Goal: Feedback & Contribution: Submit feedback/report problem

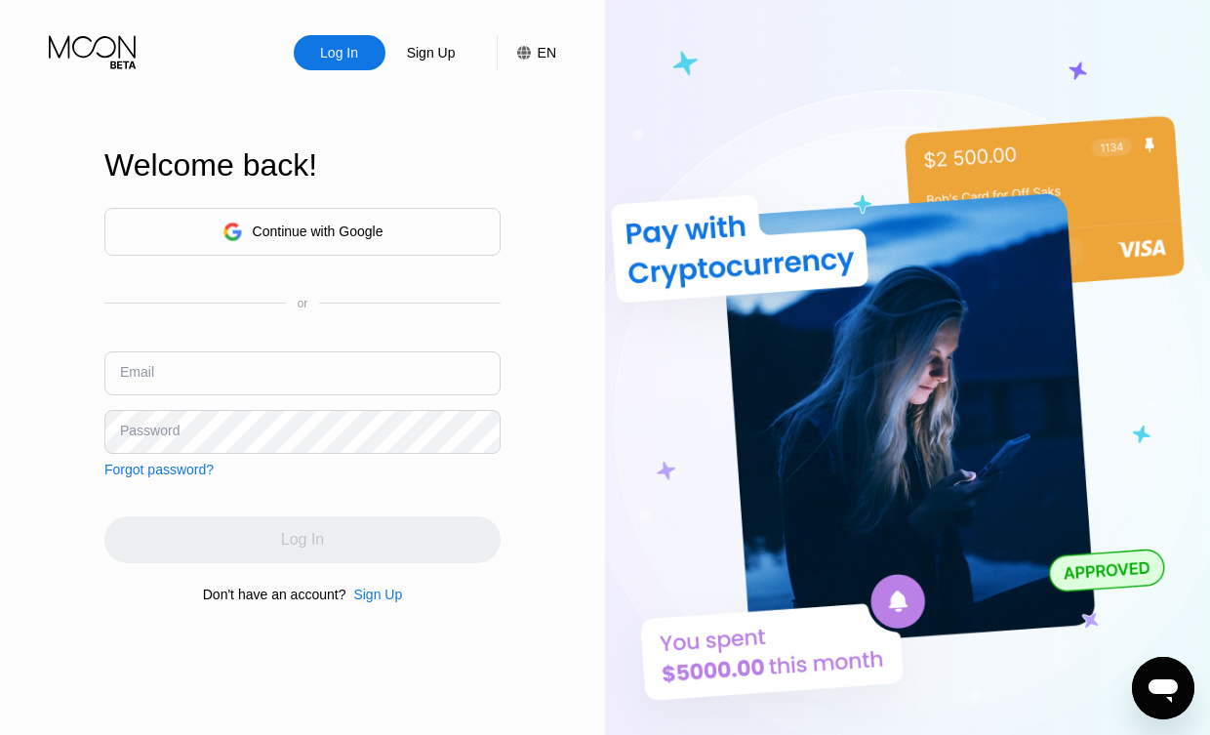
type input "[EMAIL_ADDRESS][DOMAIN_NAME]"
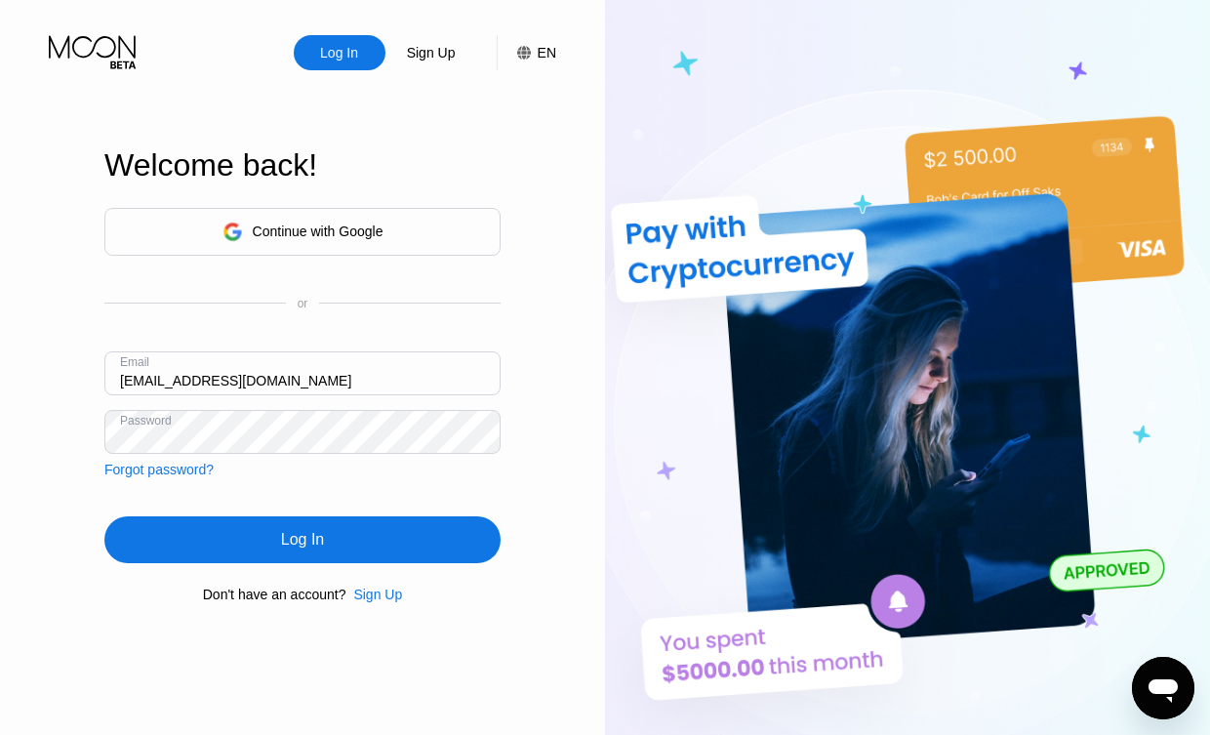
click at [531, 328] on div "Log In Sign Up EN Language Select an item Save Welcome back! Continue with Goog…" at bounding box center [302, 404] width 605 height 808
click at [324, 540] on div "Log In" at bounding box center [302, 539] width 396 height 47
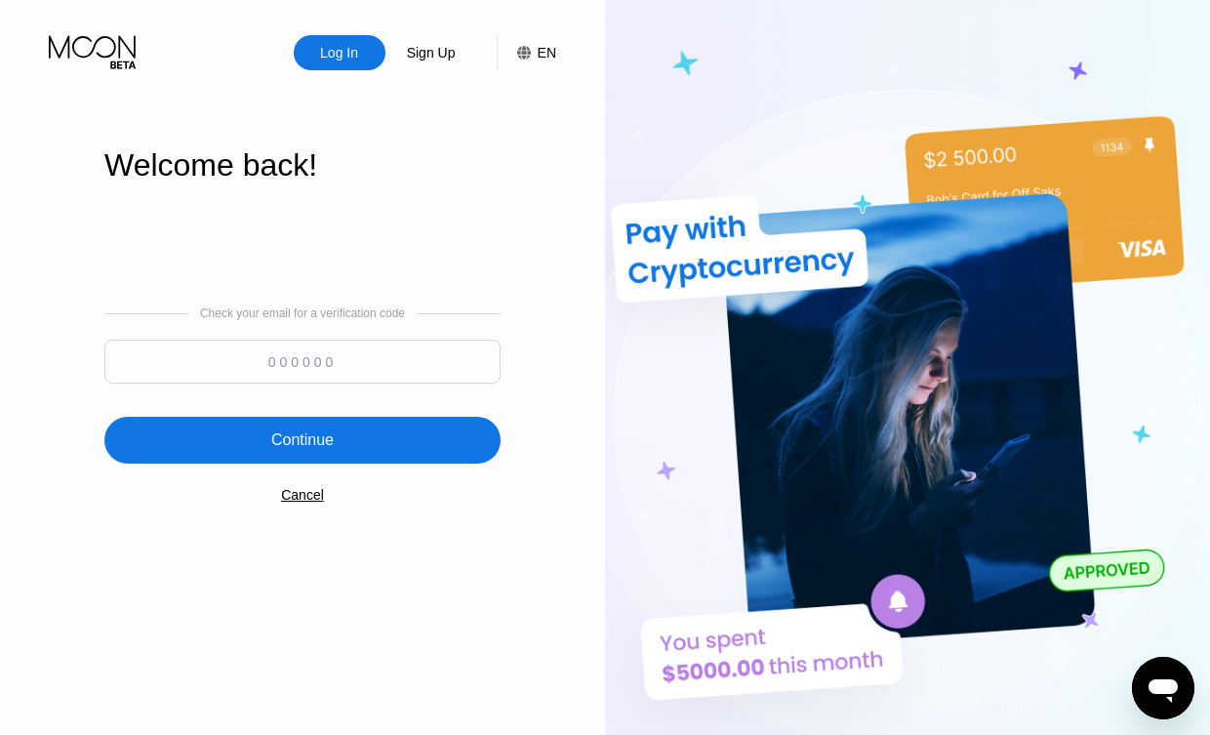
click at [266, 376] on input at bounding box center [302, 361] width 396 height 44
type input "180734"
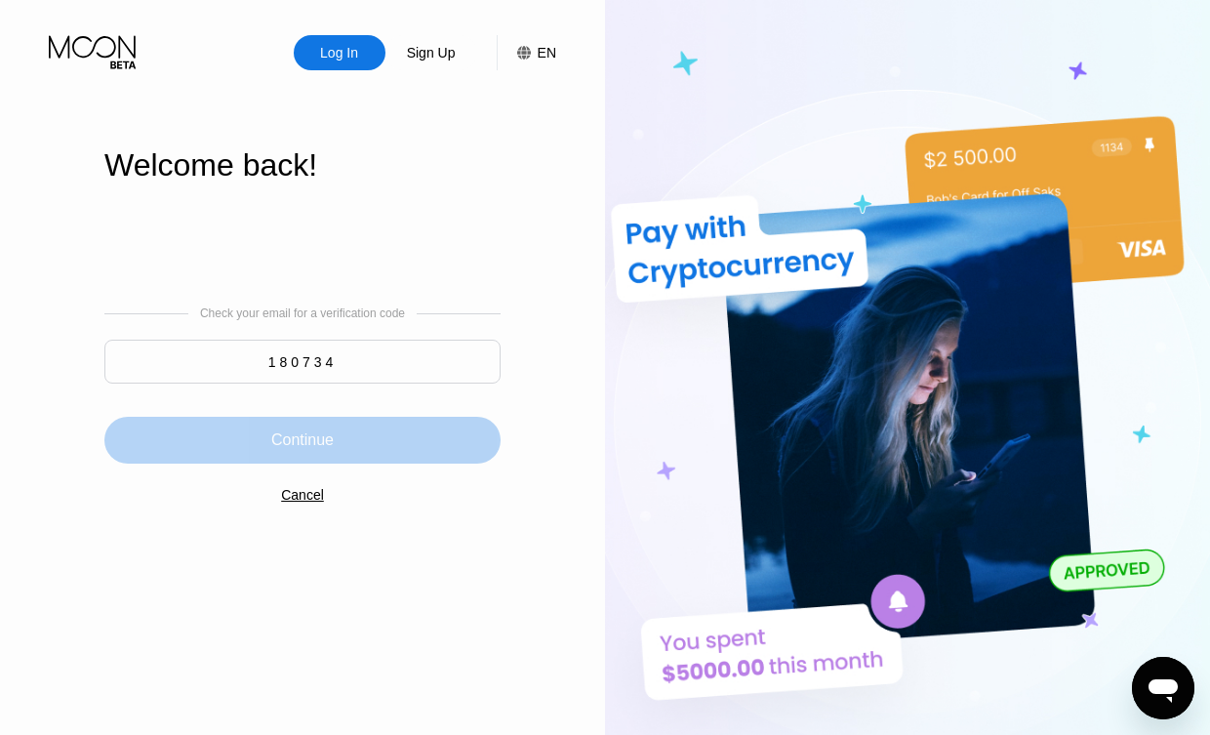
click at [243, 432] on div "Continue" at bounding box center [302, 440] width 396 height 47
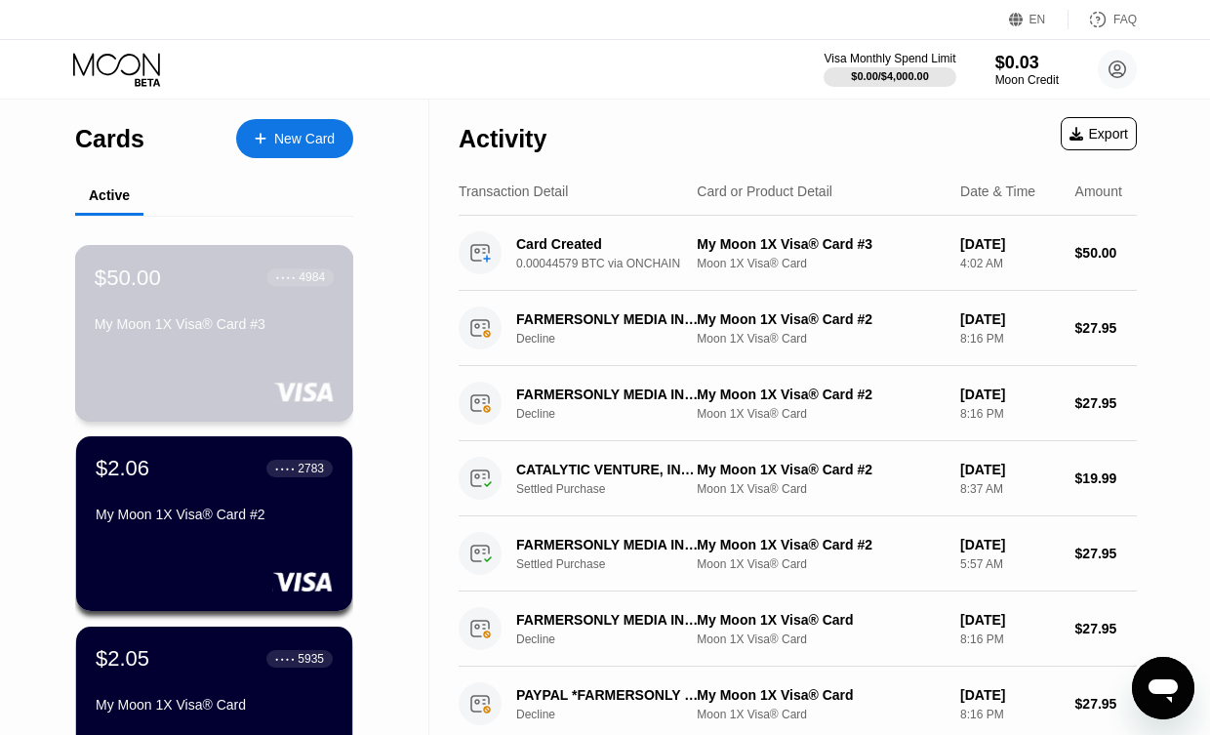
click at [185, 325] on div "My Moon 1X Visa® Card #3" at bounding box center [214, 324] width 239 height 16
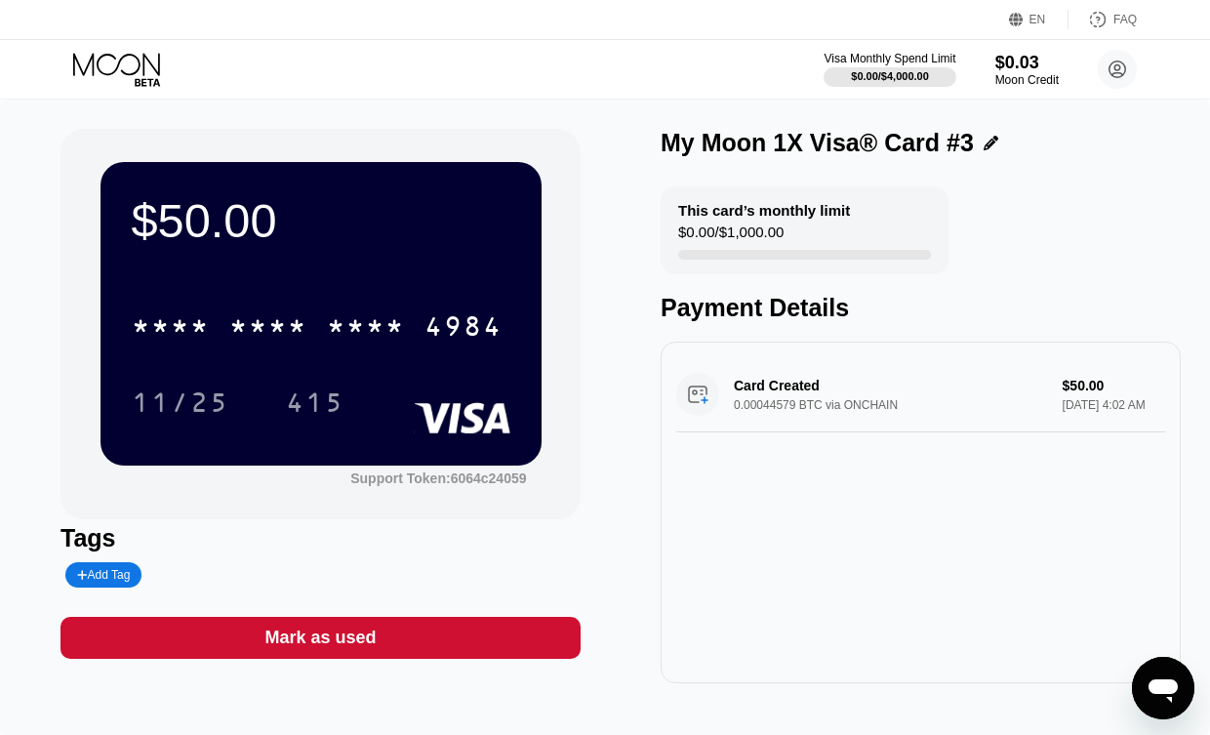
click at [117, 61] on icon at bounding box center [118, 70] width 91 height 34
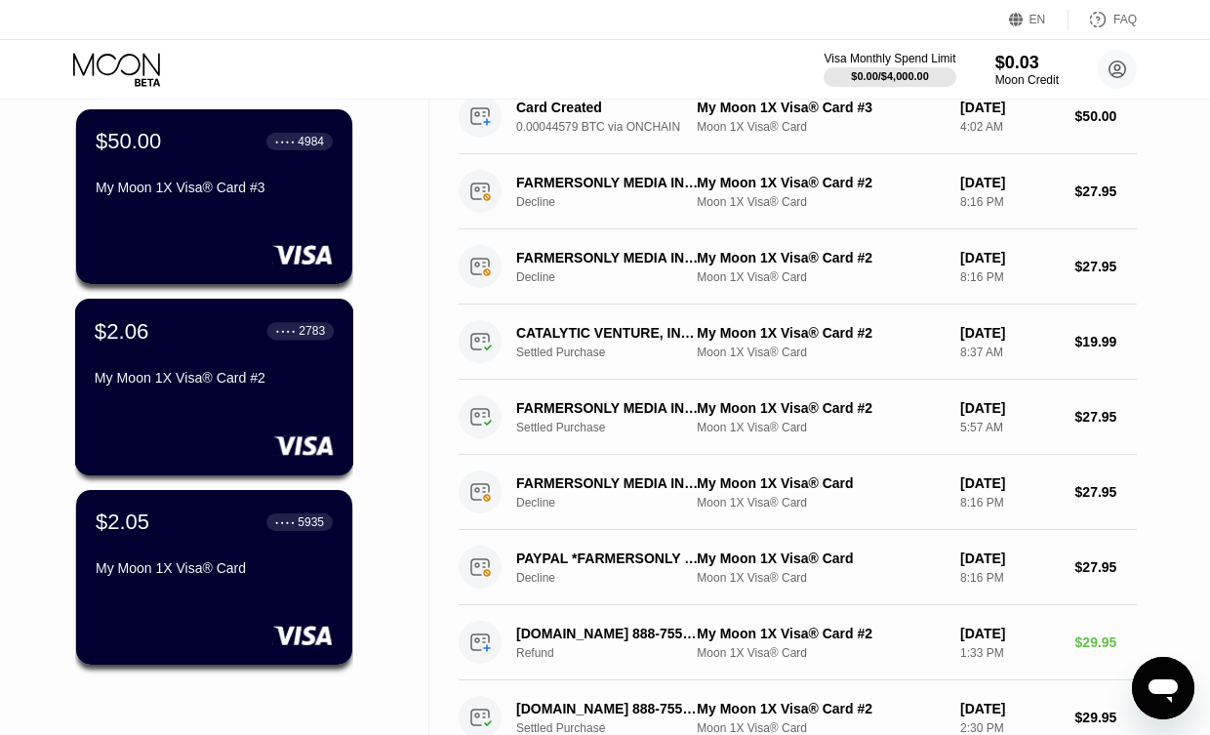
scroll to position [179, 0]
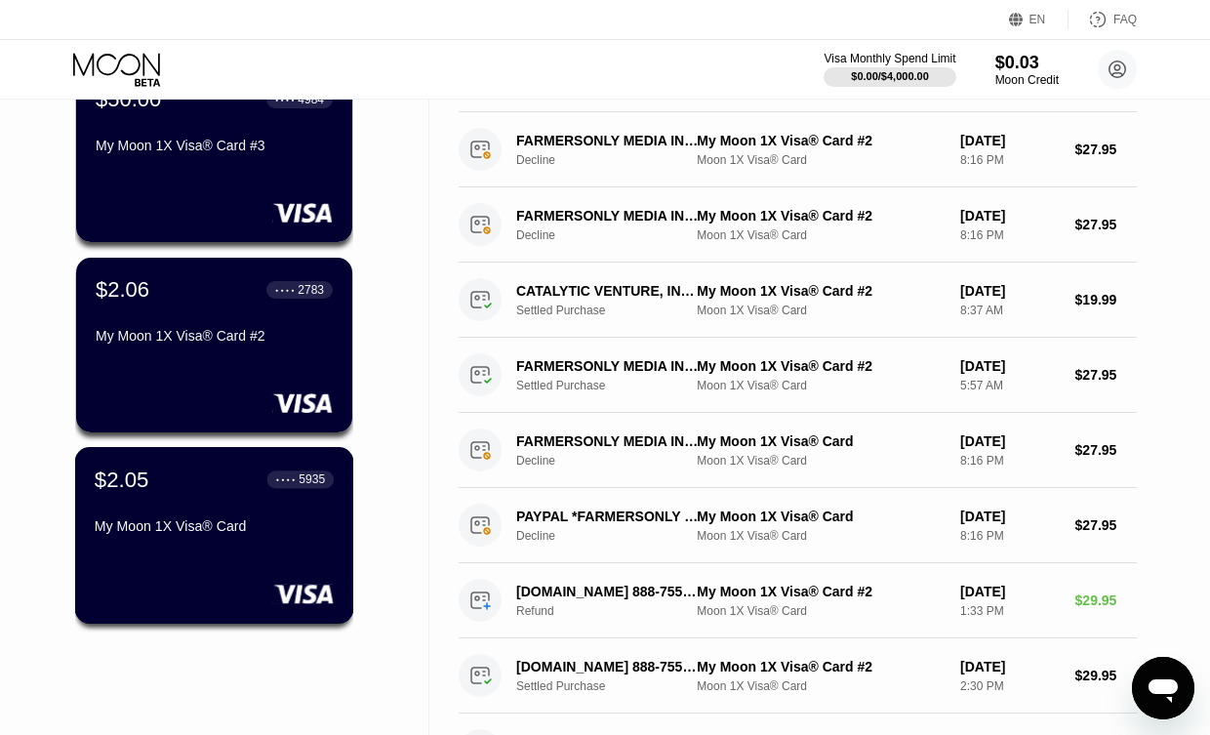
click at [259, 528] on div "My Moon 1X Visa® Card" at bounding box center [214, 526] width 239 height 16
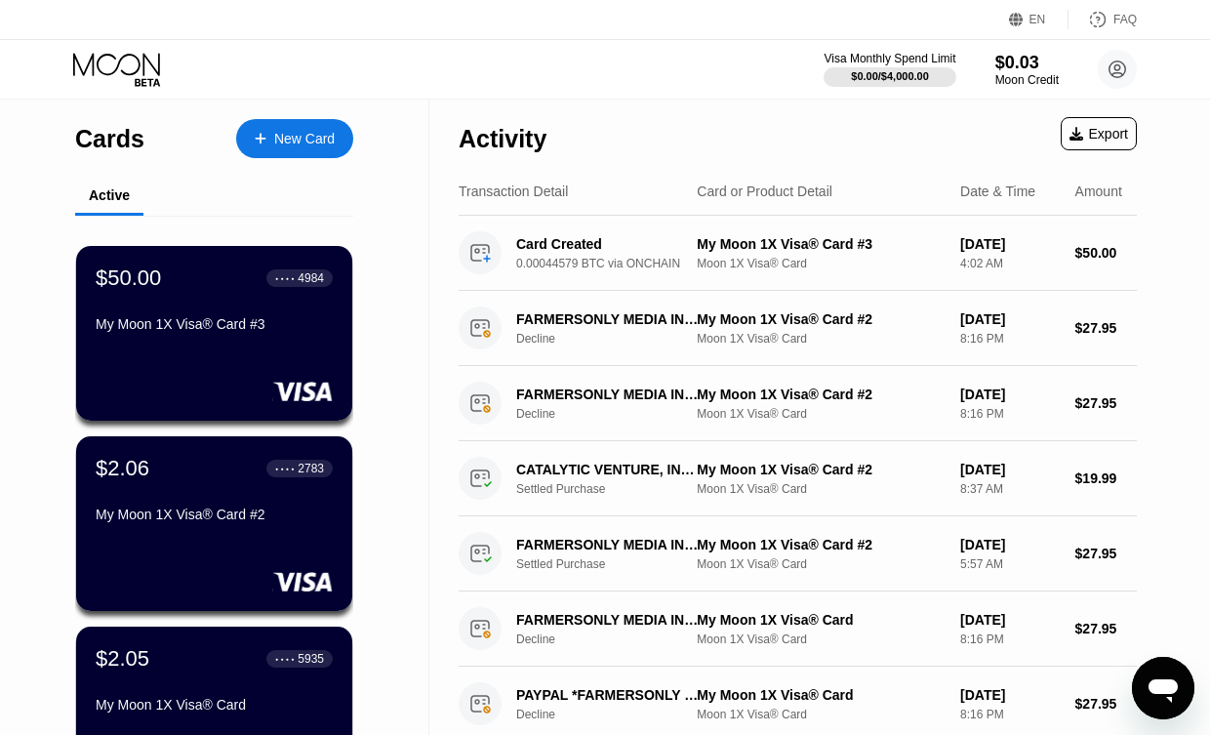
click at [301, 145] on div "New Card" at bounding box center [304, 139] width 60 height 17
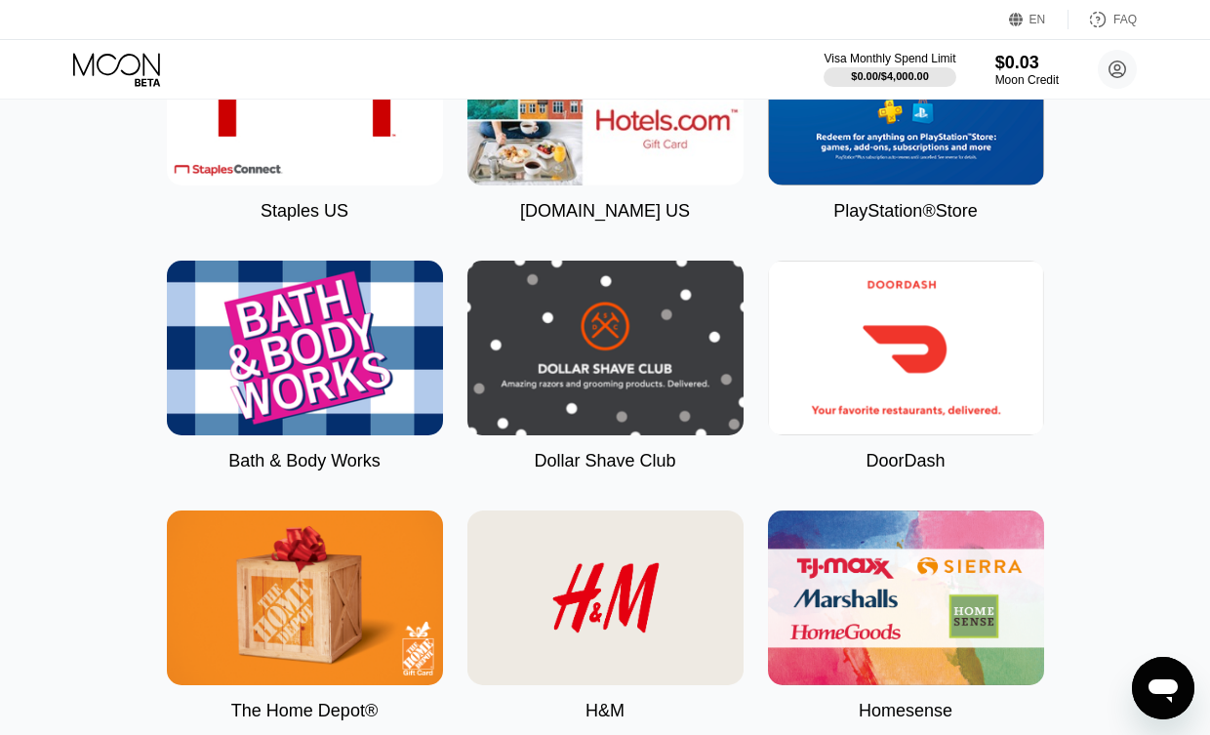
scroll to position [4355, 0]
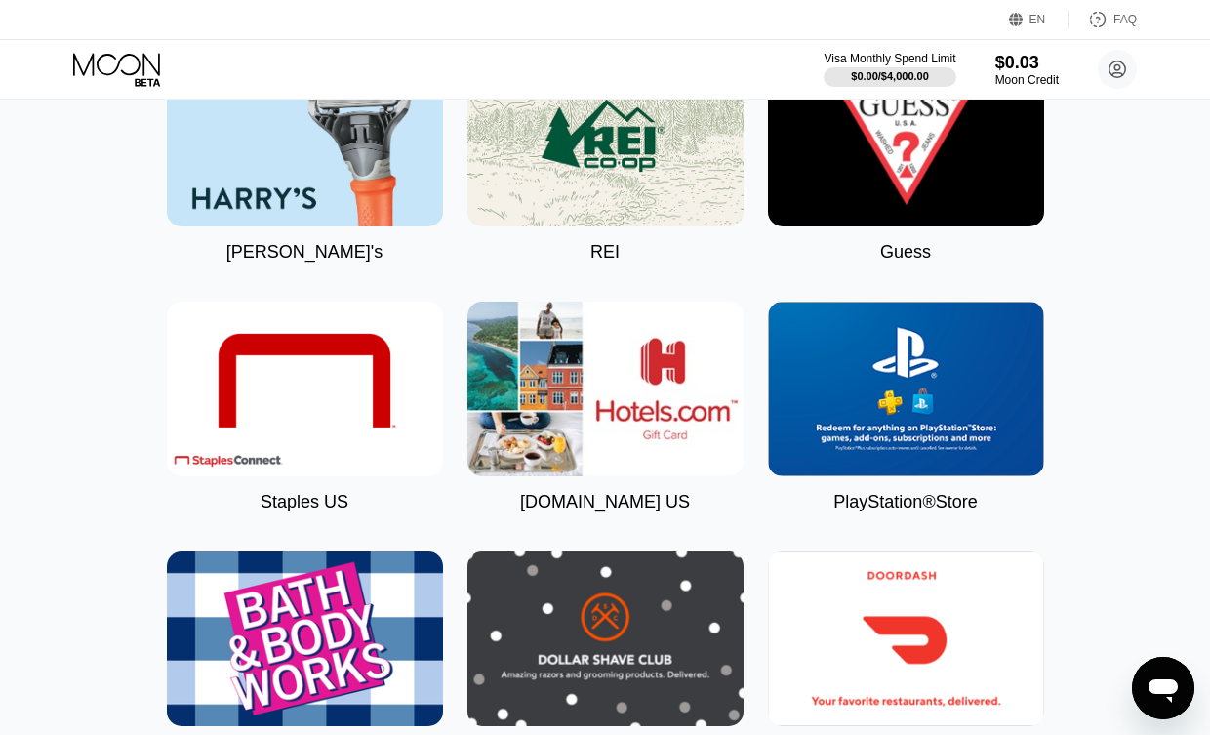
click at [877, 367] on img at bounding box center [906, 388] width 276 height 175
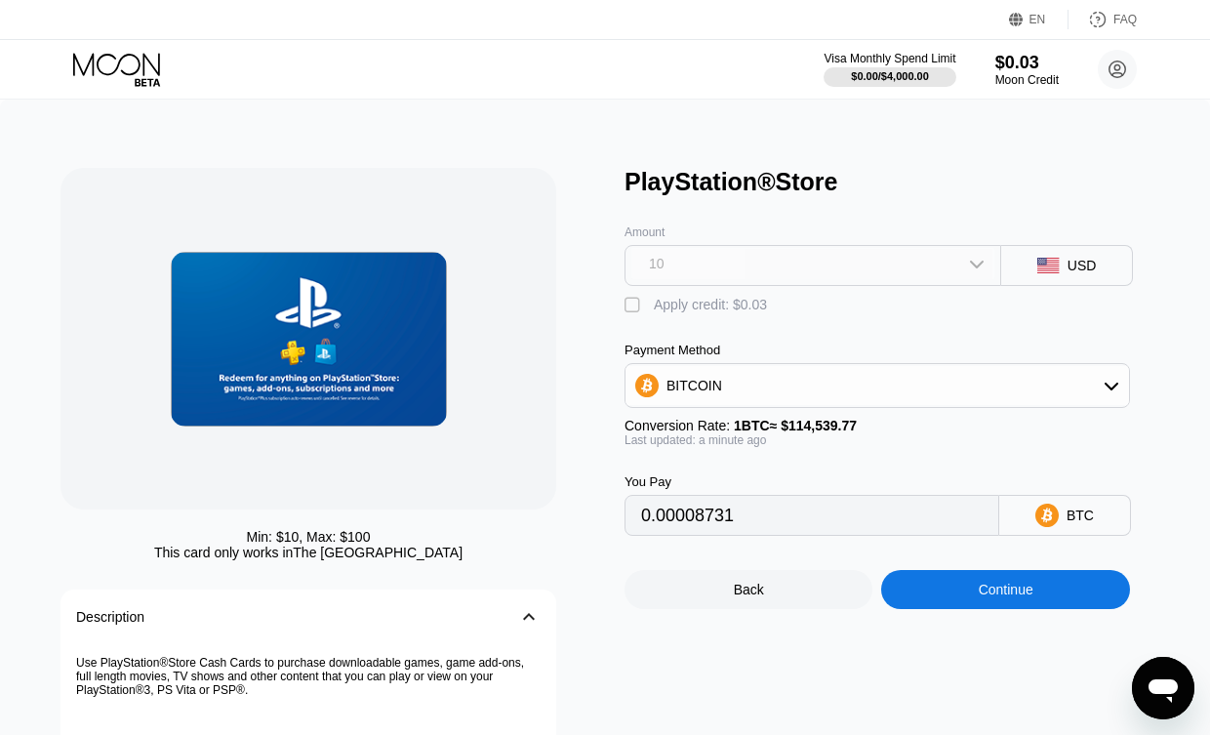
click at [768, 274] on div "10" at bounding box center [812, 263] width 363 height 31
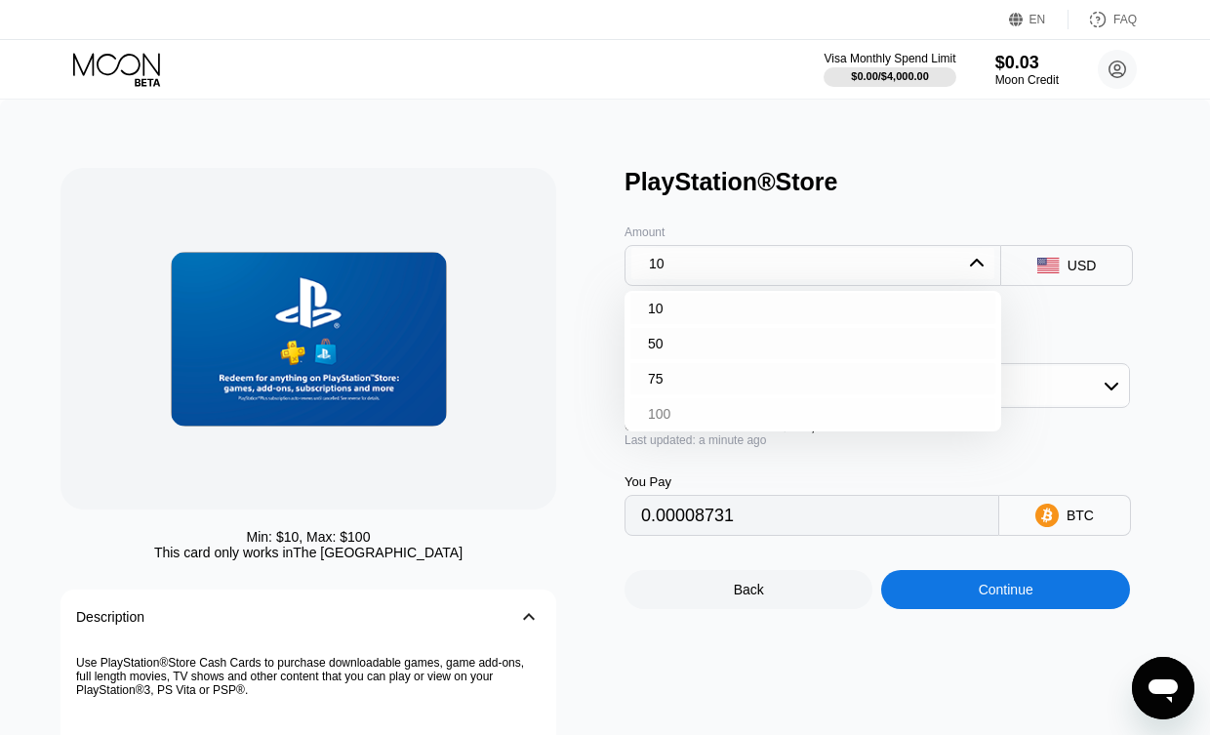
click at [679, 412] on div "100" at bounding box center [812, 413] width 365 height 31
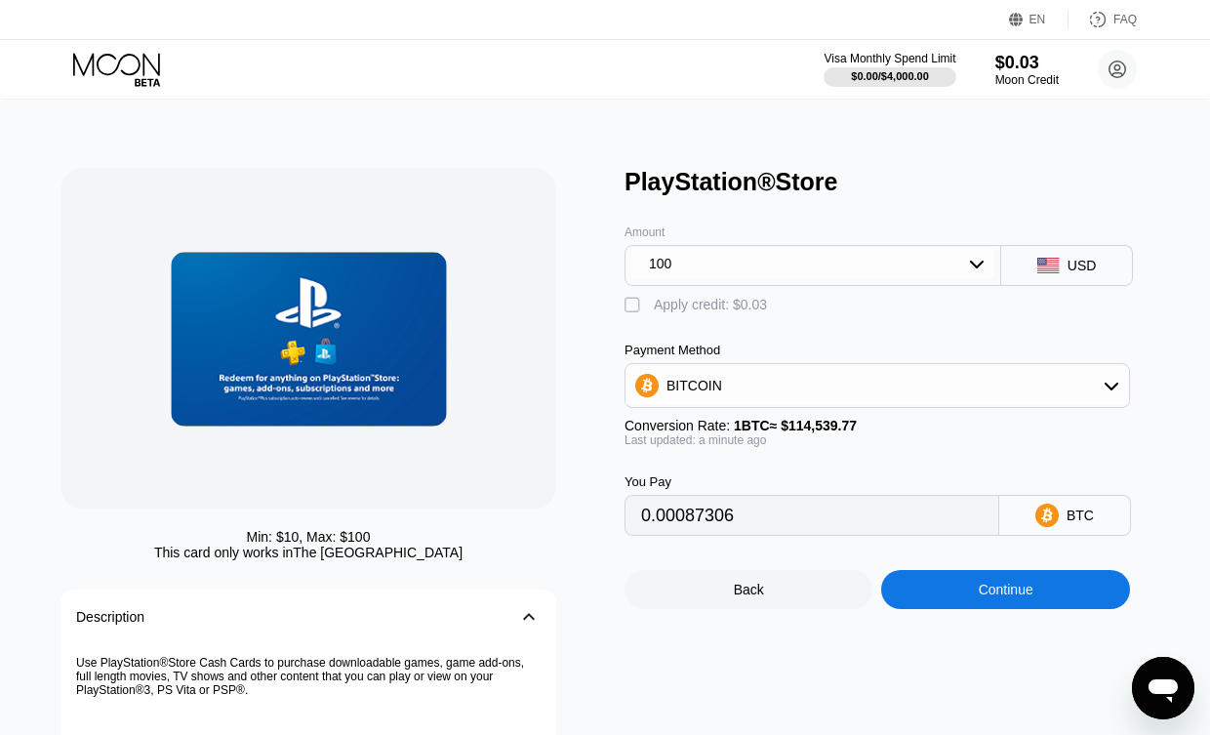
click at [1110, 448] on div "You Pay 0.00087306 BTC" at bounding box center [896, 491] width 544 height 89
click at [629, 302] on div "" at bounding box center [634, 306] width 20 height 20
click at [632, 305] on div "" at bounding box center [634, 306] width 20 height 20
click at [623, 301] on div "Min: $ 10 , Max: $ 100 This card only works in The United States Description 󰅀 …" at bounding box center [604, 508] width 1089 height 681
click at [628, 303] on div "" at bounding box center [634, 306] width 20 height 20
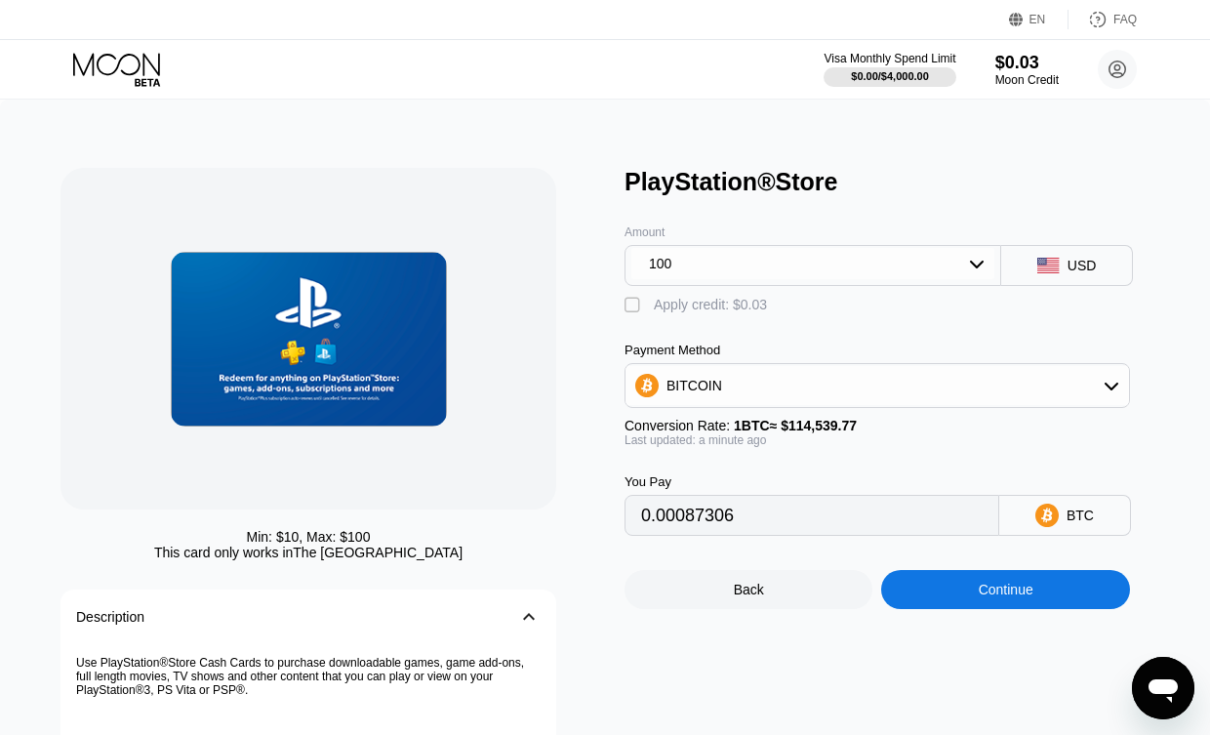
type input "0.00087279"
click at [980, 592] on div "Continue" at bounding box center [1005, 589] width 55 height 16
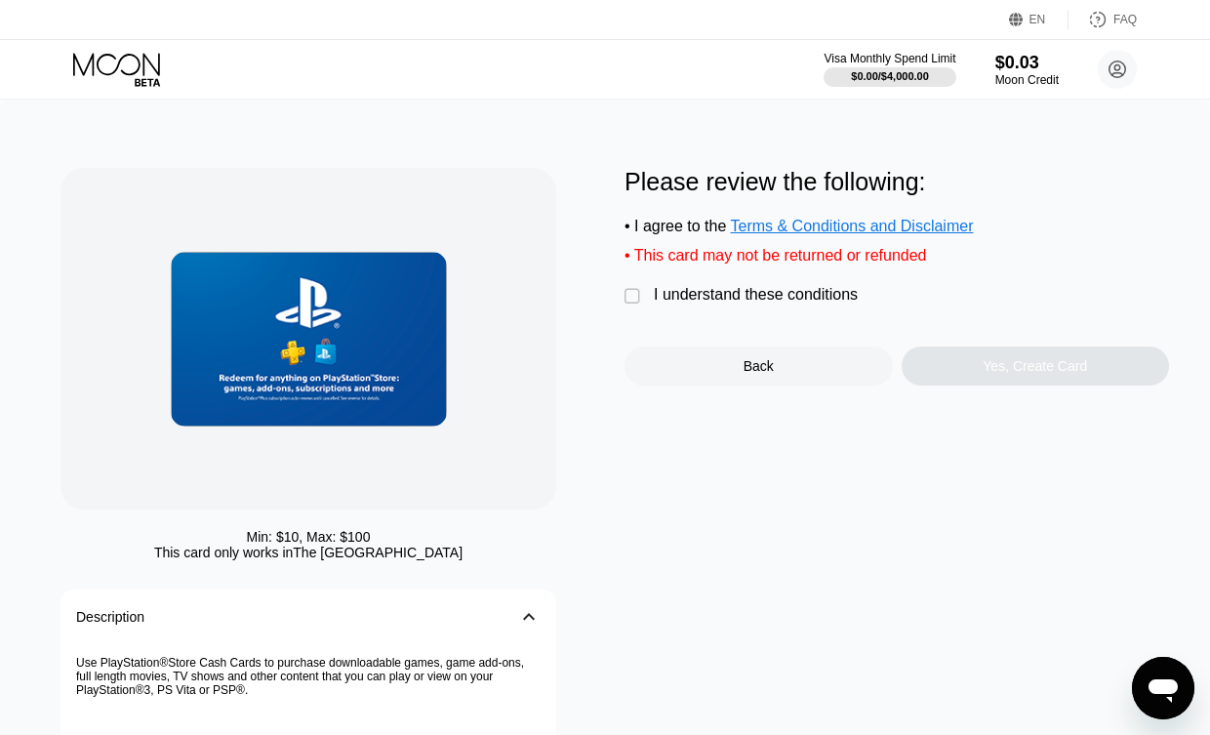
click at [647, 301] on div " I understand these conditions" at bounding box center [745, 296] width 243 height 20
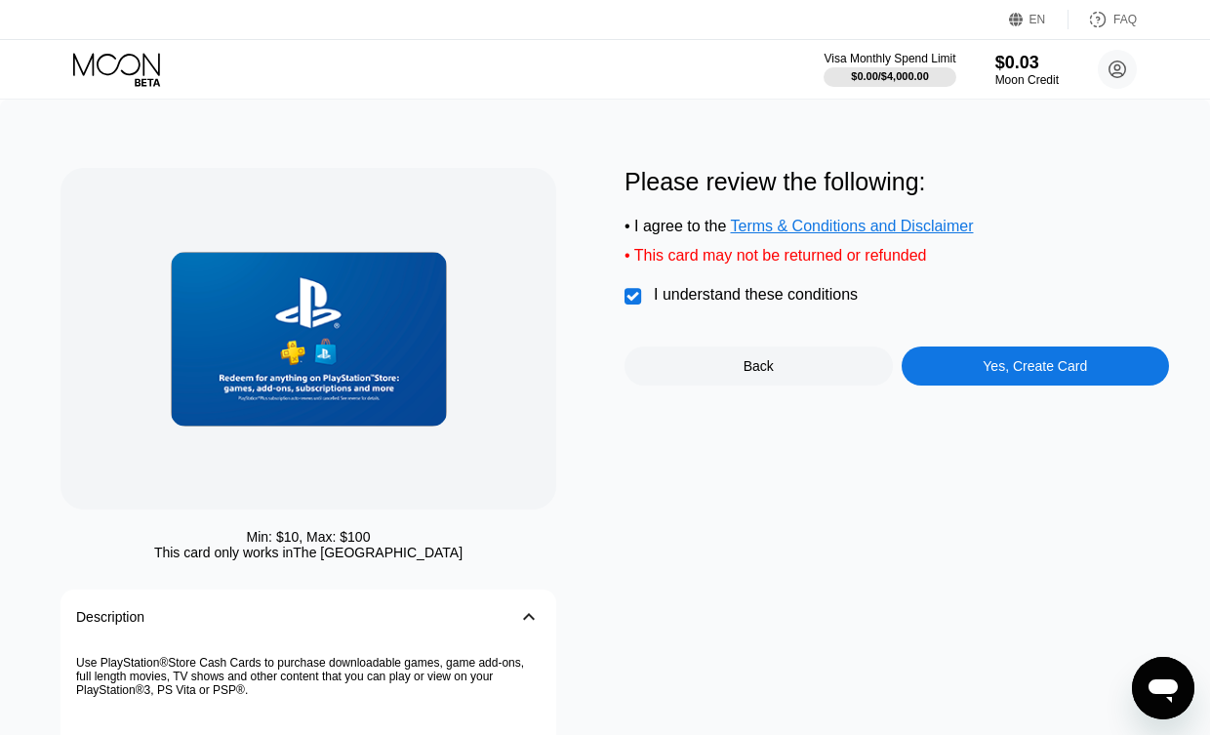
click at [1023, 374] on div "Yes, Create Card" at bounding box center [1034, 366] width 104 height 16
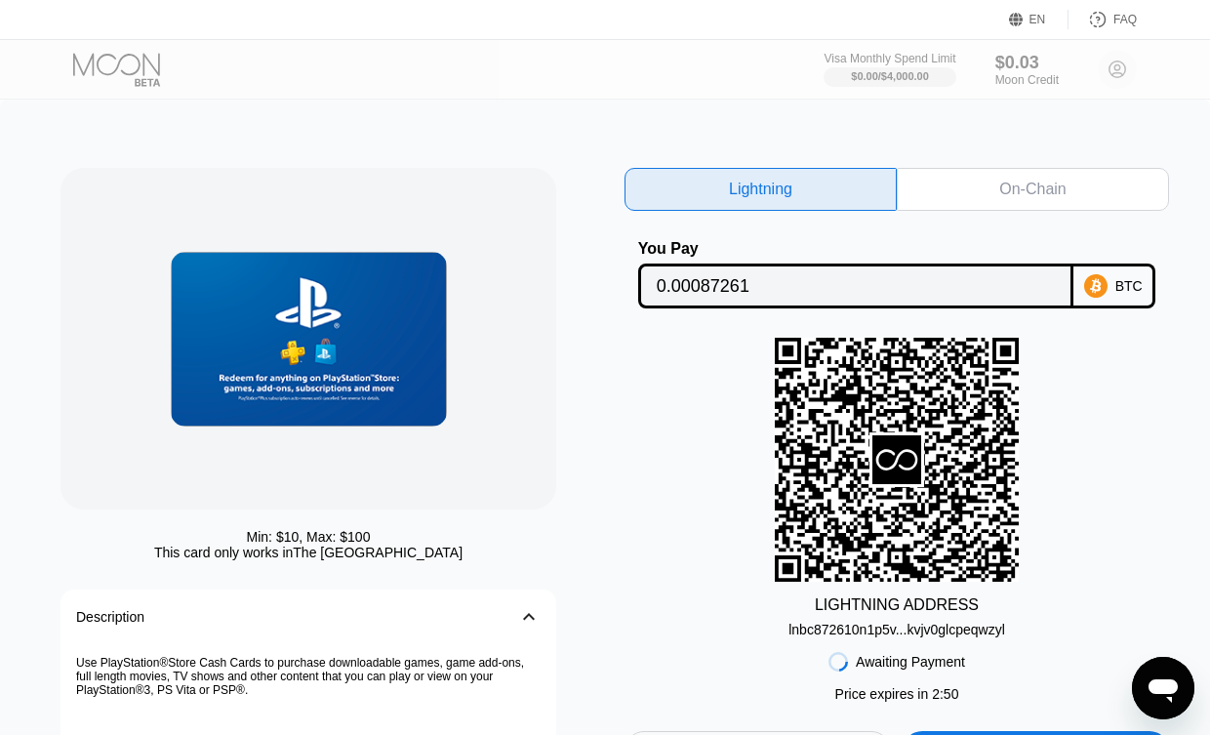
click at [1057, 193] on div "On-Chain" at bounding box center [1032, 189] width 66 height 20
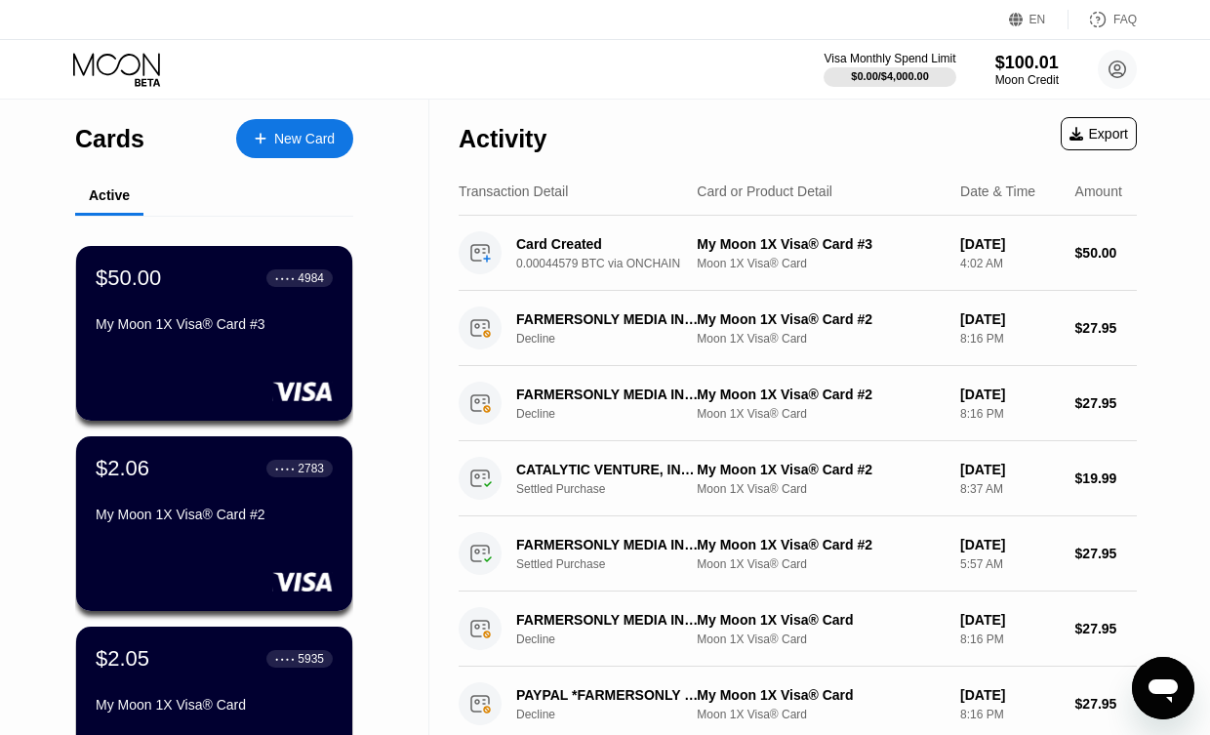
click at [494, 139] on div "Activity" at bounding box center [502, 139] width 88 height 28
click at [525, 194] on div "Transaction Detail" at bounding box center [512, 191] width 109 height 16
click at [1003, 78] on div "Moon Credit" at bounding box center [1026, 80] width 65 height 14
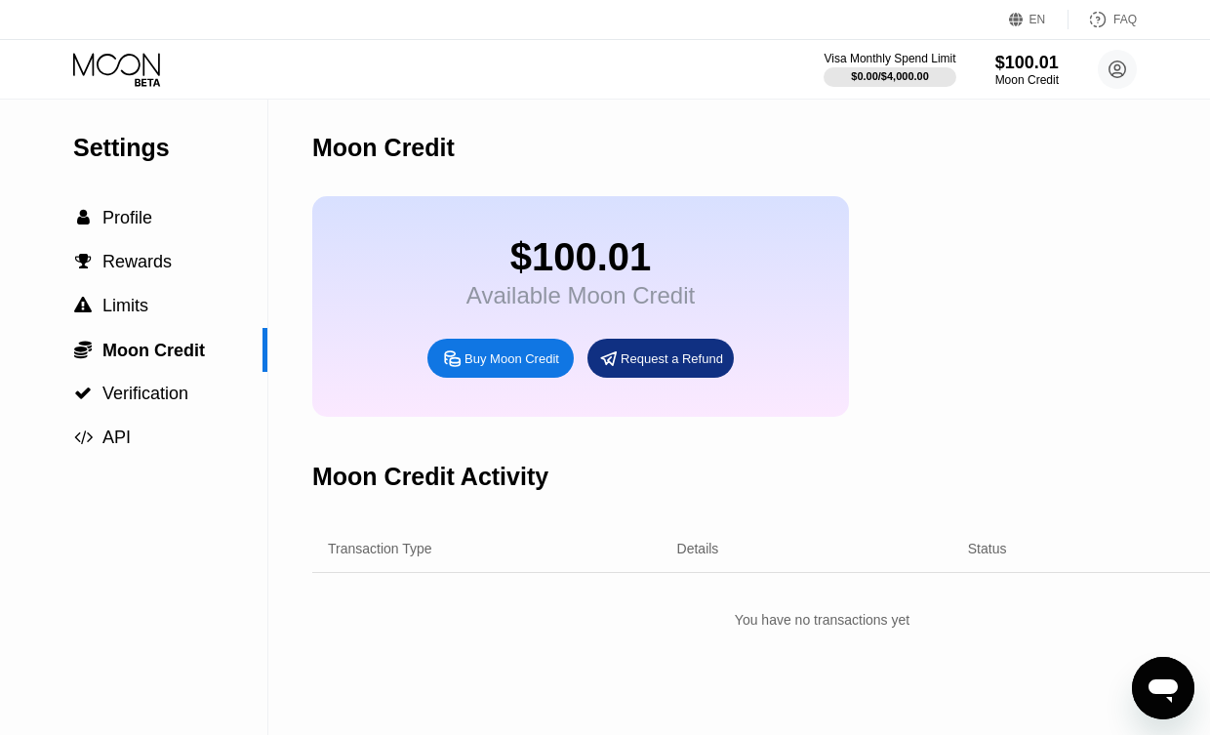
click at [965, 230] on div "$100.01 Available Moon Credit Buy Moon Credit Request a Refund" at bounding box center [821, 306] width 1019 height 220
click at [104, 217] on span "Profile" at bounding box center [127, 218] width 50 height 20
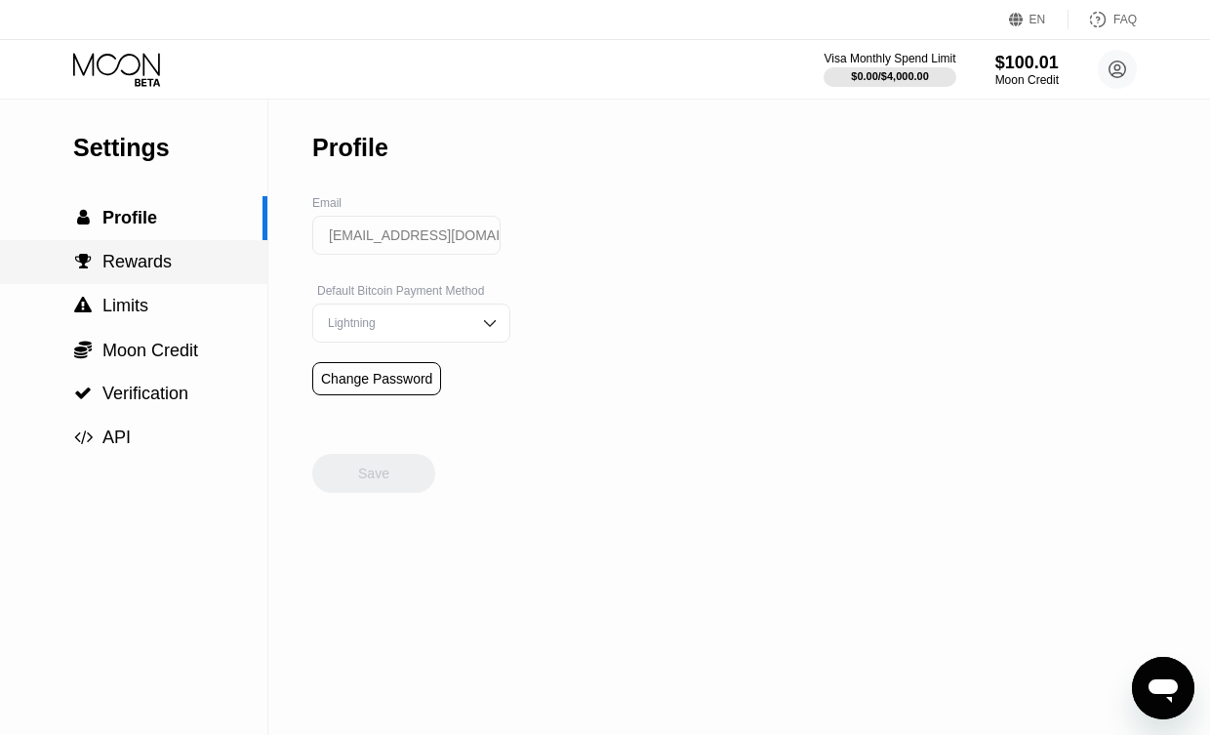
click at [138, 259] on span "Rewards" at bounding box center [136, 262] width 69 height 20
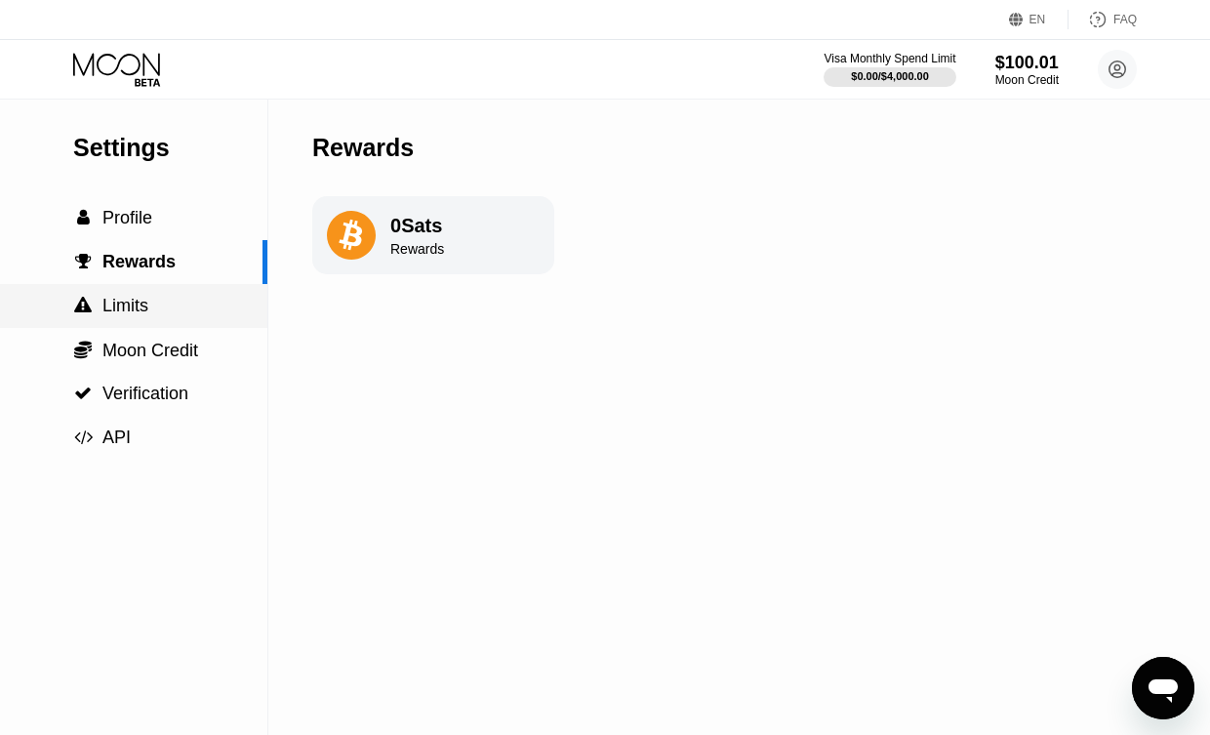
click at [126, 305] on span "Limits" at bounding box center [125, 306] width 46 height 20
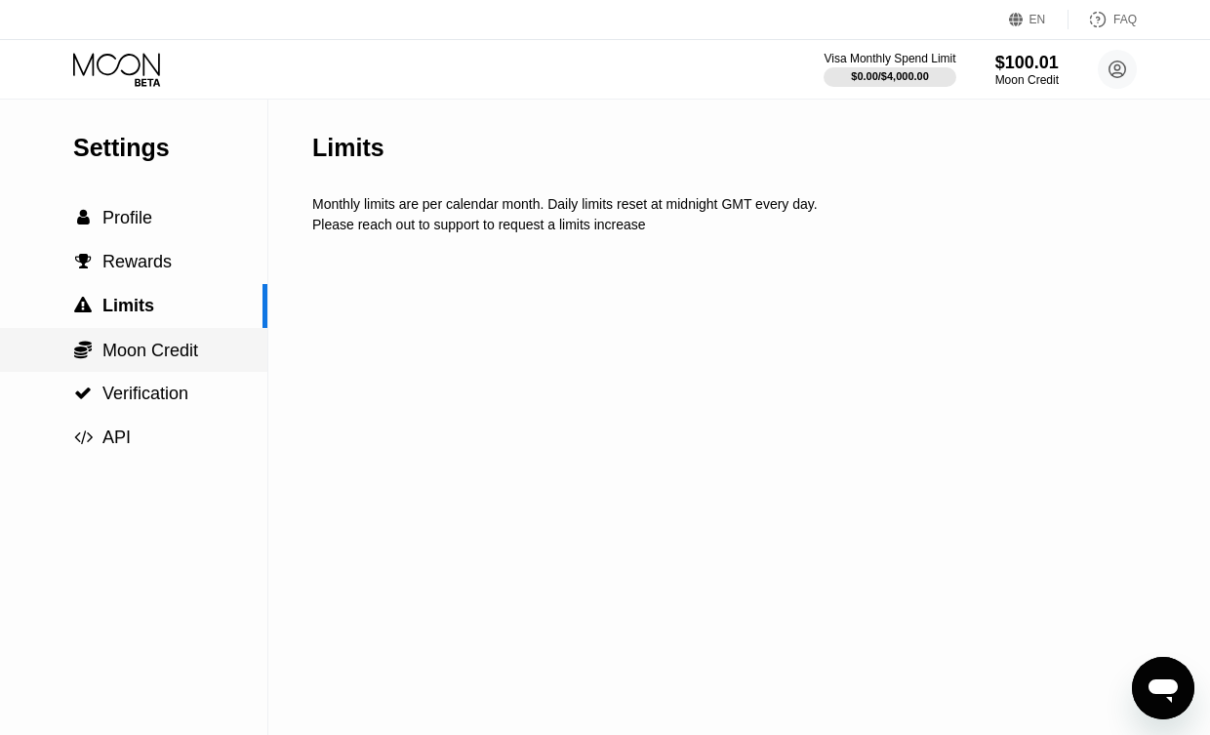
click at [158, 334] on div " Moon Credit" at bounding box center [133, 350] width 267 height 44
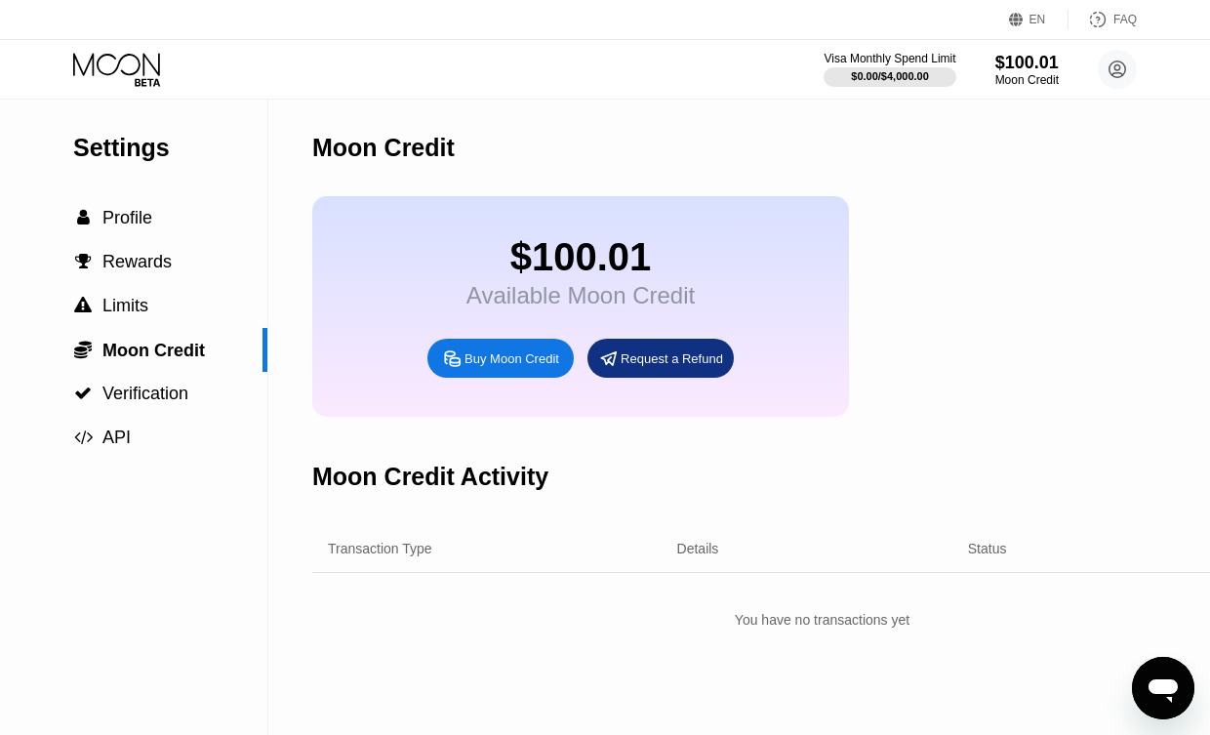
click at [124, 54] on icon at bounding box center [118, 70] width 91 height 34
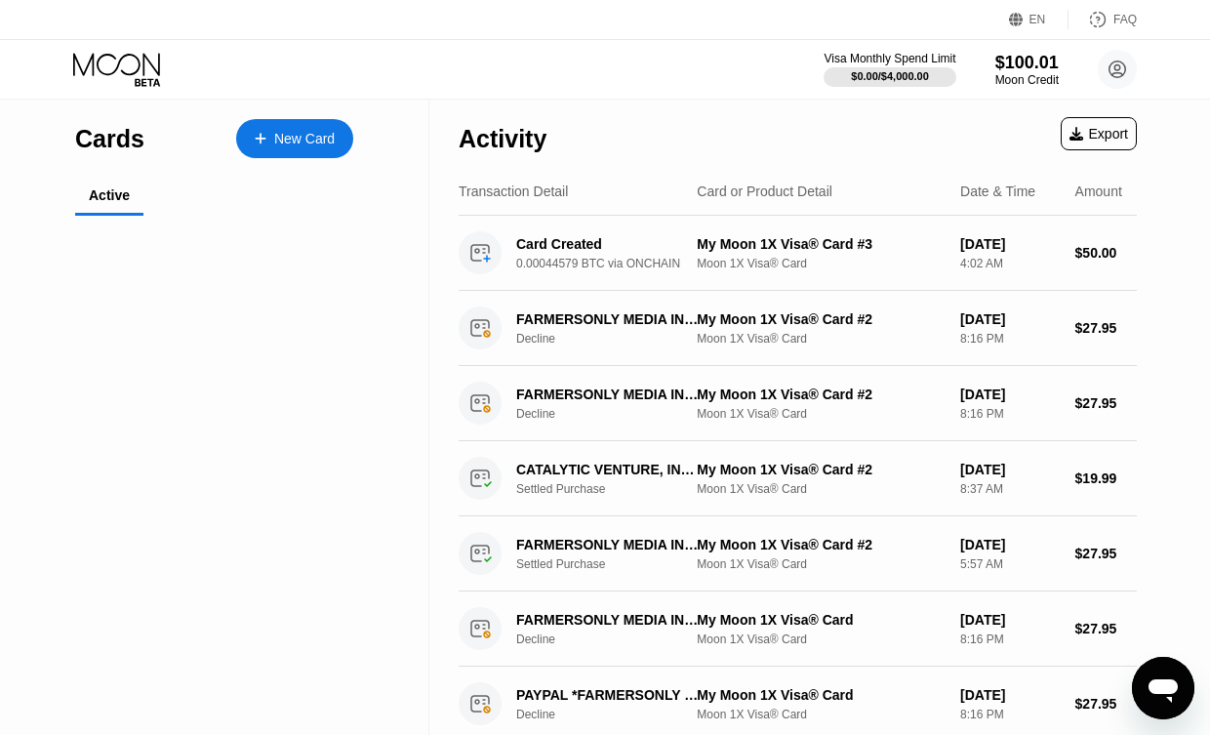
click at [124, 54] on icon at bounding box center [116, 64] width 87 height 22
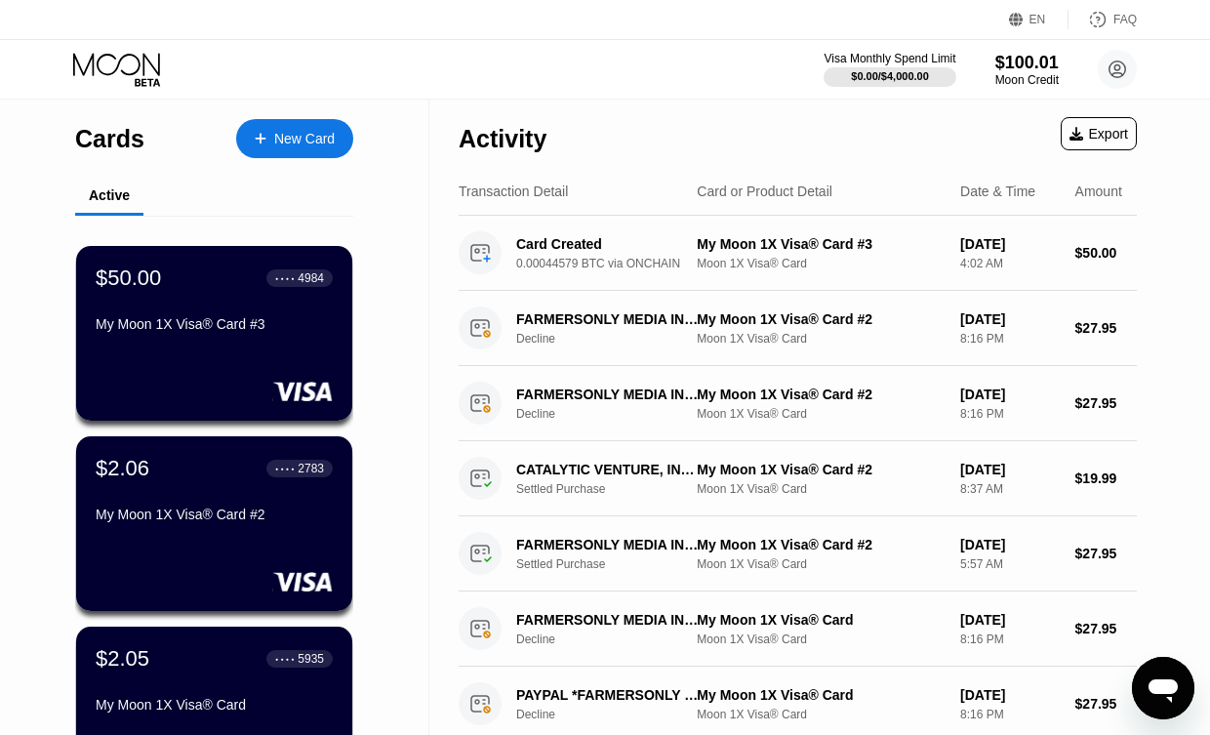
click at [124, 54] on icon at bounding box center [116, 64] width 87 height 22
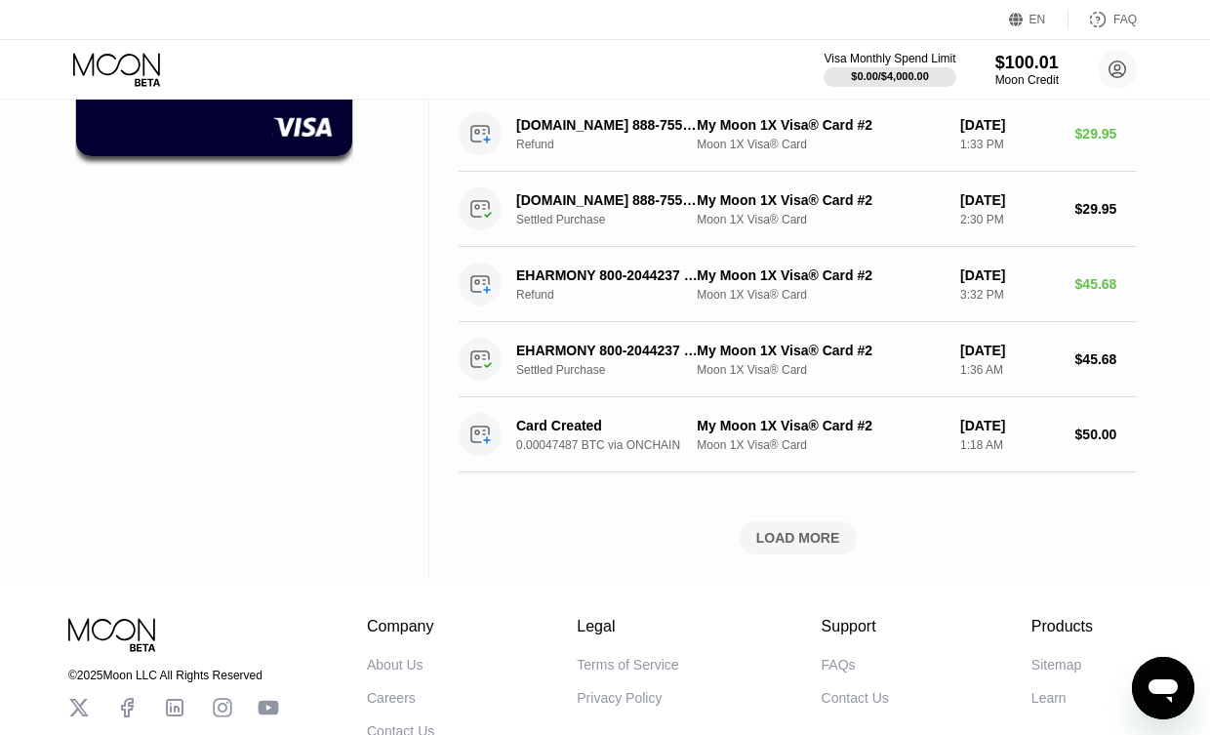
scroll to position [590, 0]
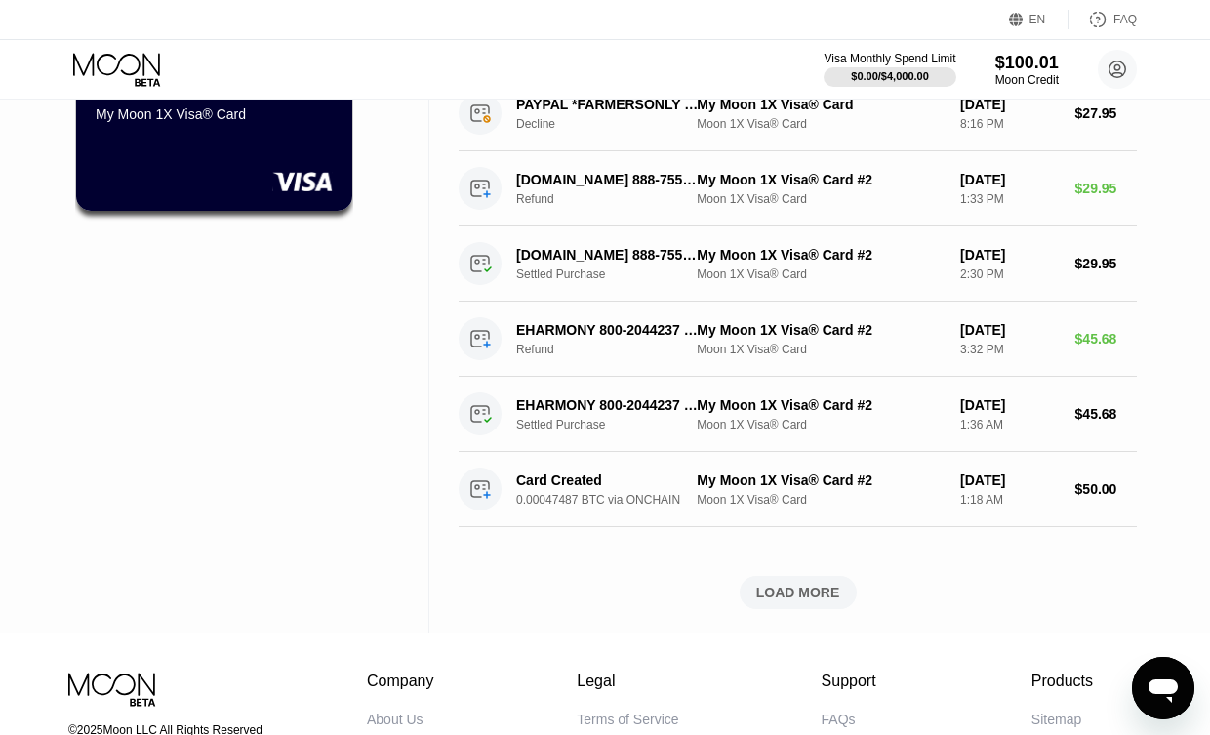
click at [169, 364] on div "Cards New Card Active $50.00 ● ● ● ● 4984 My Moon 1X Visa® Card #3 $2.06 ● ● ● …" at bounding box center [214, 71] width 429 height 1124
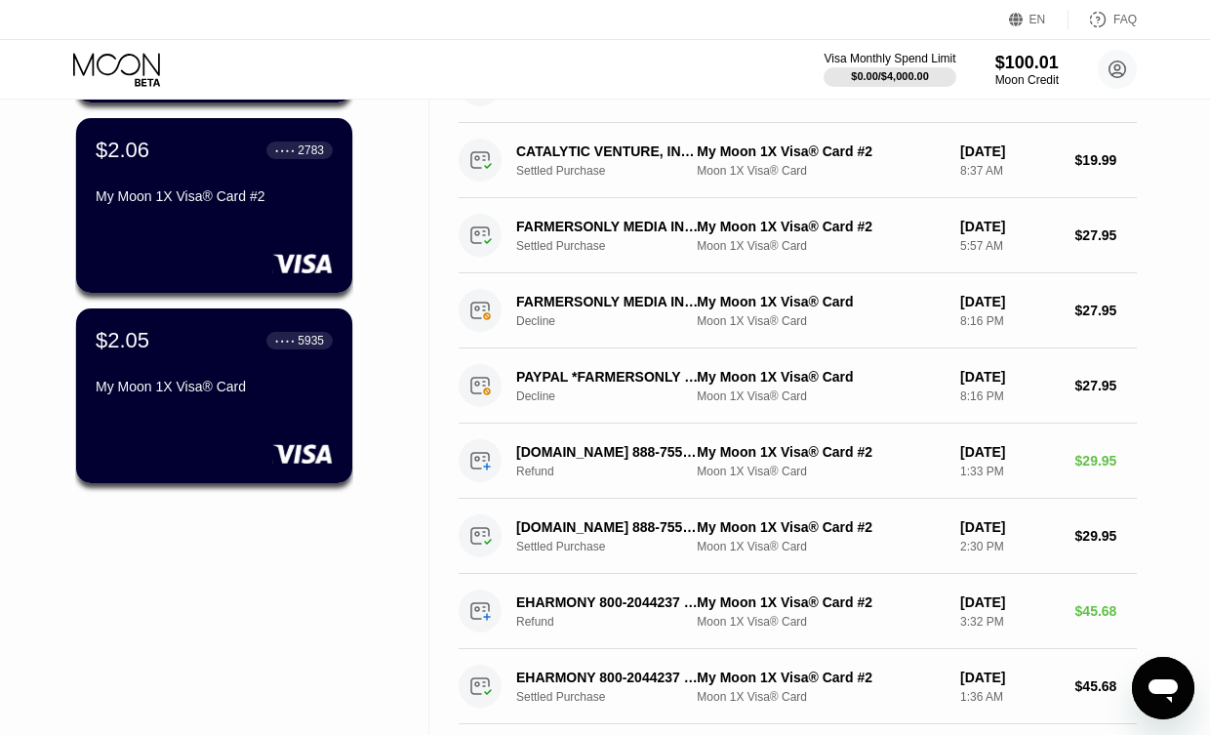
scroll to position [0, 0]
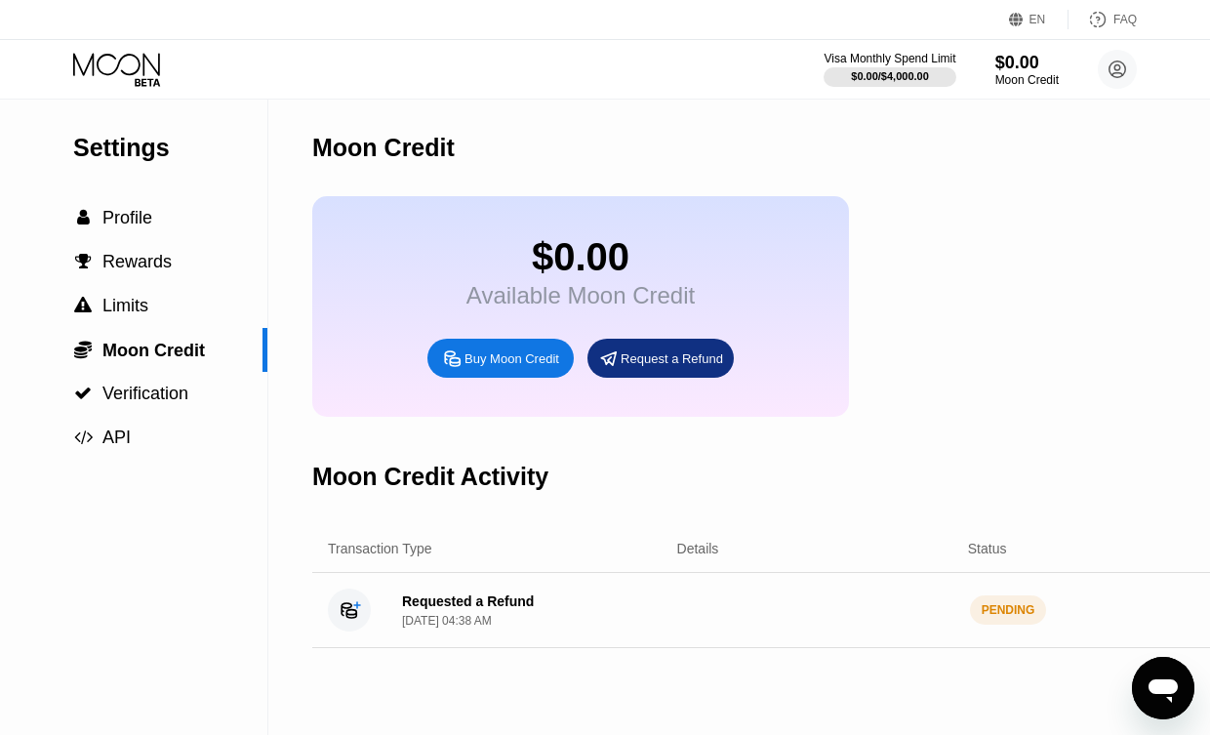
click at [492, 620] on div "Sep 21, 2025, 04:38 AM" at bounding box center [447, 621] width 90 height 14
click at [713, 548] on div "Details" at bounding box center [698, 548] width 42 height 16
click at [694, 553] on div "Details" at bounding box center [698, 548] width 42 height 16
click at [982, 549] on div "Status" at bounding box center [987, 548] width 39 height 16
click at [166, 400] on span "Verification" at bounding box center [145, 393] width 86 height 20
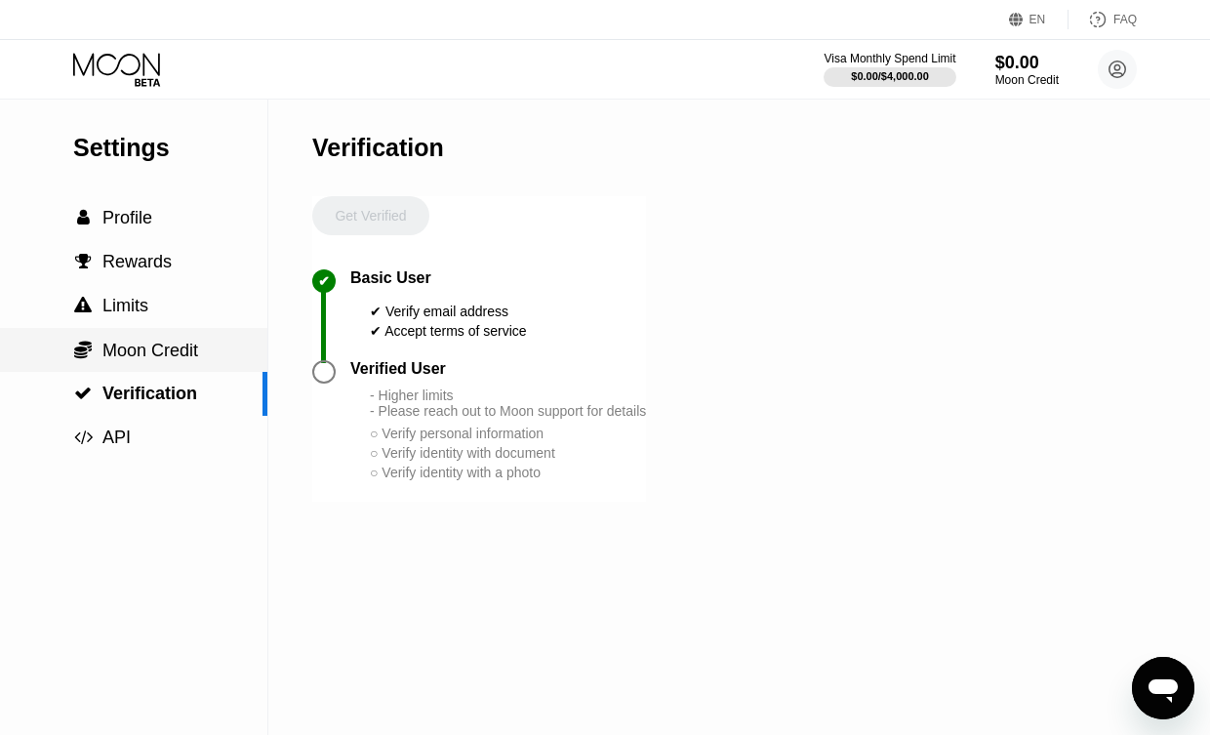
click at [160, 366] on div " Moon Credit" at bounding box center [133, 350] width 267 height 44
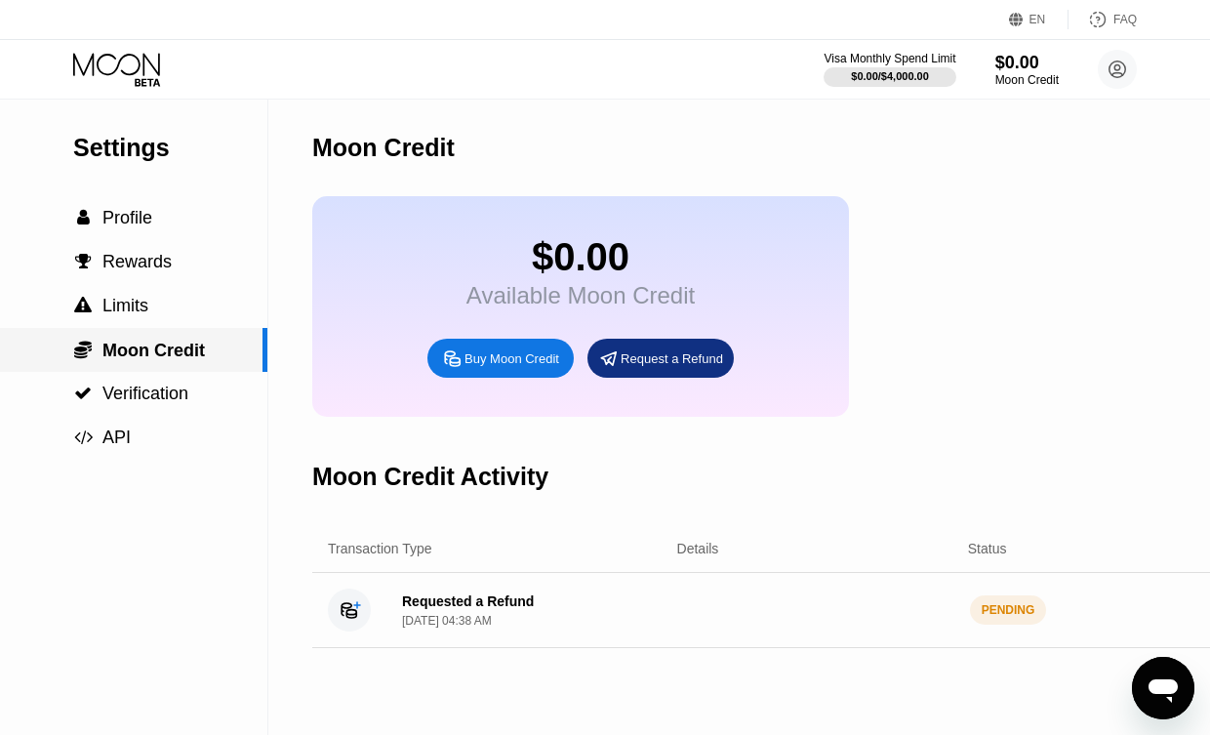
click at [150, 337] on div " Moon Credit" at bounding box center [133, 350] width 267 height 44
click at [134, 310] on span "Limits" at bounding box center [125, 306] width 46 height 20
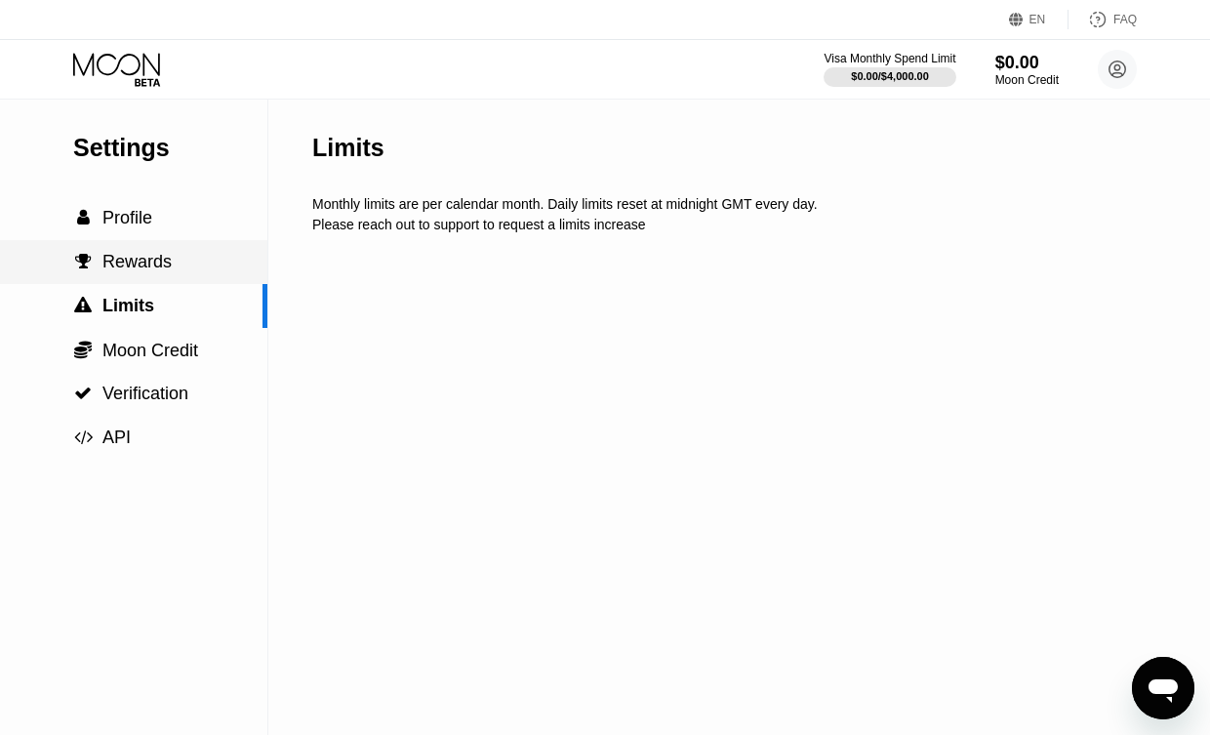
click at [133, 263] on span "Rewards" at bounding box center [136, 262] width 69 height 20
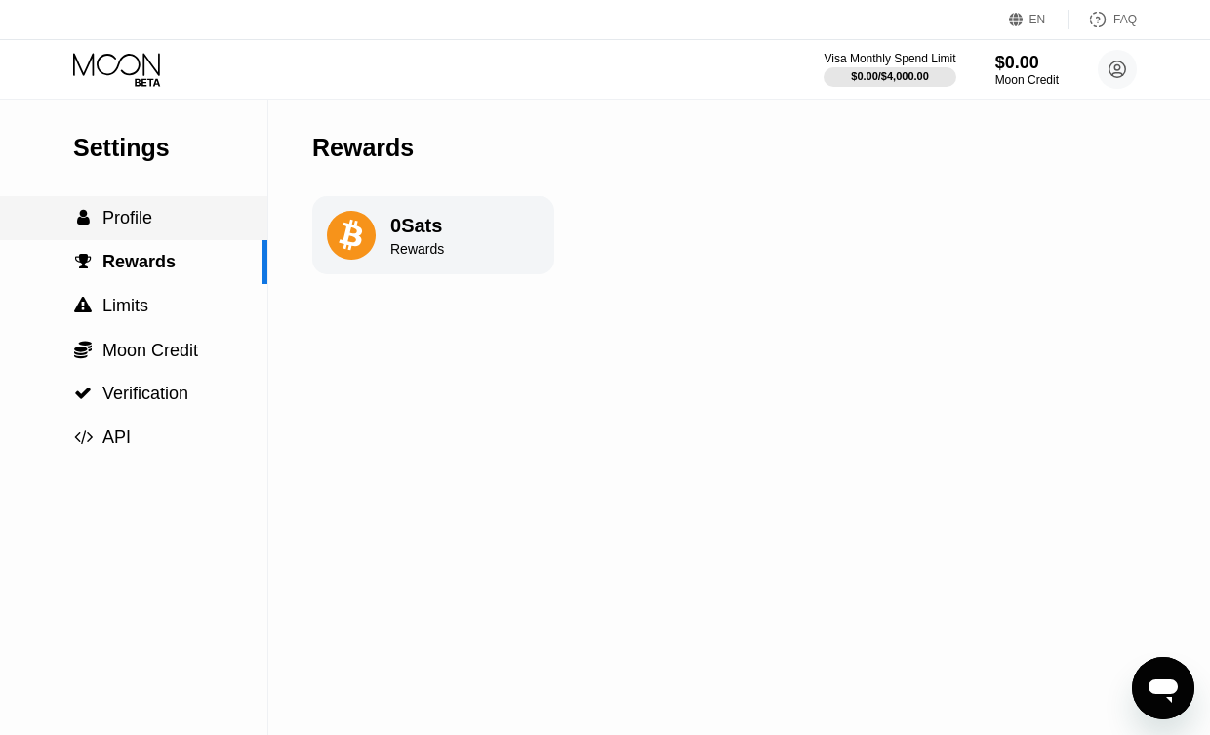
click at [139, 216] on span "Profile" at bounding box center [127, 218] width 50 height 20
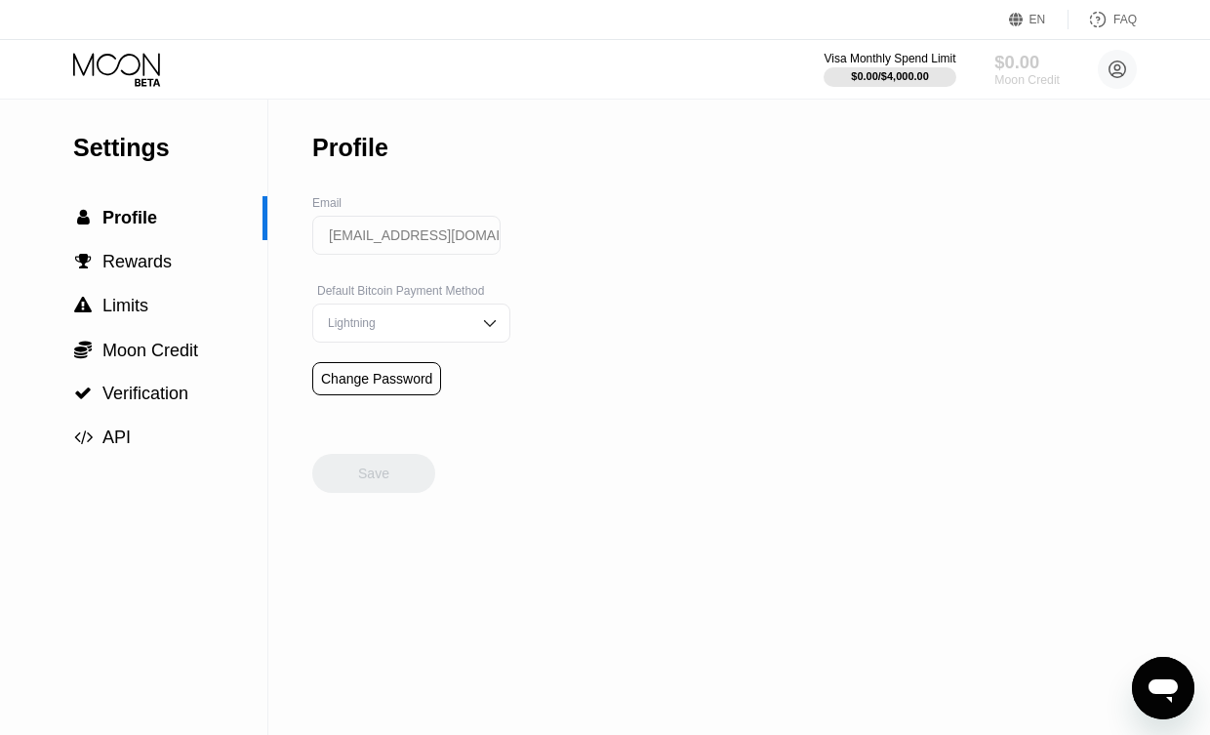
click at [1012, 66] on div "$0.00" at bounding box center [1026, 62] width 65 height 20
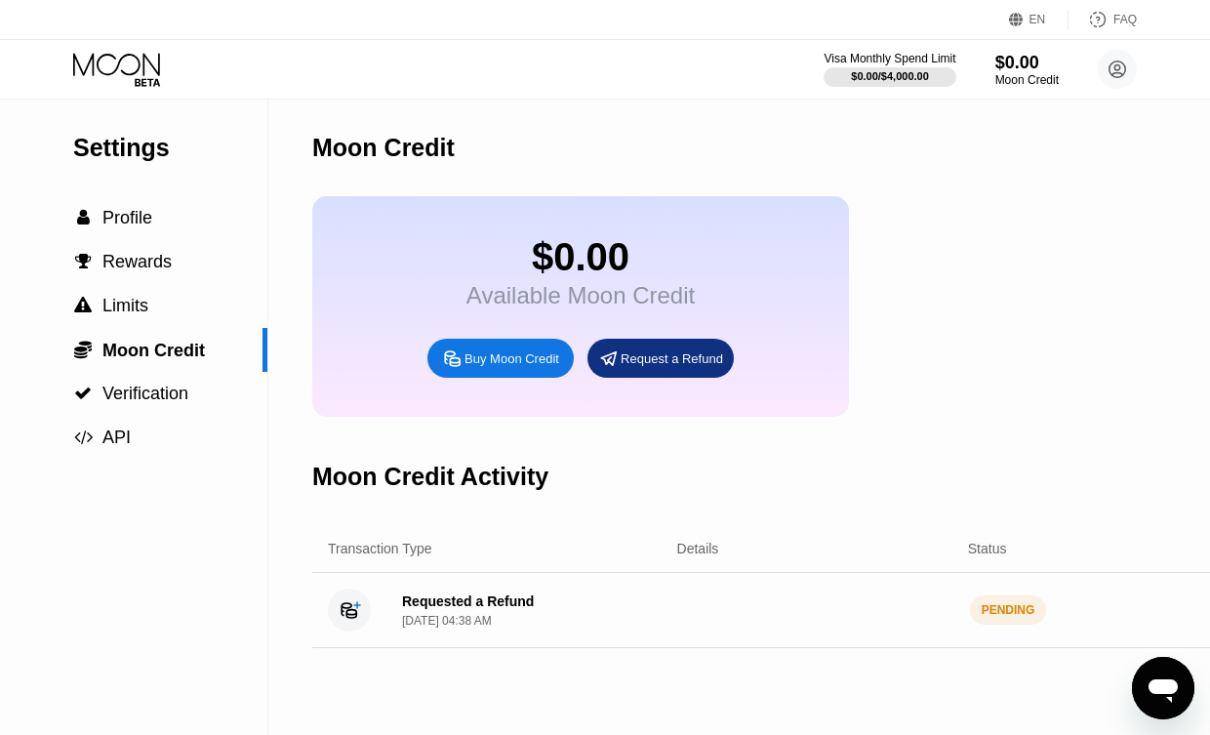
click at [116, 70] on icon at bounding box center [118, 70] width 91 height 34
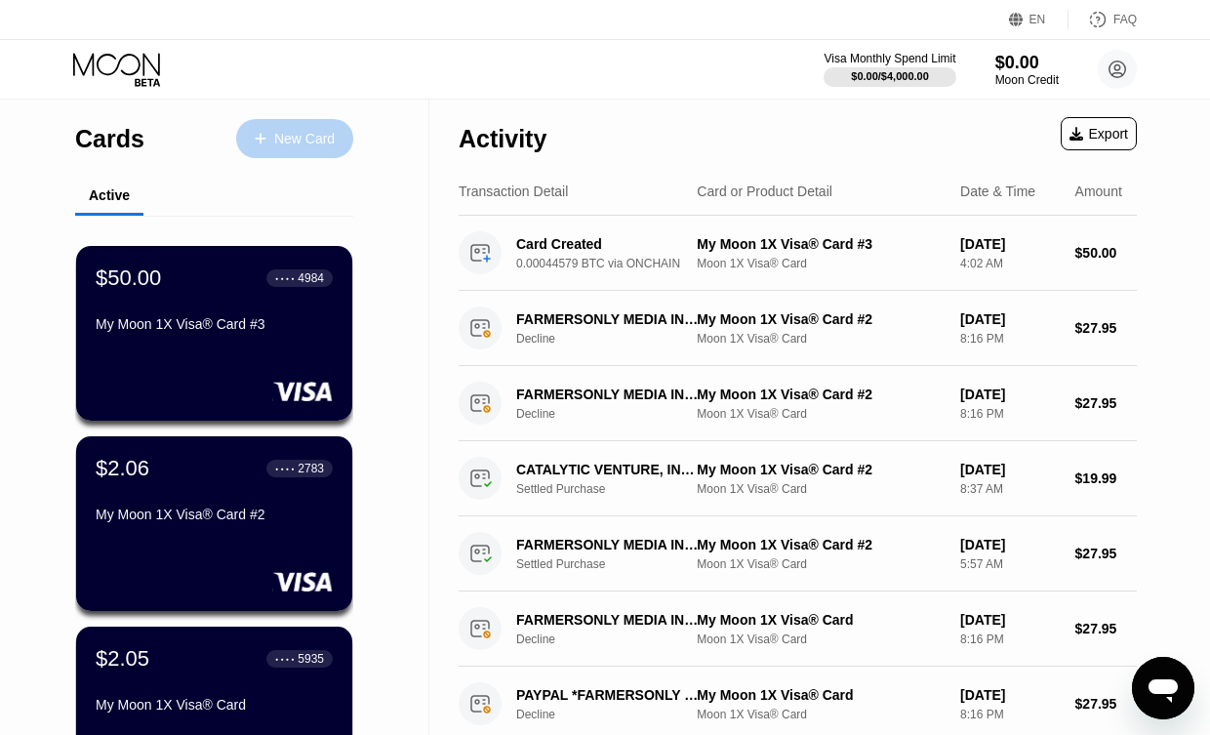
click at [305, 139] on div "New Card" at bounding box center [304, 139] width 60 height 17
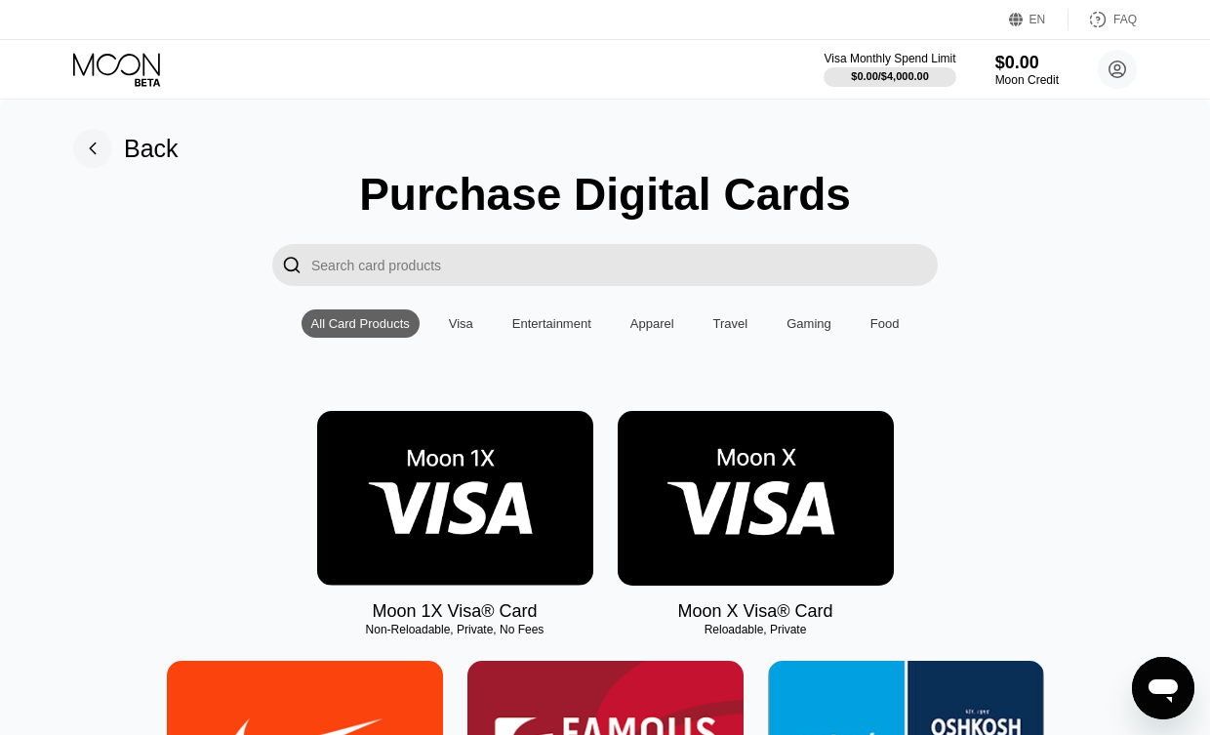
click at [742, 519] on img at bounding box center [755, 498] width 276 height 175
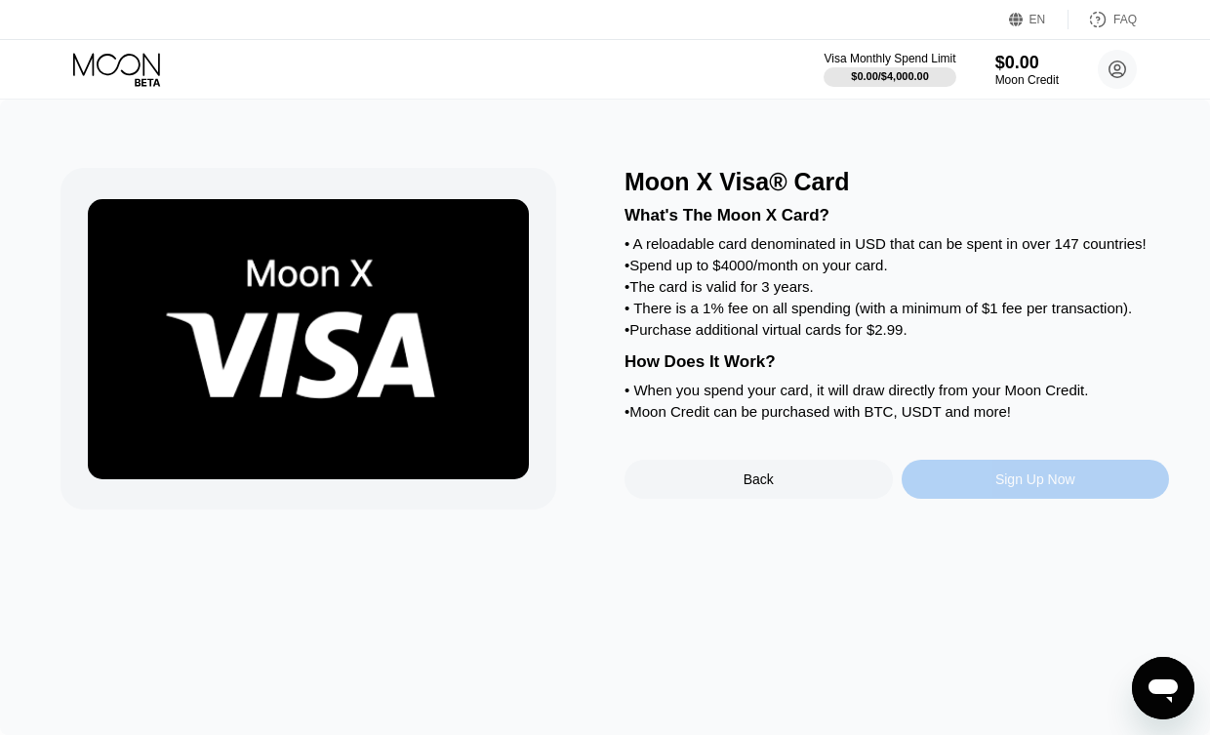
click at [950, 494] on div "Sign Up Now" at bounding box center [1035, 478] width 268 height 39
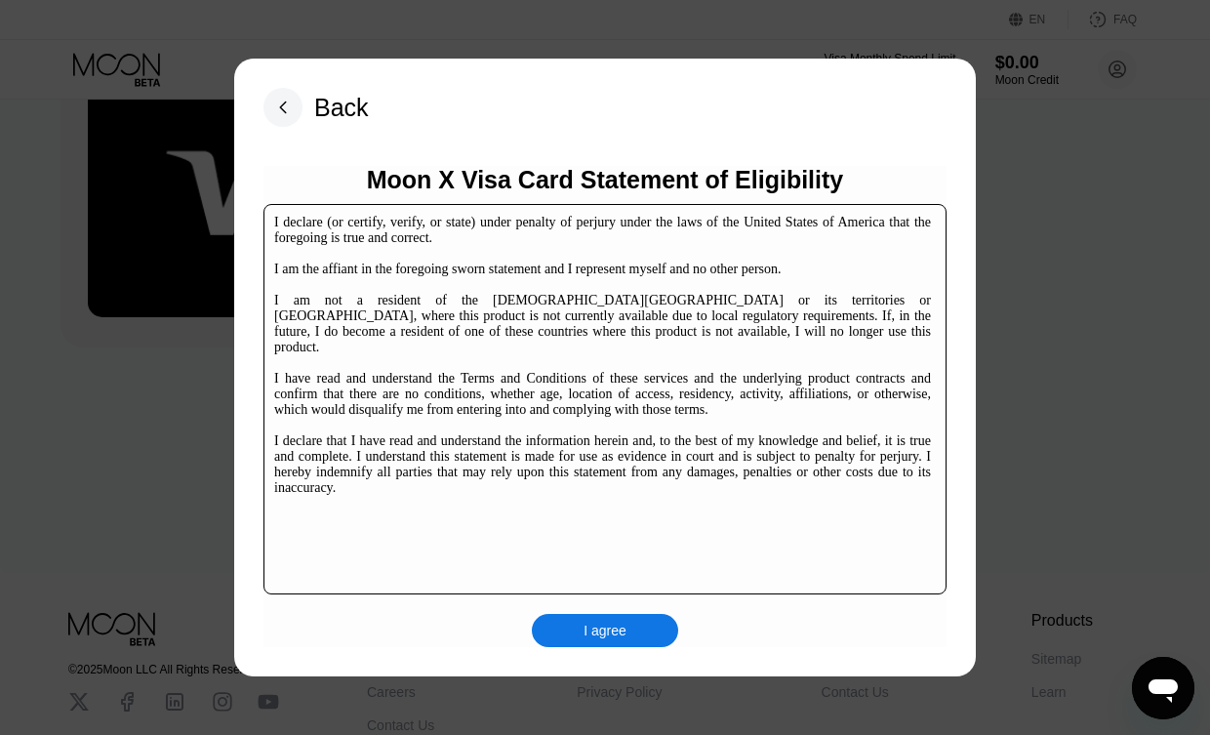
scroll to position [288, 0]
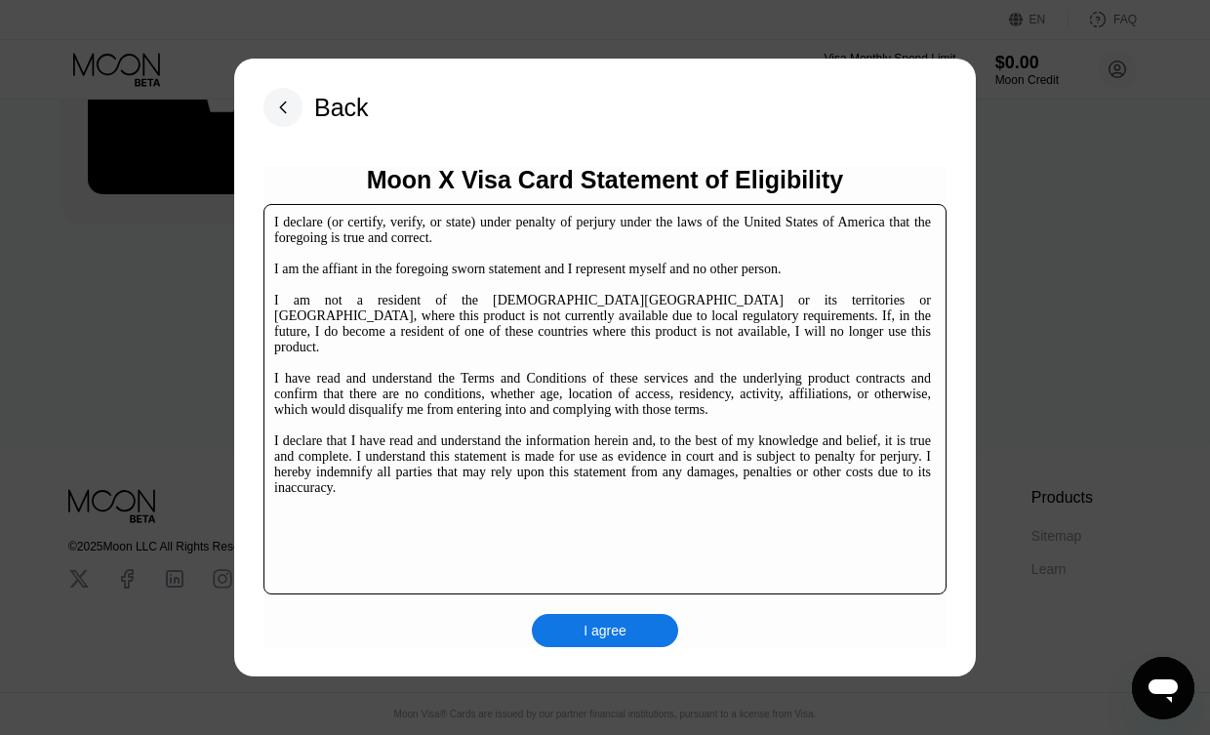
click at [608, 636] on div "I agree" at bounding box center [604, 630] width 43 height 18
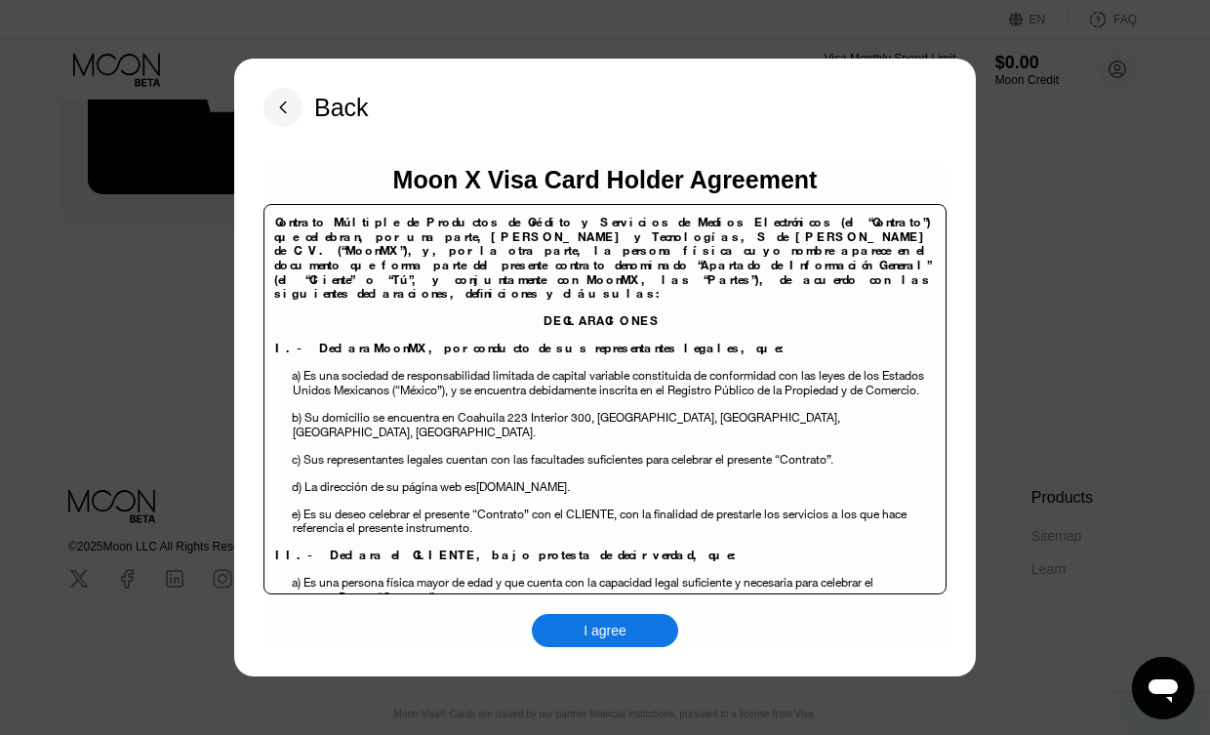
scroll to position [428, 0]
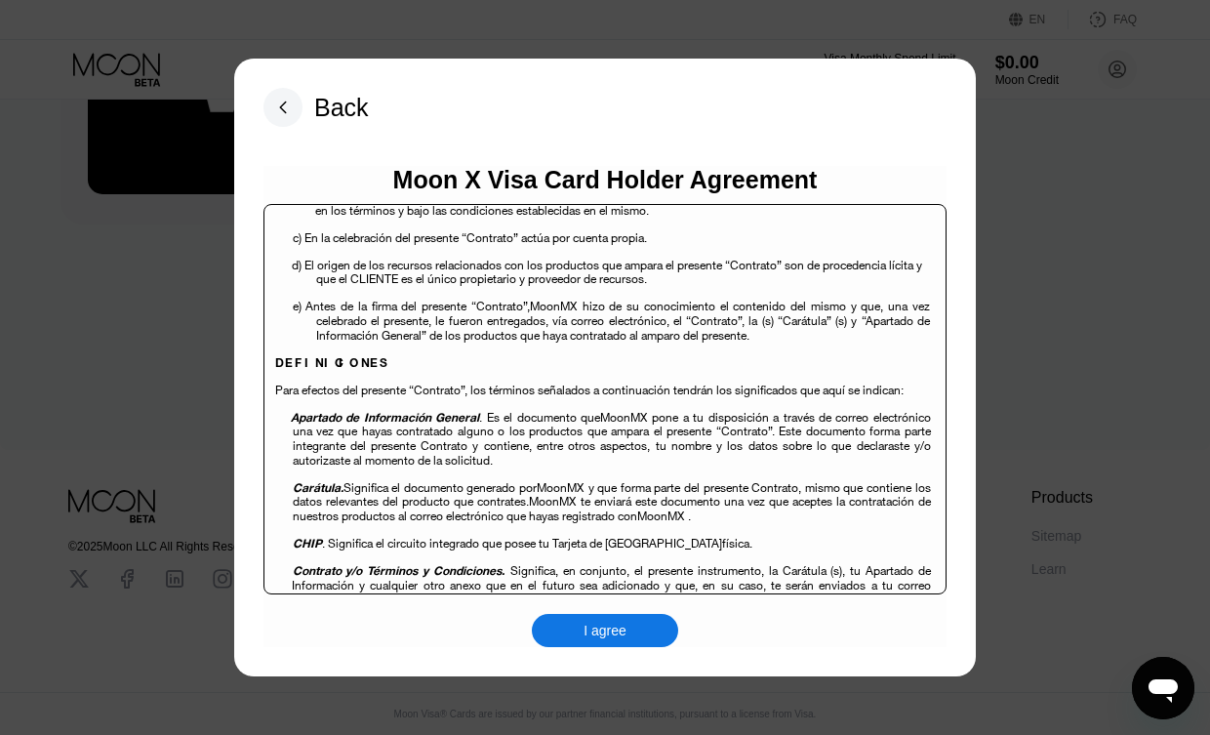
click at [598, 624] on div "I agree" at bounding box center [604, 630] width 43 height 18
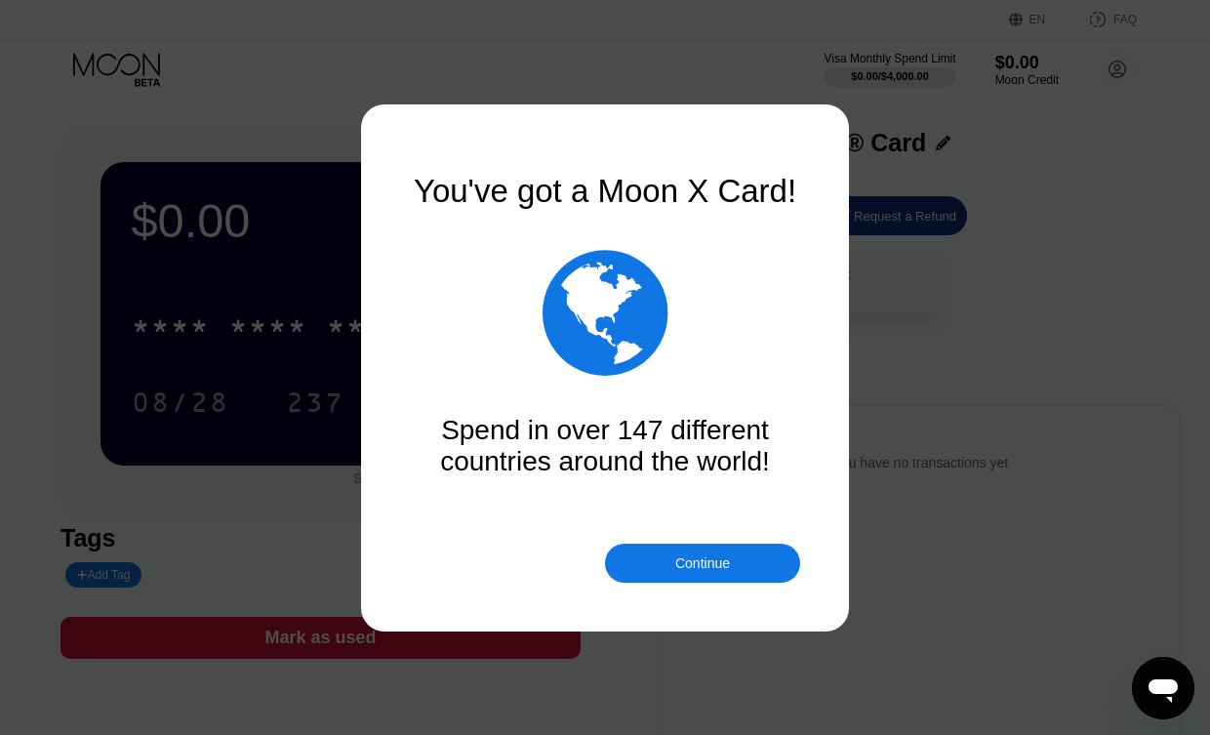
click at [704, 567] on div "Continue" at bounding box center [702, 563] width 55 height 16
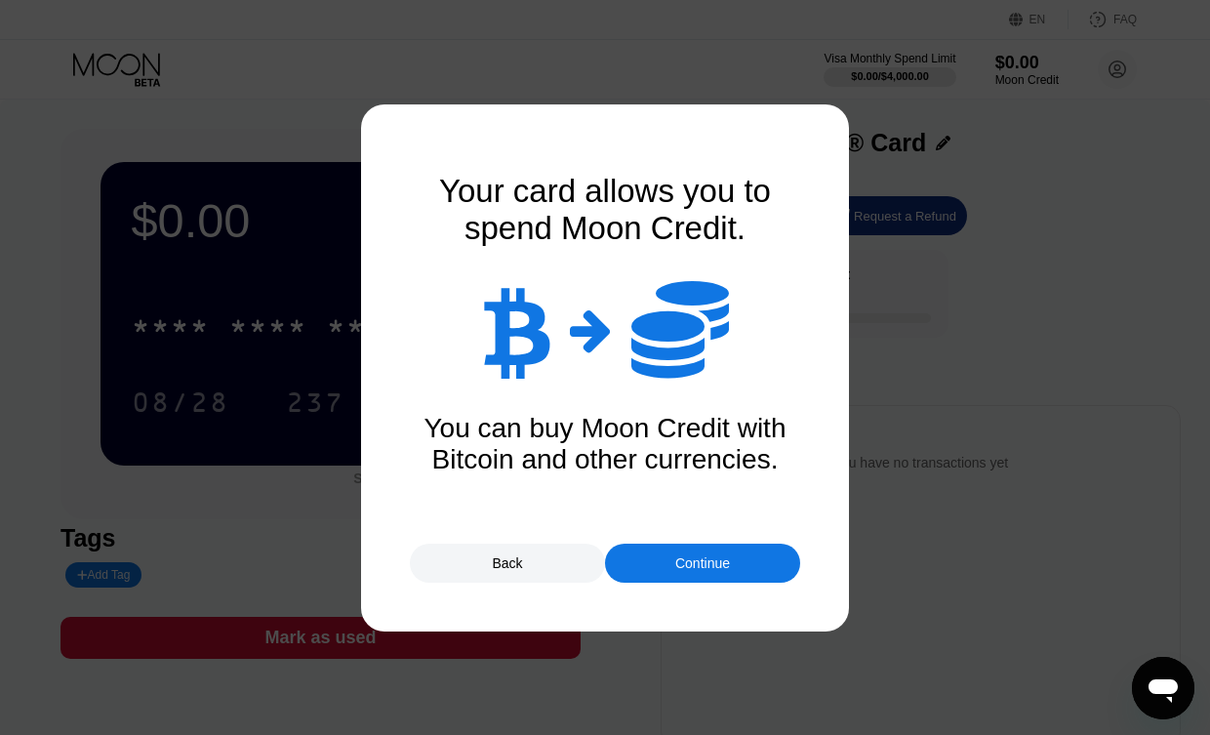
click at [622, 546] on div "Continue" at bounding box center [702, 562] width 195 height 39
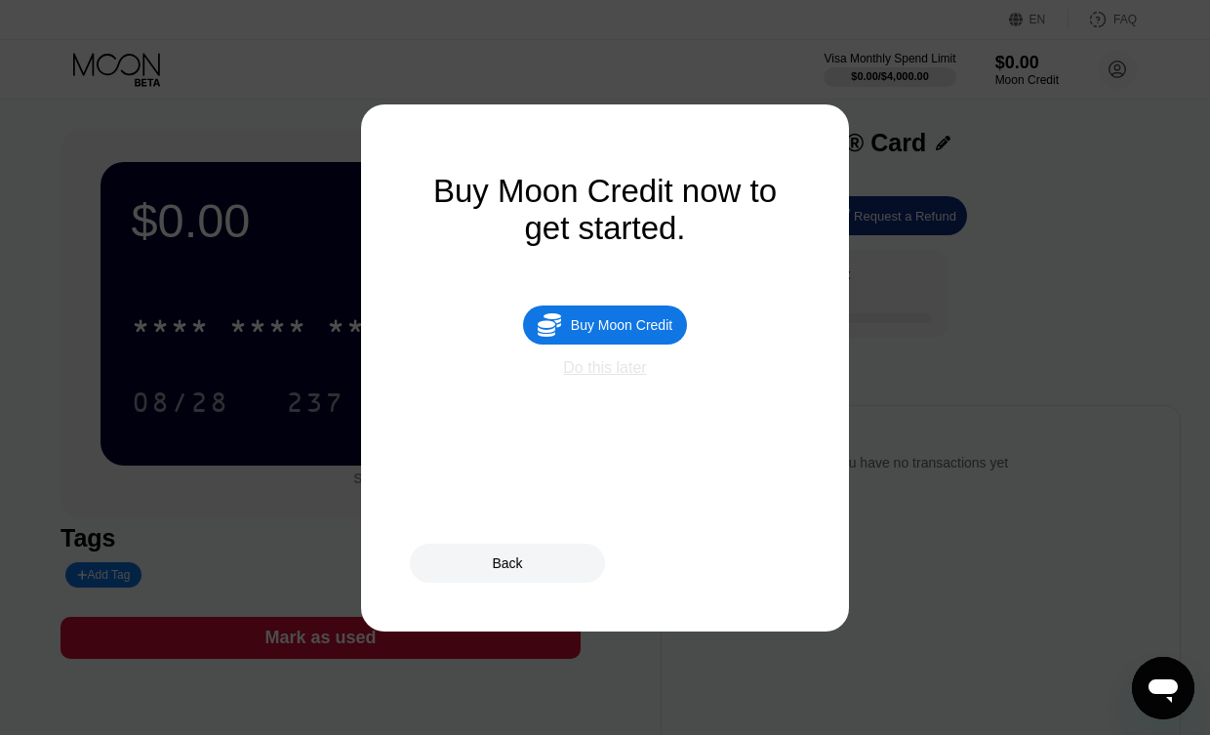
click at [593, 377] on div "Do this later" at bounding box center [604, 368] width 83 height 18
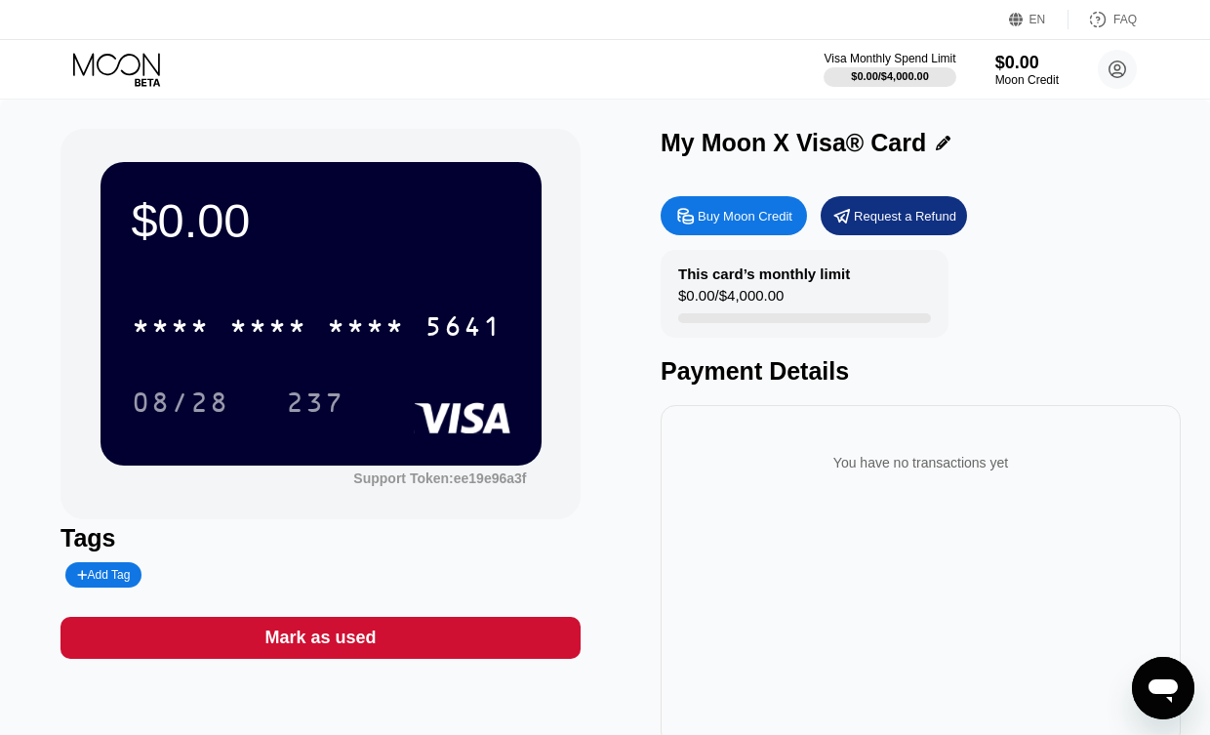
click at [115, 68] on icon at bounding box center [116, 64] width 87 height 22
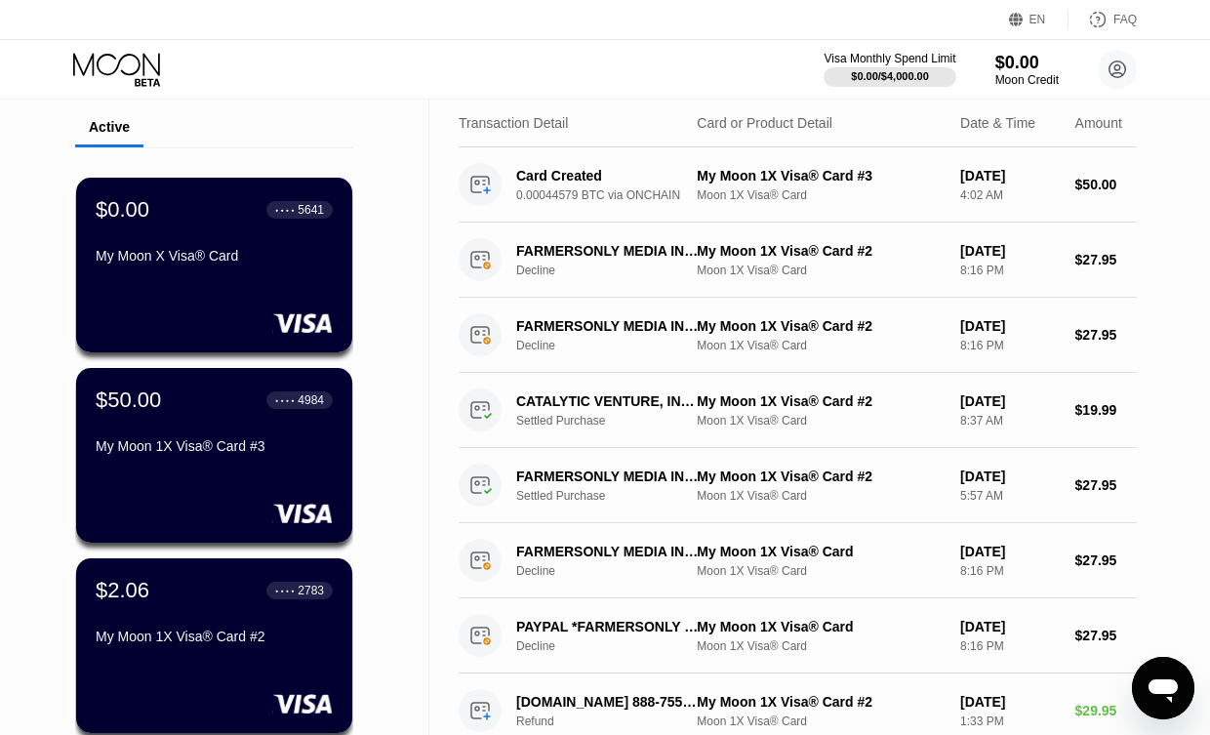
scroll to position [70, 0]
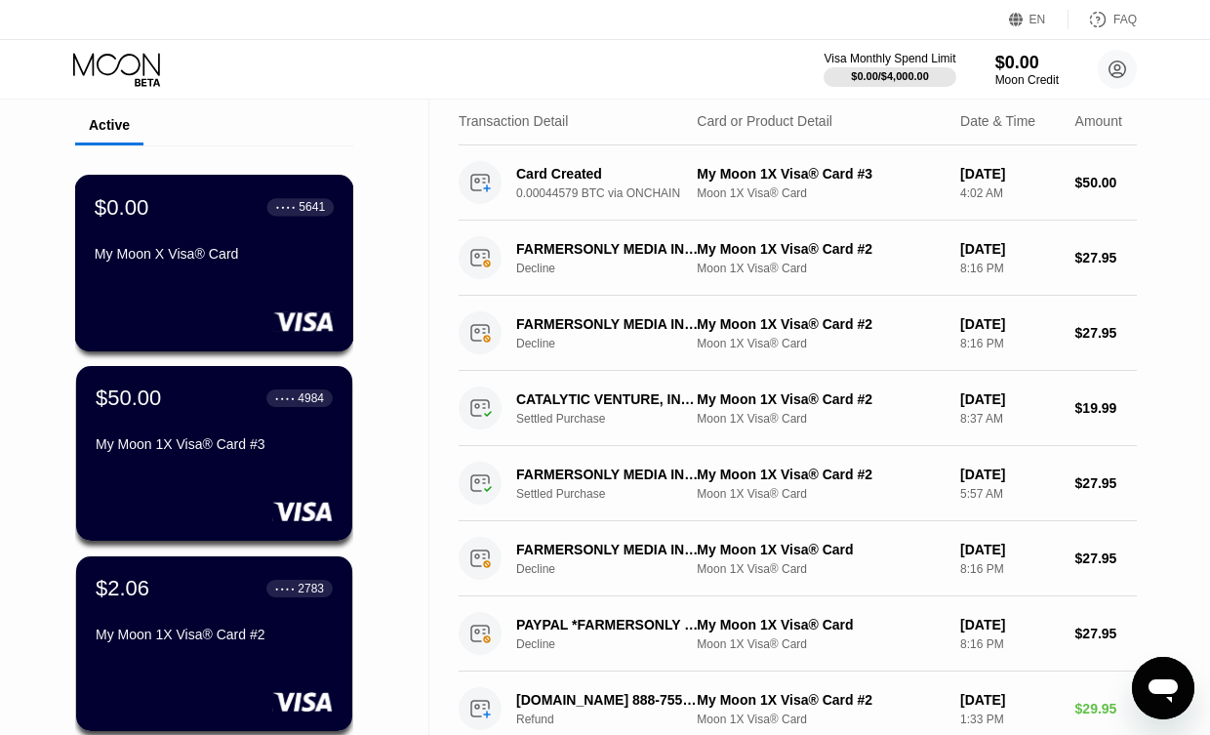
click at [211, 261] on div "My Moon X Visa® Card" at bounding box center [214, 254] width 239 height 16
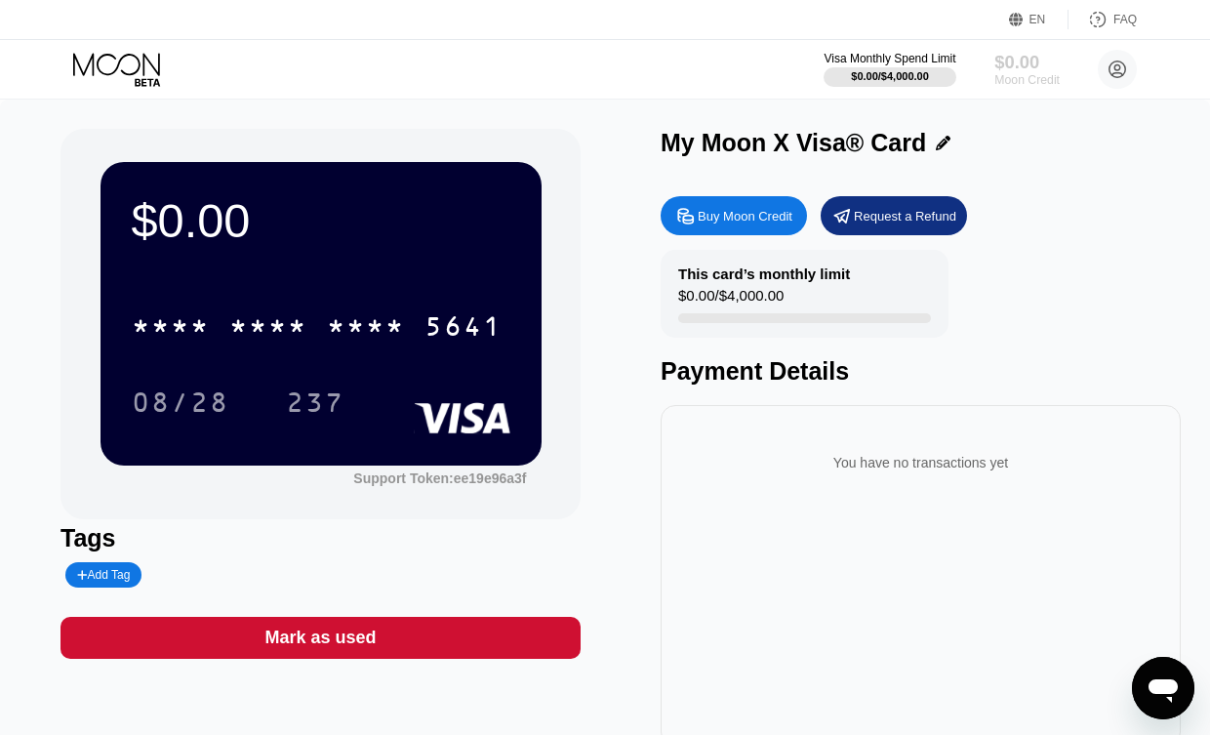
click at [1025, 77] on div "Moon Credit" at bounding box center [1026, 80] width 65 height 14
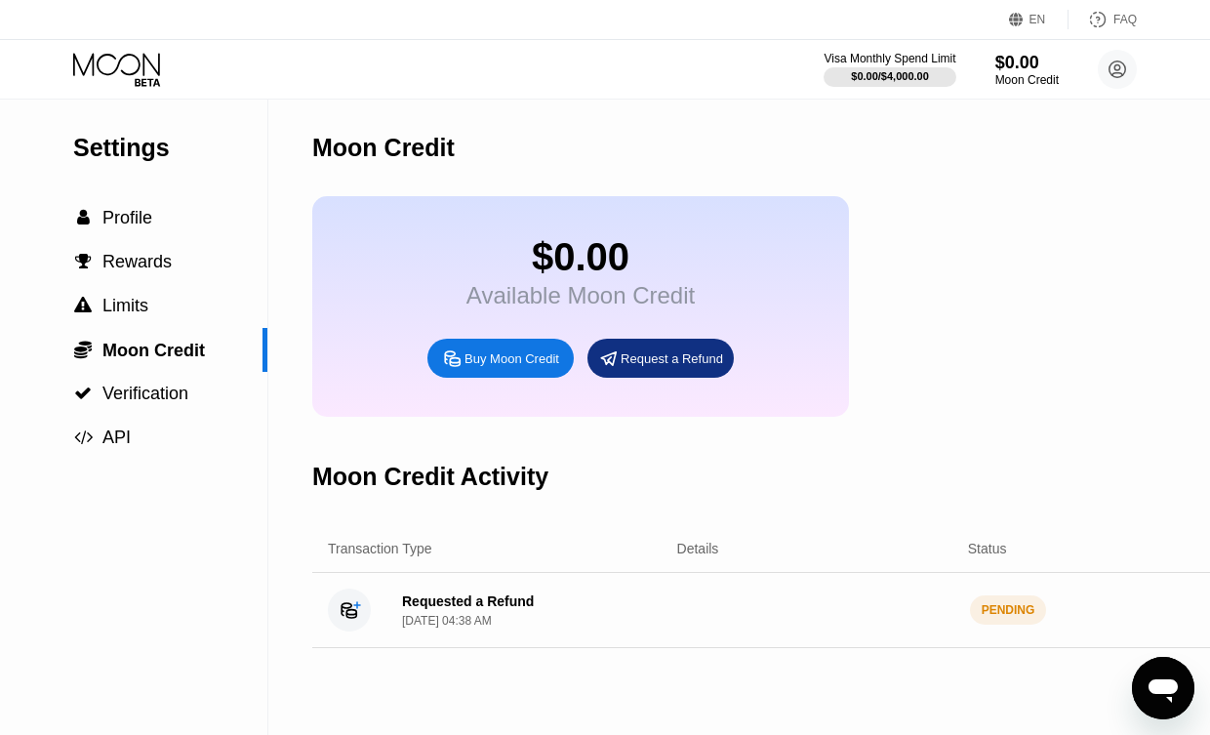
click at [681, 551] on div "Details" at bounding box center [698, 548] width 42 height 16
click at [978, 549] on div "Status" at bounding box center [987, 548] width 39 height 16
click at [1119, 76] on icon at bounding box center [1117, 69] width 17 height 17
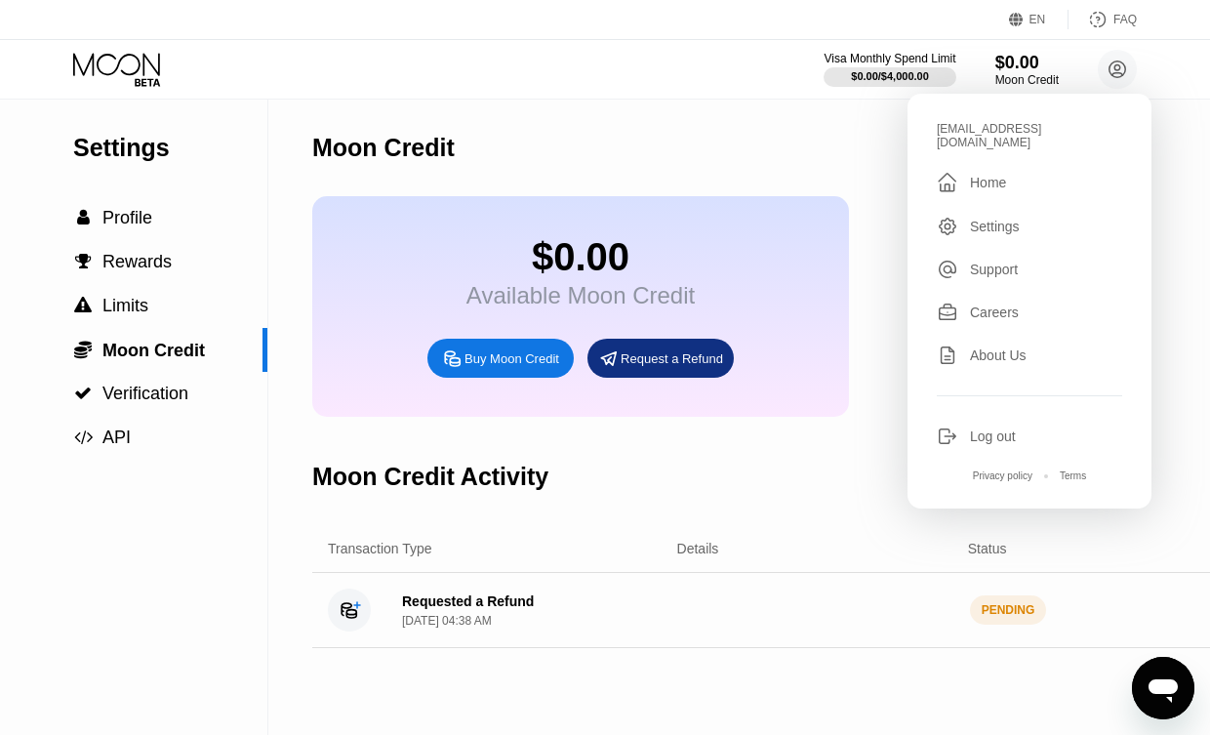
click at [734, 146] on div "Moon Credit" at bounding box center [821, 148] width 1019 height 97
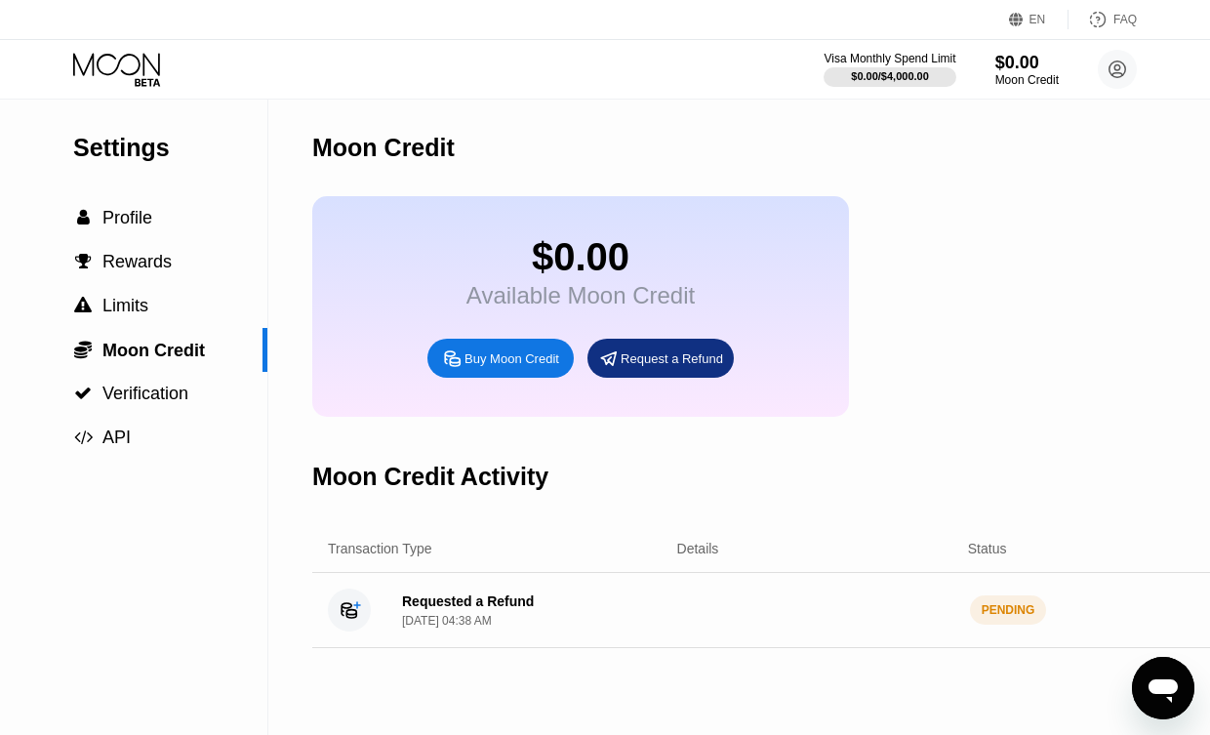
click at [694, 554] on div "Details" at bounding box center [698, 548] width 42 height 16
click at [1174, 681] on icon "Open messaging window" at bounding box center [1162, 690] width 29 height 23
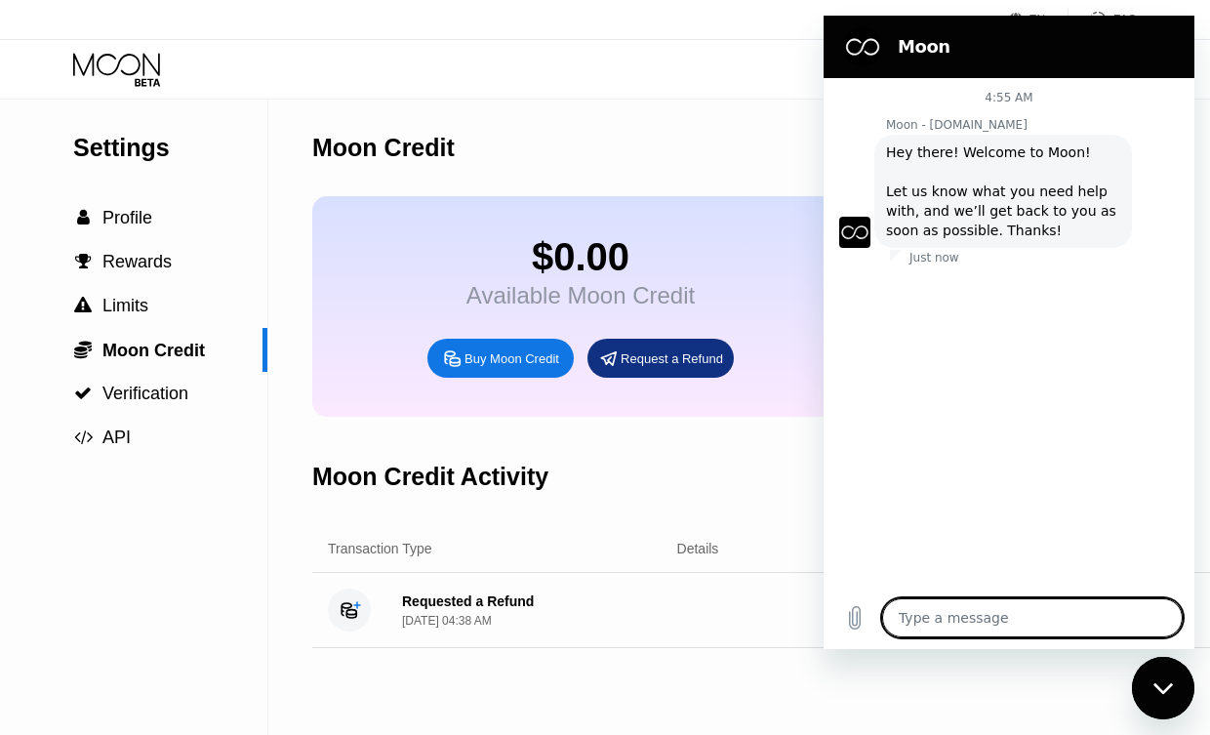
type textarea "x"
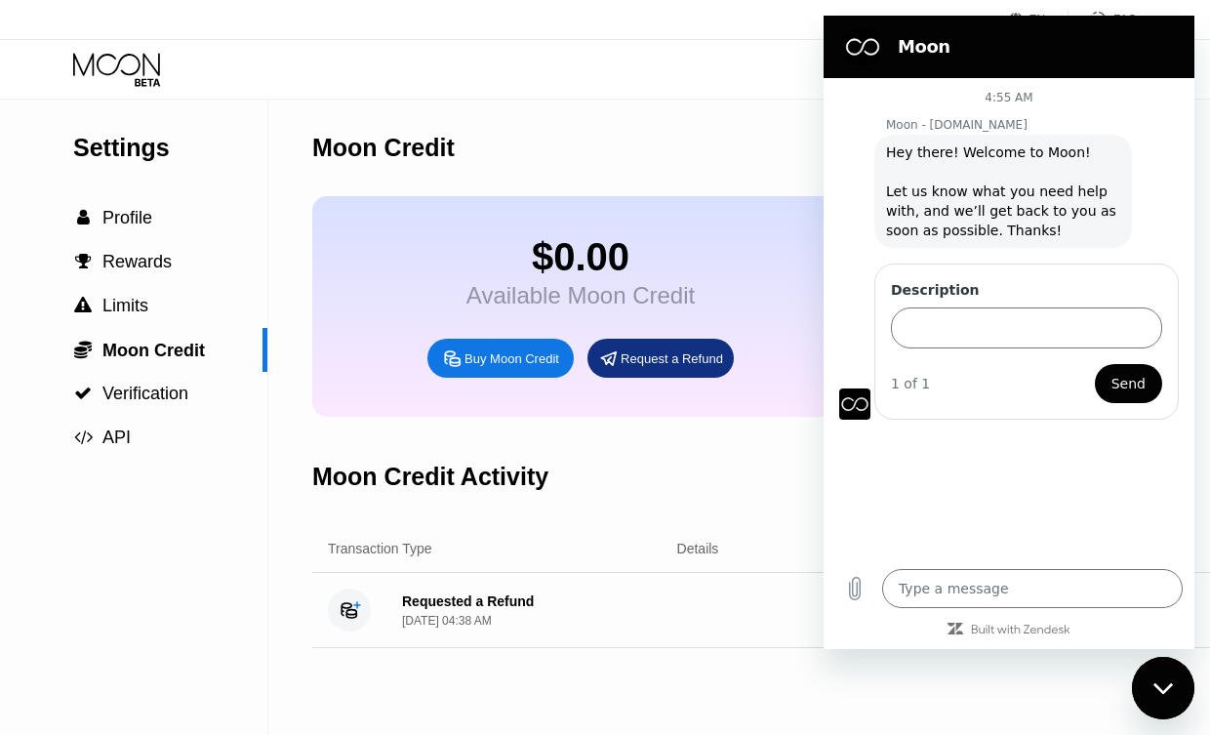
click at [737, 73] on div "Visa Monthly Spend Limit $0.00 / $4,000.00 $0.00 Moon Credit chuck_godwin@aol.c…" at bounding box center [605, 69] width 1210 height 59
click at [126, 214] on span "Profile" at bounding box center [127, 218] width 50 height 20
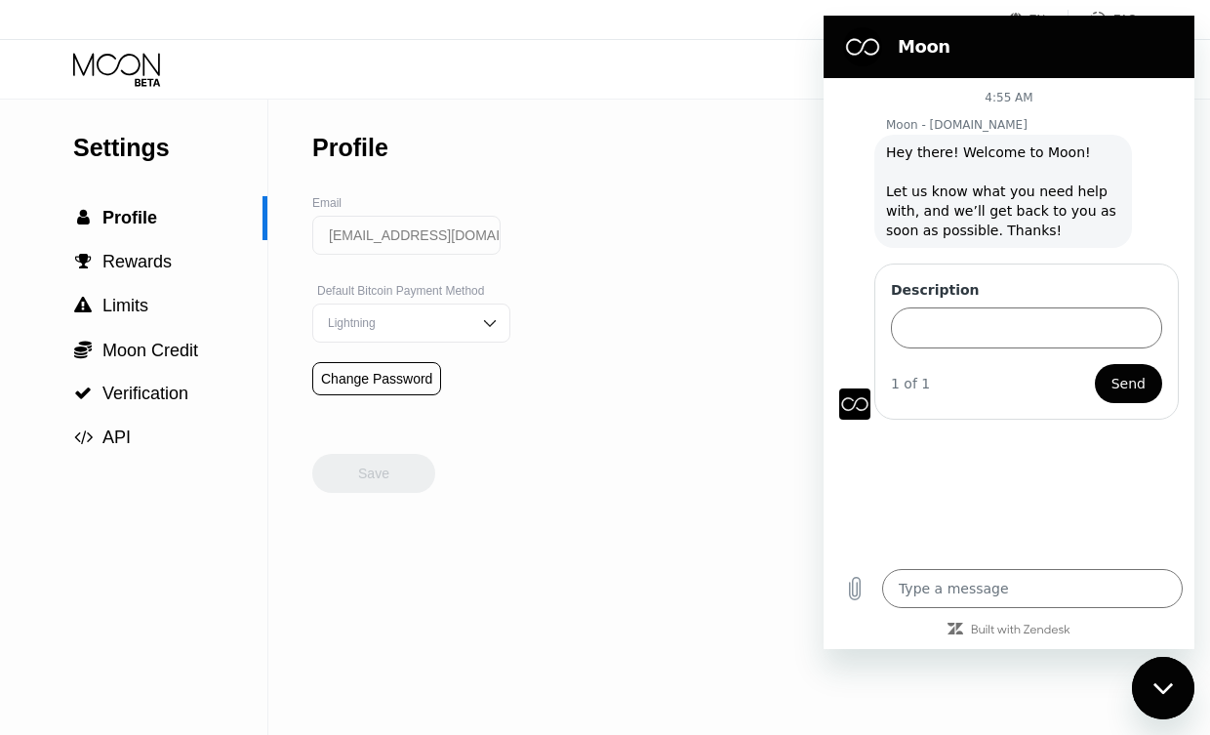
click at [114, 63] on icon at bounding box center [118, 70] width 91 height 34
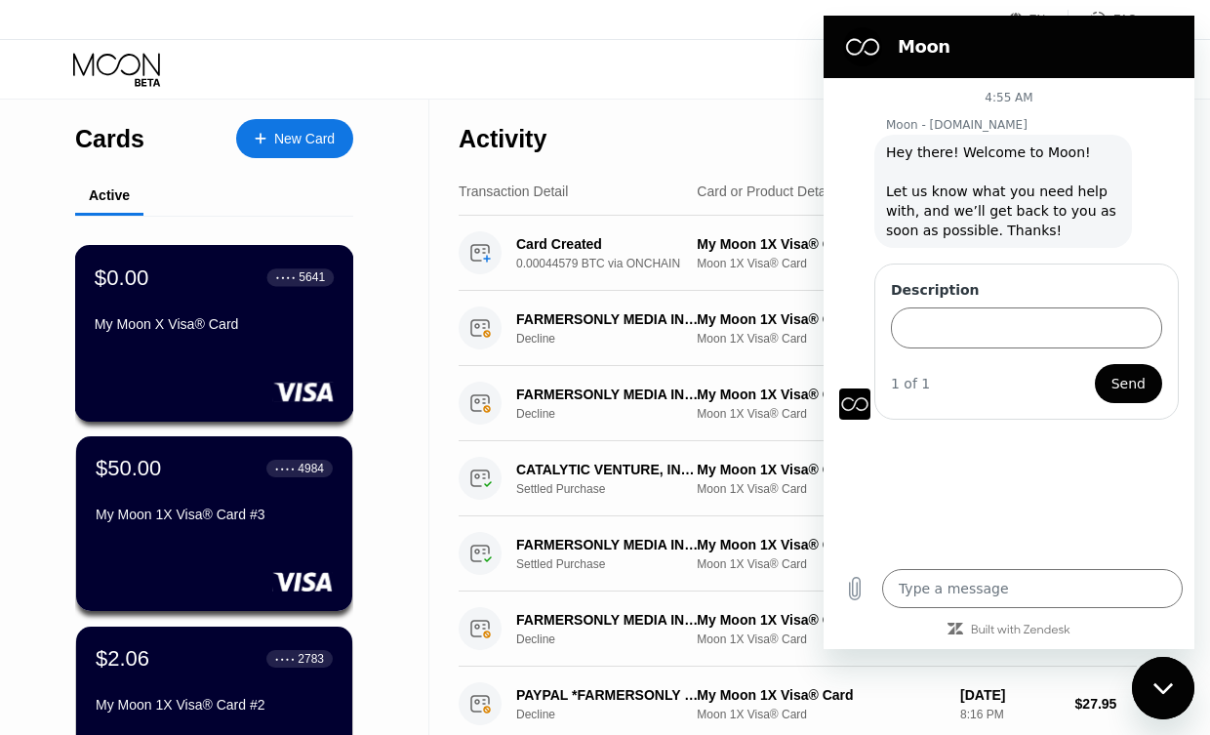
click at [168, 337] on div "My Moon X Visa® Card" at bounding box center [214, 327] width 239 height 23
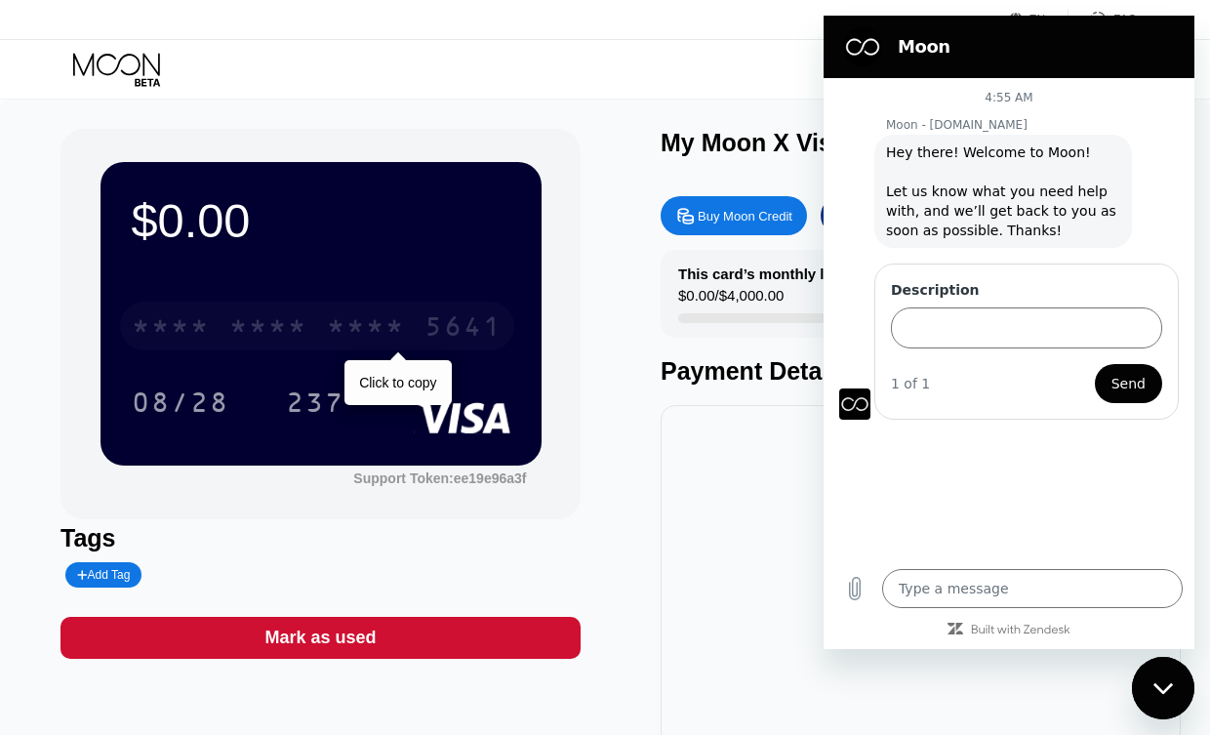
click at [359, 331] on div "* * * *" at bounding box center [366, 328] width 78 height 31
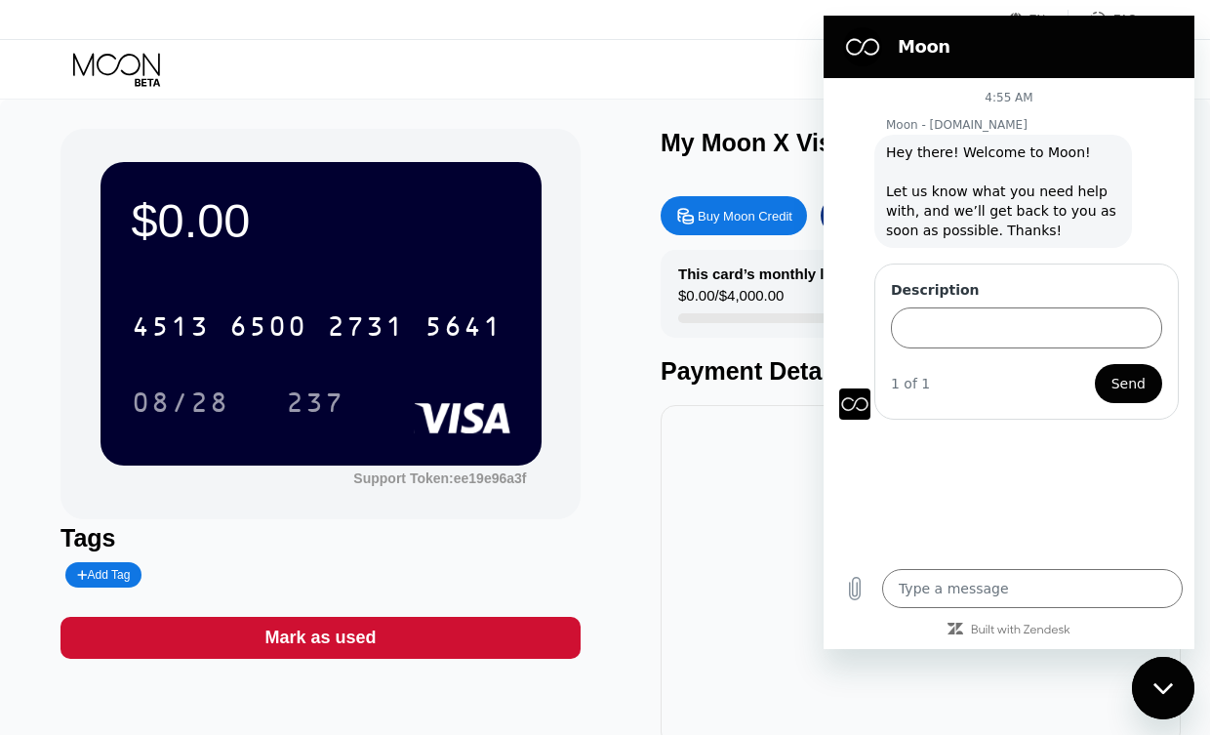
click at [540, 99] on div "EN Language Select an item Save FAQ Visa Monthly Spend Limit $0.00 / $4,000.00 …" at bounding box center [605, 50] width 1210 height 100
click at [562, 91] on div "Visa Monthly Spend Limit $0.00 / $4,000.00 $0.00 Moon Credit chuck_godwin@aol.c…" at bounding box center [605, 69] width 1210 height 59
click at [601, 570] on div "$0.00 4513 6500 2731 5641 08/28 237 Support Token: ee19e96a3f Tags Add Tag Mark…" at bounding box center [604, 437] width 1089 height 617
click at [693, 47] on div "Visa Monthly Spend Limit $0.00 / $4,000.00 $0.00 Moon Credit chuck_godwin@aol.c…" at bounding box center [605, 69] width 1210 height 59
click at [936, 591] on textarea at bounding box center [1032, 588] width 300 height 39
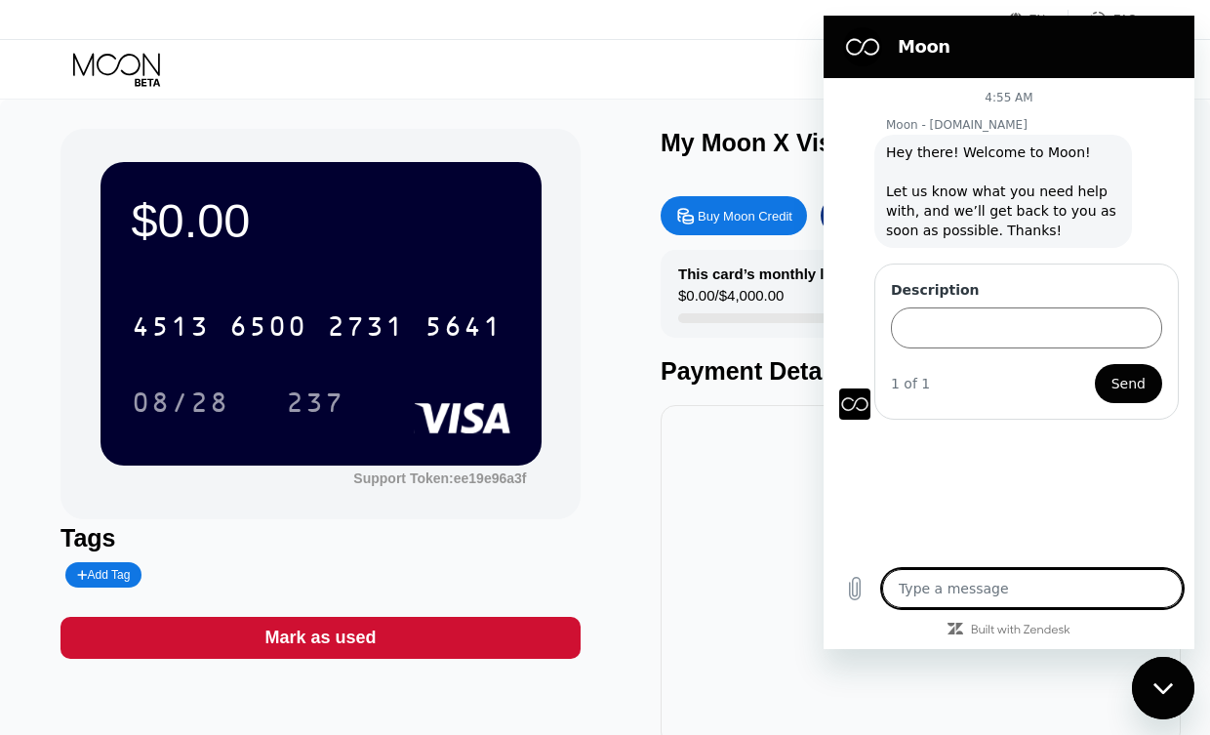
type textarea "H"
type textarea "x"
type textarea "He"
type textarea "x"
type textarea "Hel"
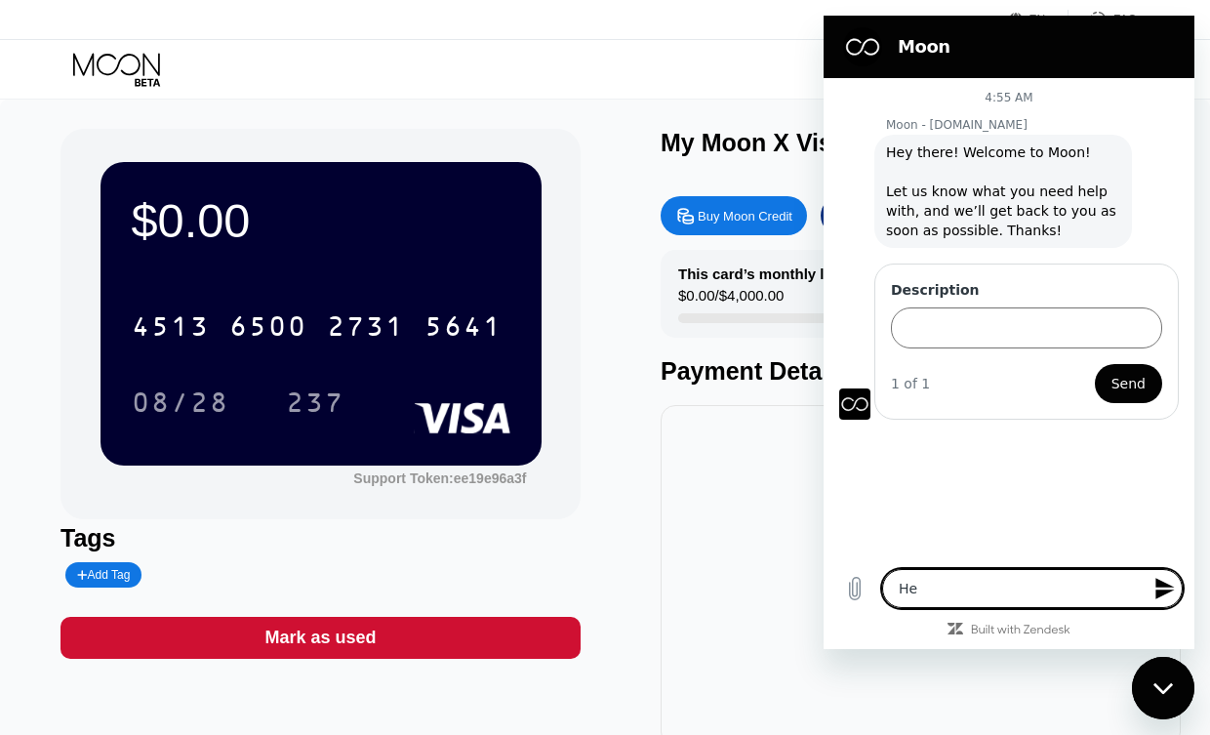
type textarea "x"
type textarea "Hell"
type textarea "x"
type textarea "Hell"
type textarea "x"
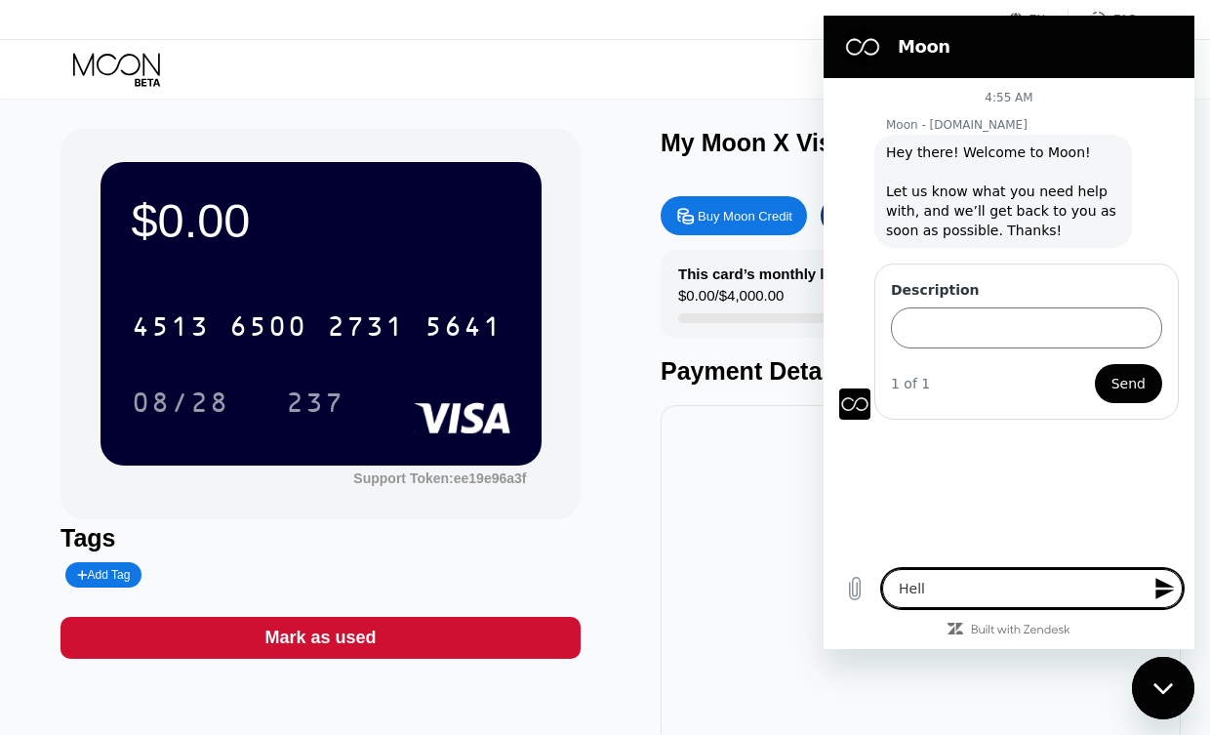
type textarea "Hell"
type textarea "x"
type textarea "Hello"
type textarea "x"
type textarea "Hello"
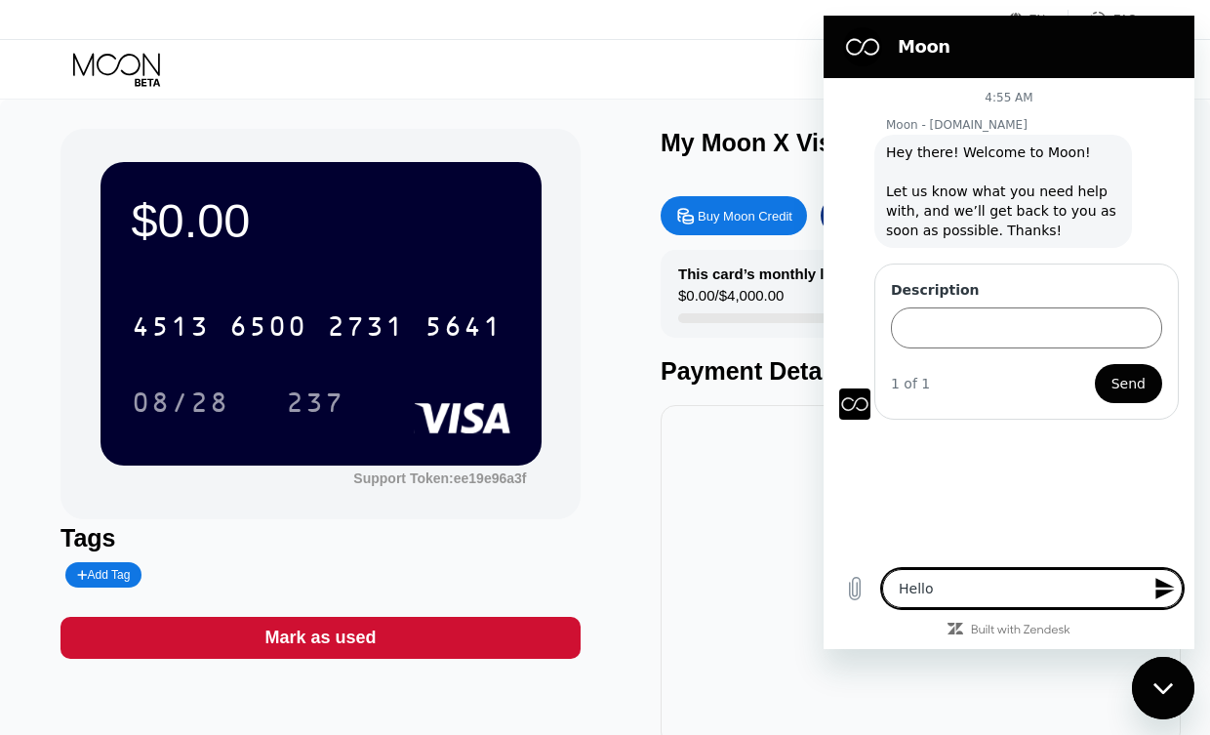
type textarea "x"
type textarea "I"
type textarea "x"
type textarea "I"
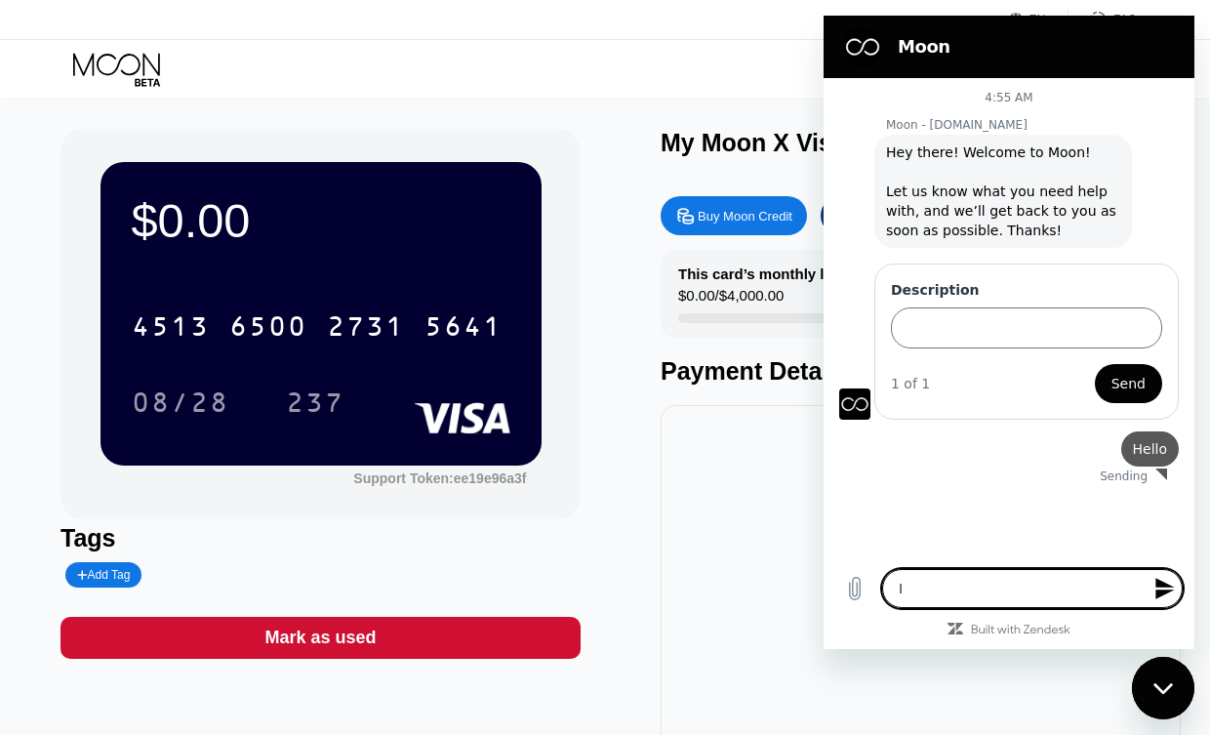
type textarea "x"
type textarea "I r"
type textarea "x"
type textarea "I re"
type textarea "x"
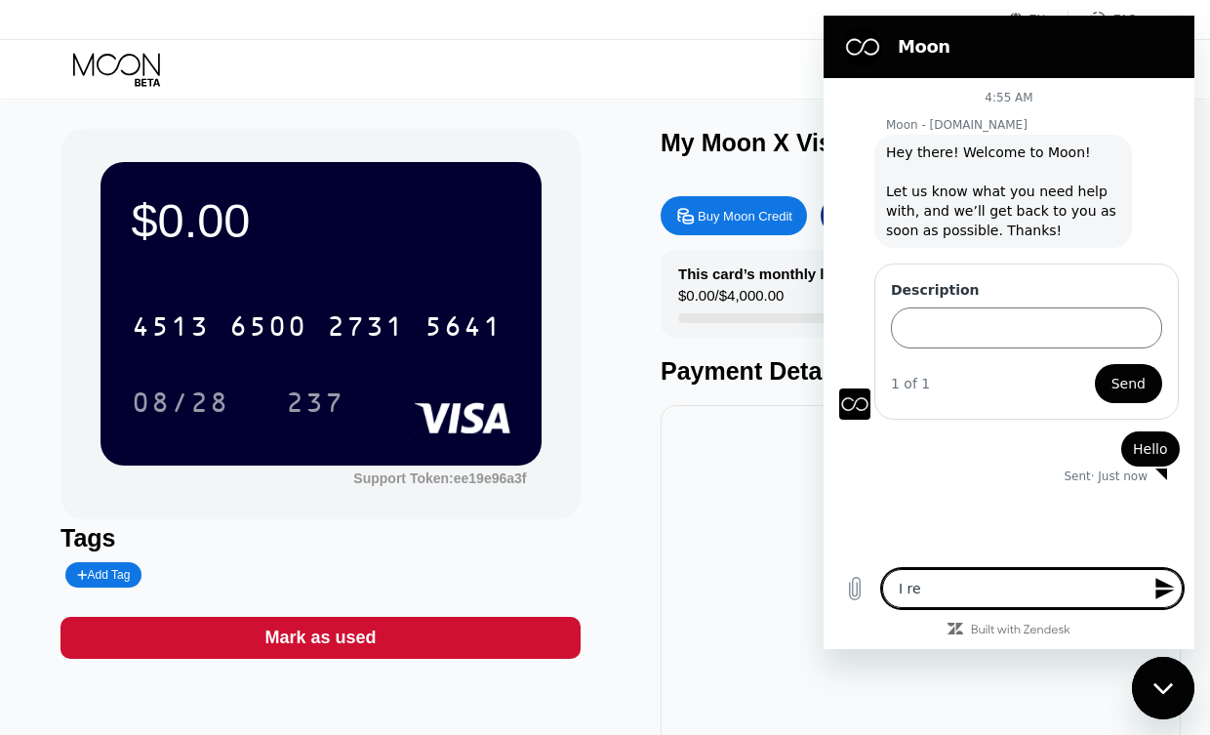
type textarea "I req"
type textarea "x"
type textarea "I requ"
type textarea "x"
type textarea "I reque"
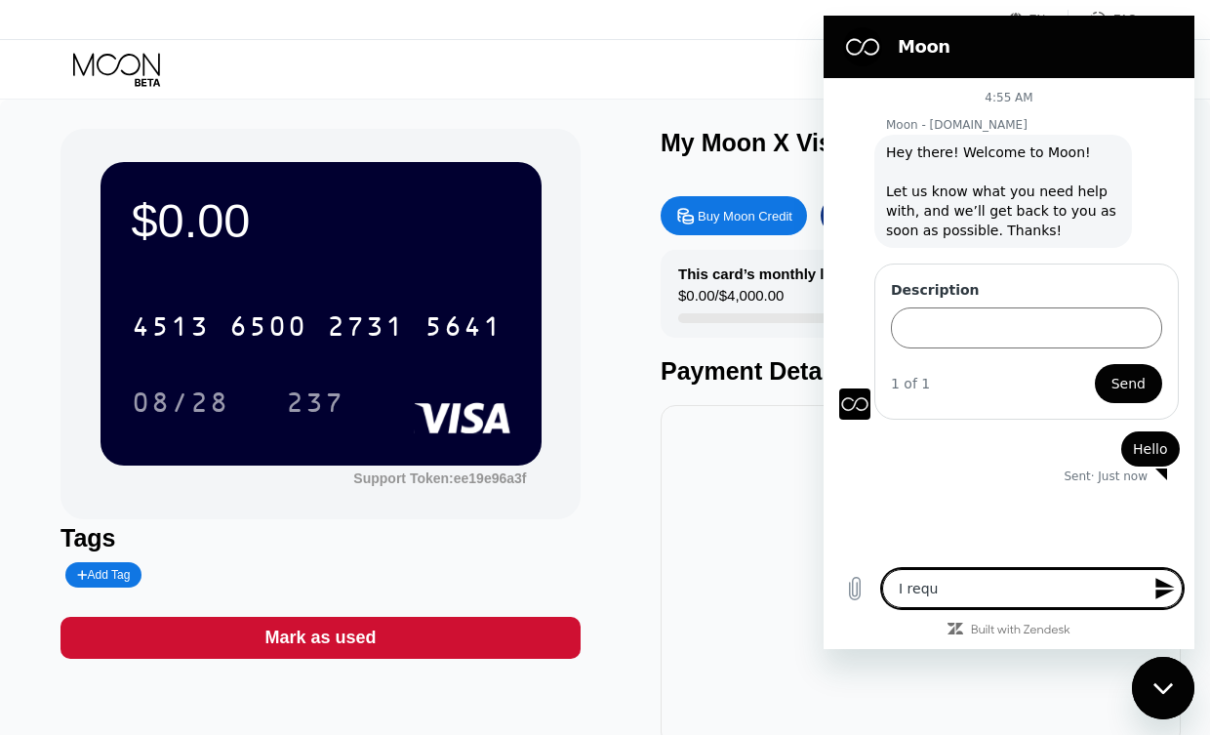
type textarea "x"
type textarea "I reques"
type textarea "x"
type textarea "I request"
type textarea "x"
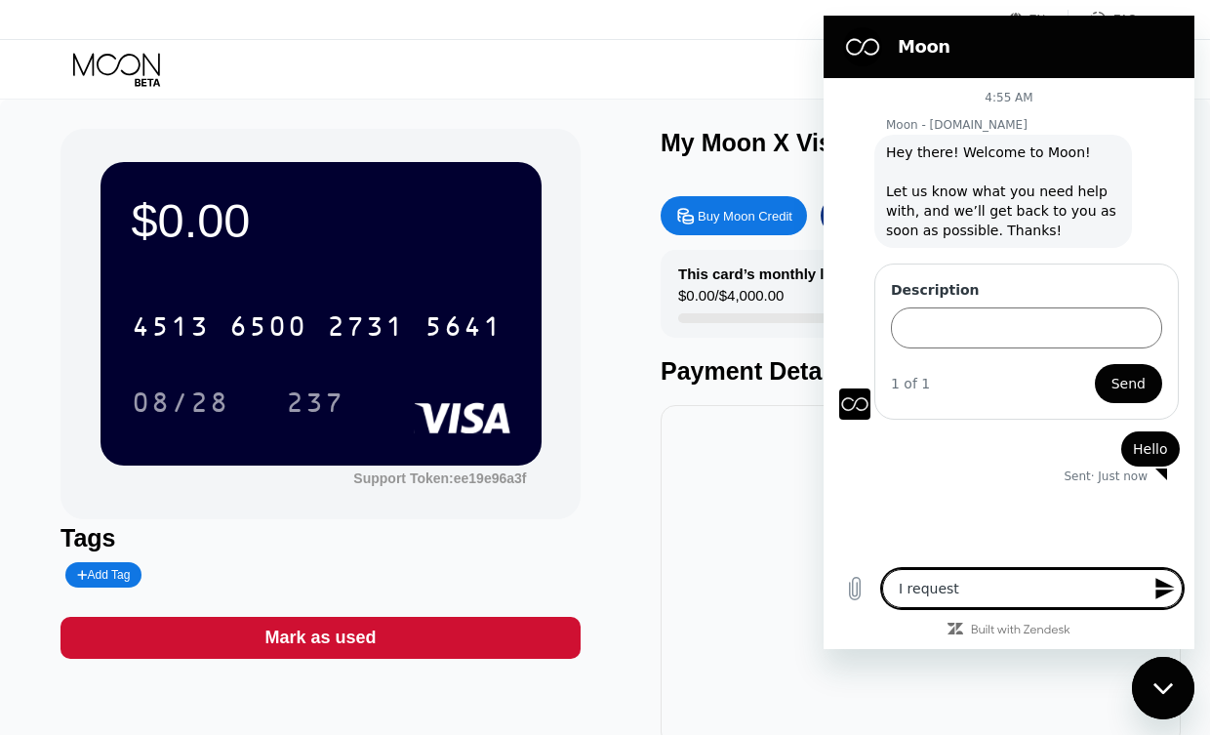
type textarea "I requeste"
type textarea "x"
type textarea "I requested"
type textarea "x"
type textarea "I requested"
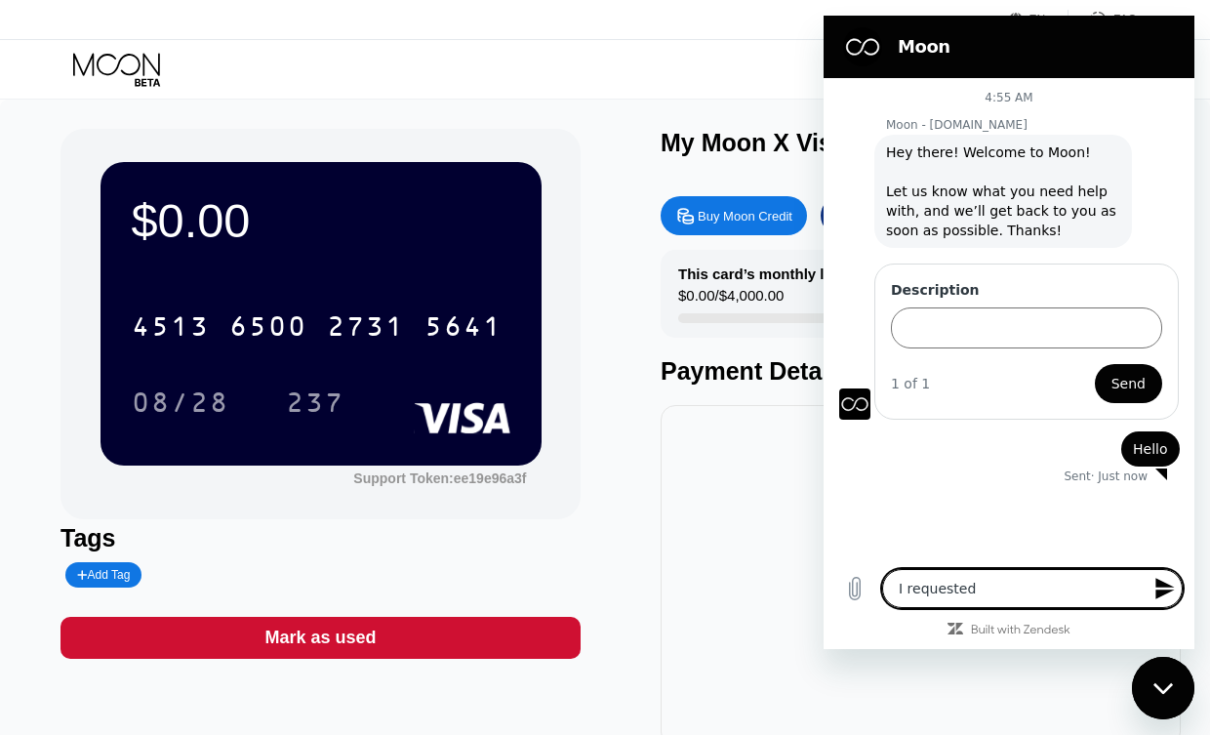
type textarea "x"
type textarea "I requested f"
type textarea "x"
type textarea "I requested fo"
type textarea "x"
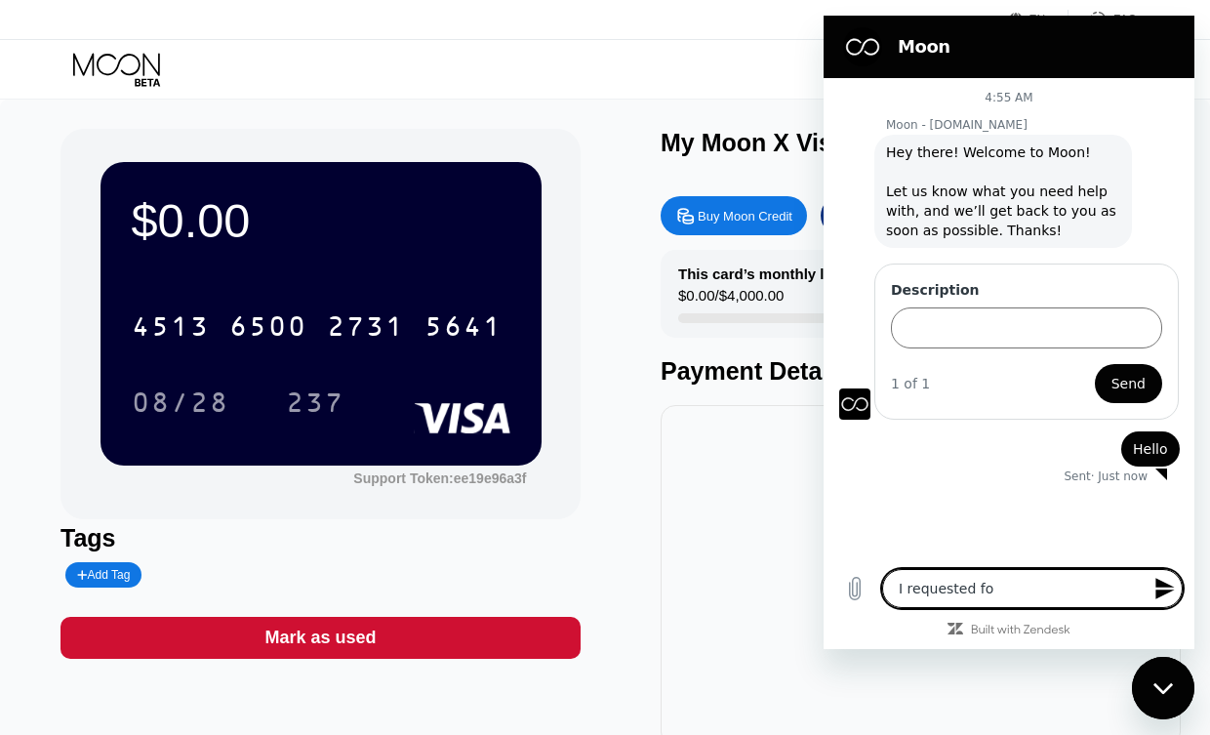
type textarea "I requested for"
type textarea "x"
type textarea "I requested for"
type textarea "x"
type textarea "I requested for a"
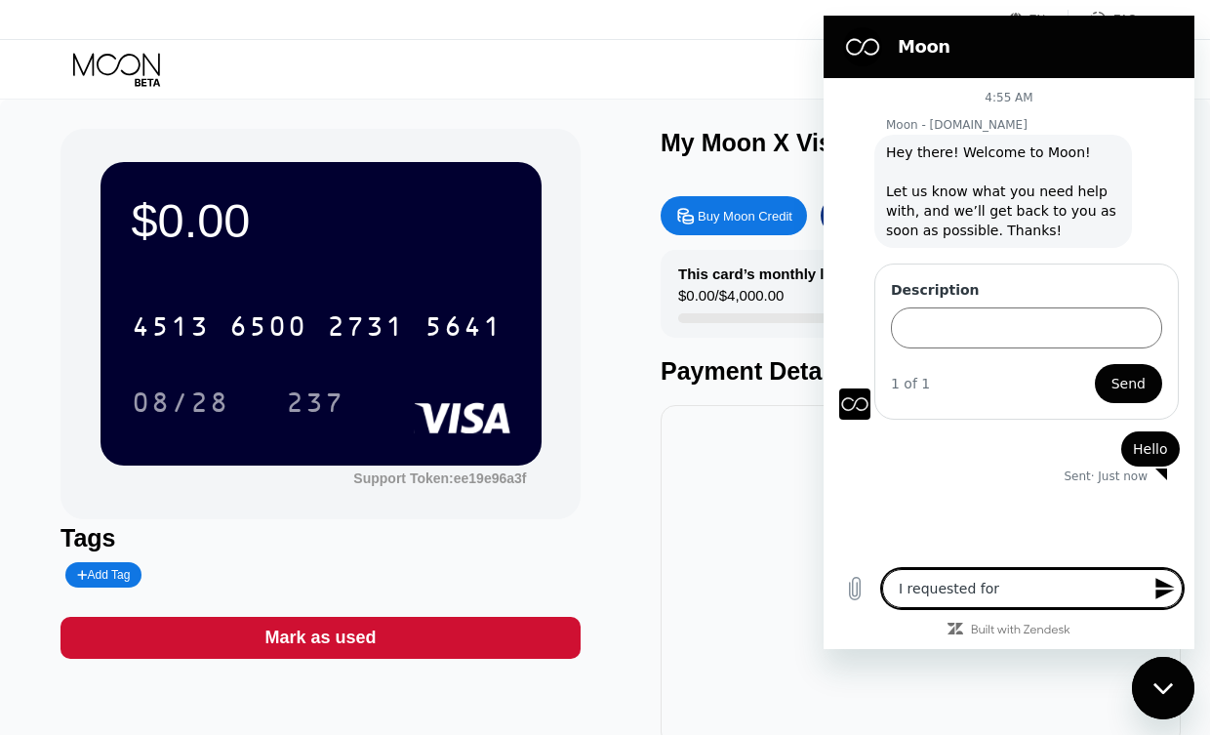
type textarea "x"
type textarea "I requested for a"
type textarea "x"
type textarea "I requested for a r"
type textarea "x"
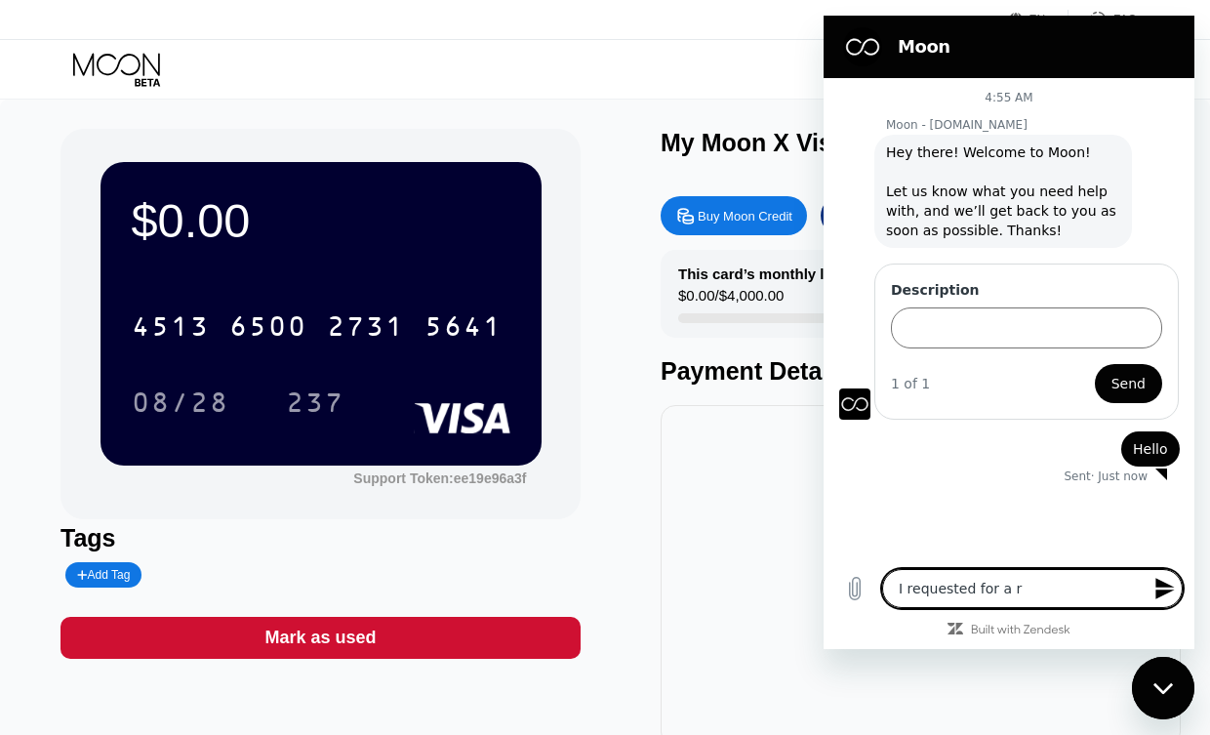
type textarea "I requested for a re"
type textarea "x"
type textarea "I requested for a ref"
type textarea "x"
type textarea "I requested for a refu"
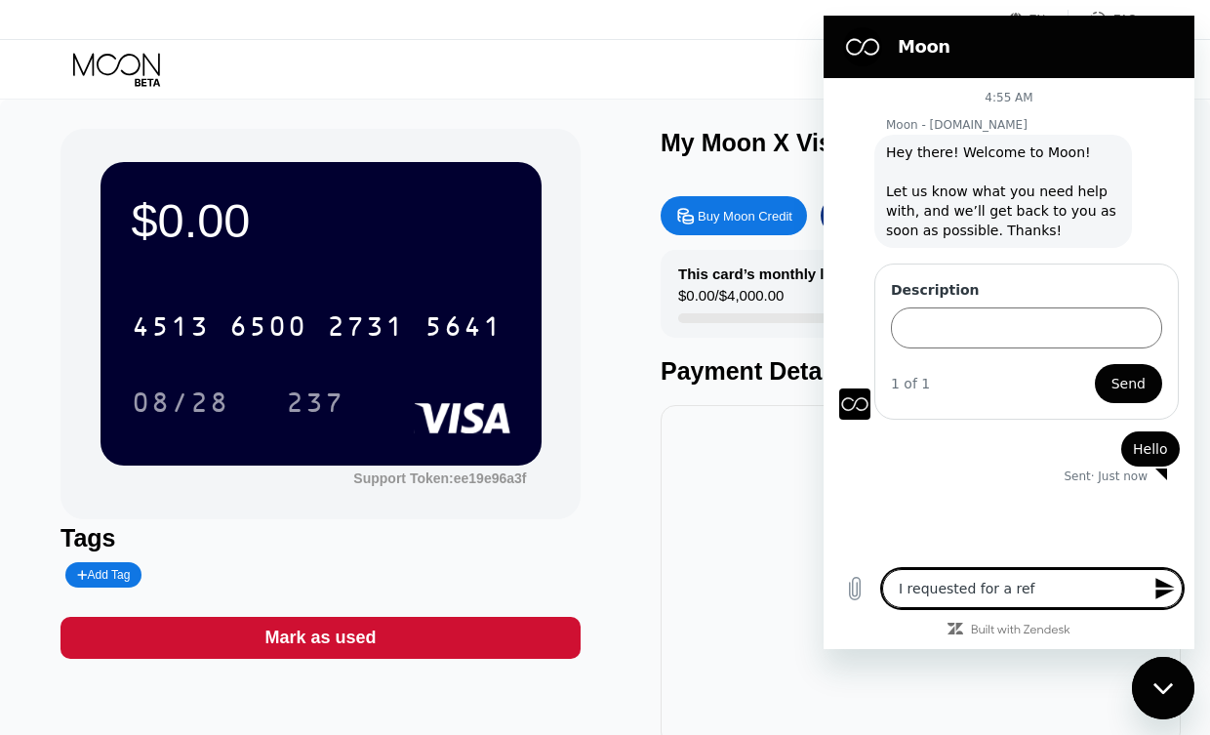
type textarea "x"
type textarea "I requested for a refun"
type textarea "x"
type textarea "I requested for a refund"
type textarea "x"
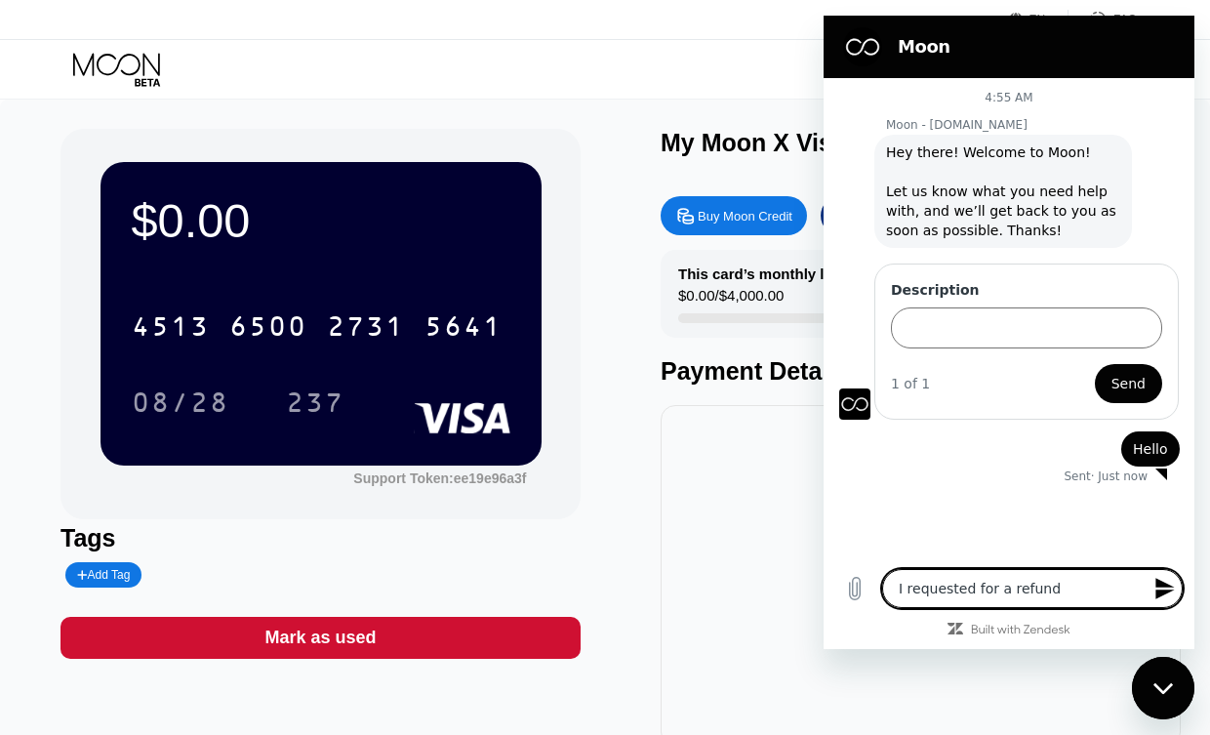
type textarea "I requested for a refund"
type textarea "x"
type textarea "I requested for a refund a"
type textarea "x"
type textarea "I requested for a refund am"
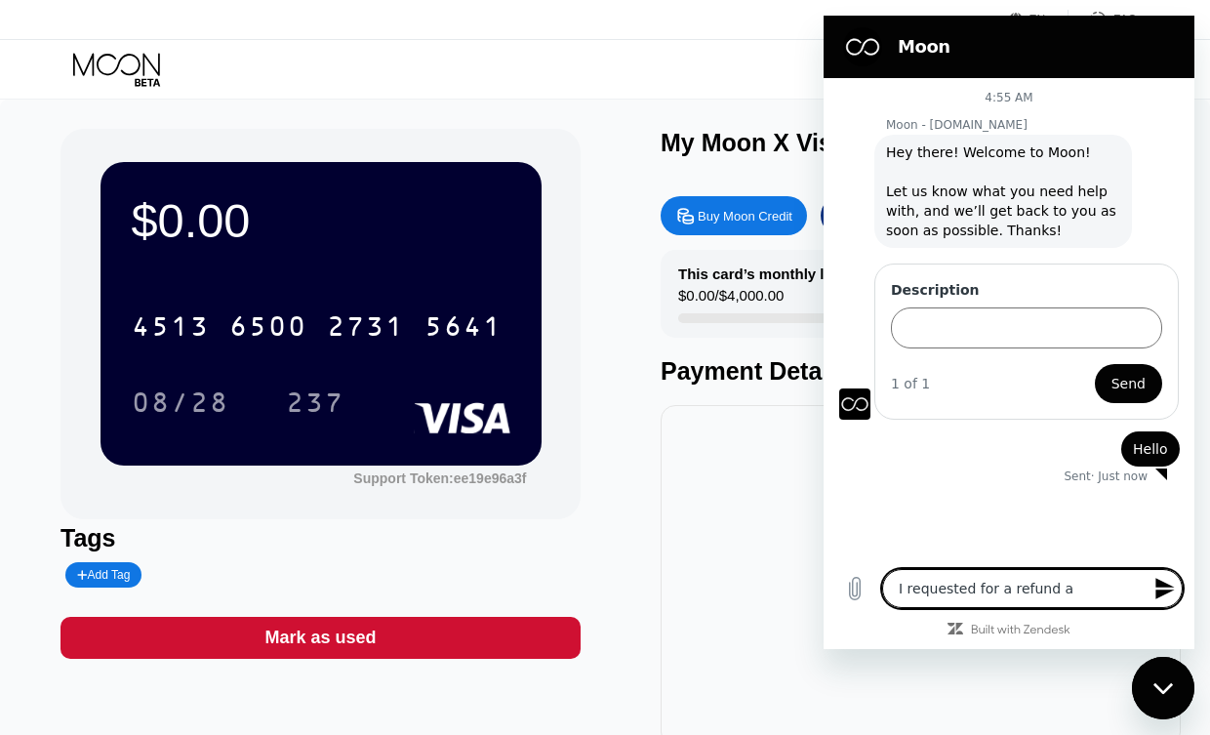
type textarea "x"
type textarea "I requested for a refund amd"
type textarea "x"
type textarea "I requested for a refund amd"
type textarea "x"
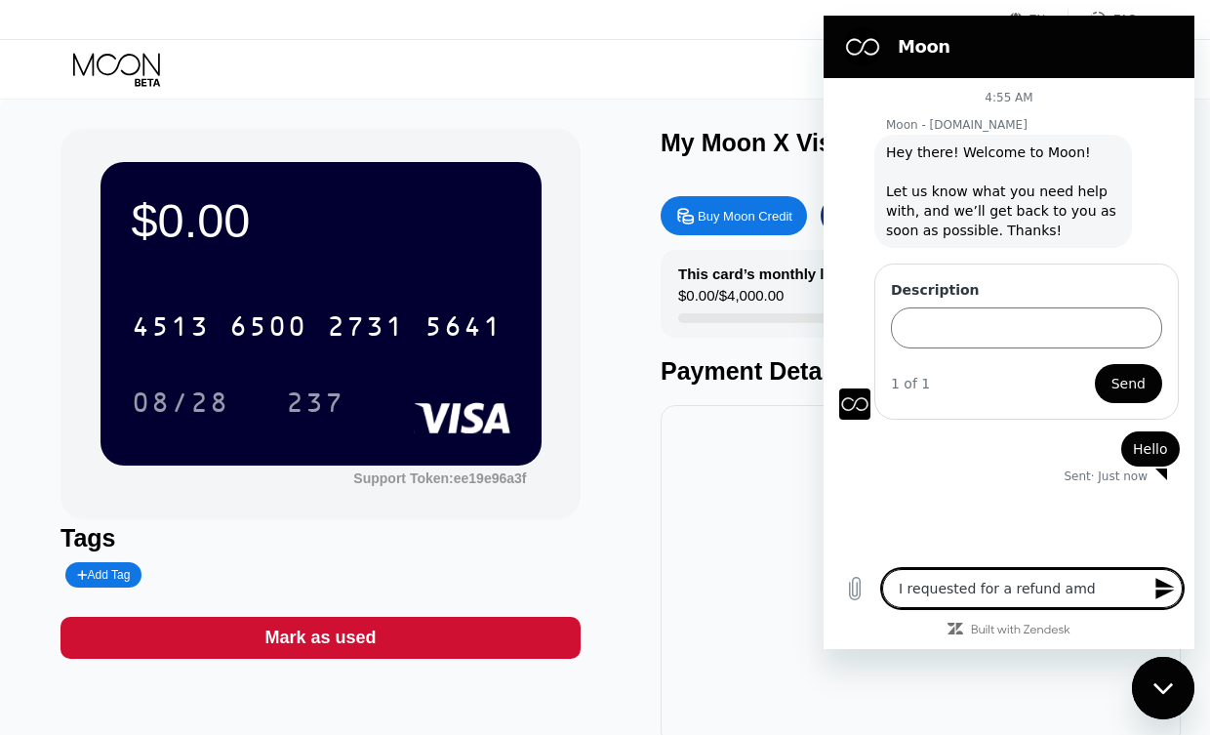
type textarea "I requested for a refund amd i"
type textarea "x"
type textarea "I requested for a refund amd"
type textarea "x"
type textarea "I requested for a refund amd"
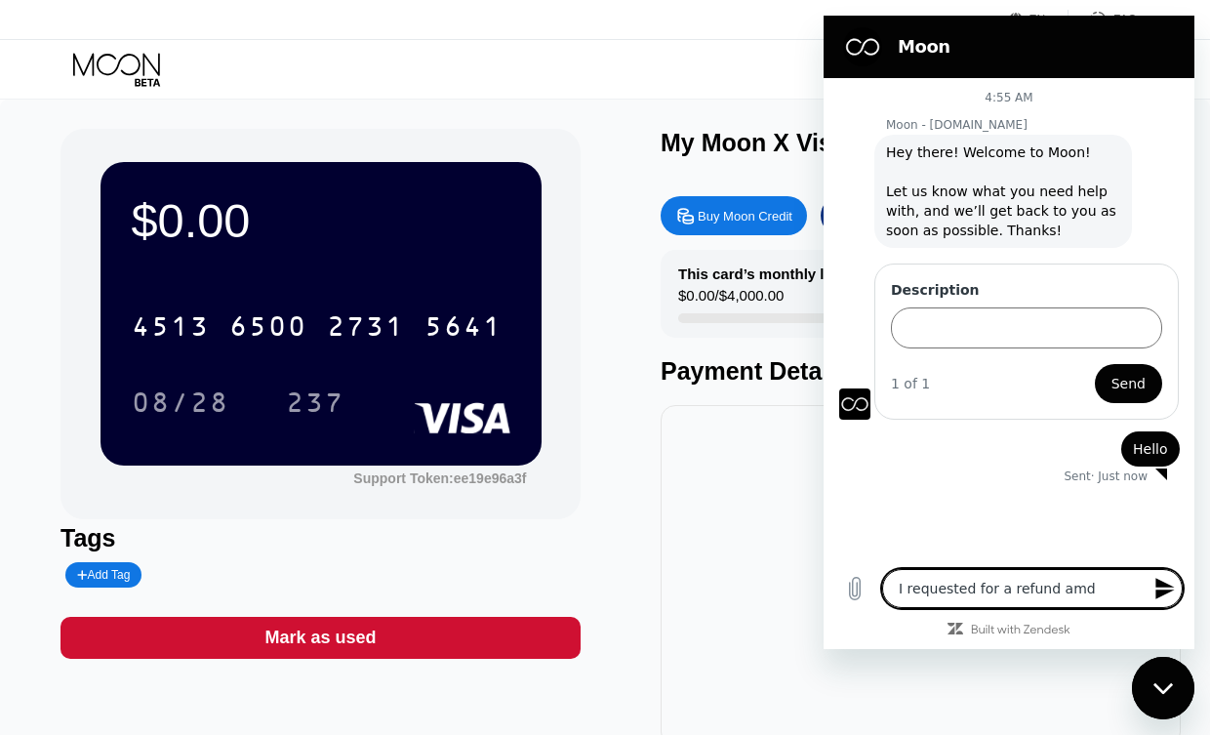
type textarea "x"
type textarea "I requested for a refund am"
type textarea "x"
type textarea "I requested for a refund a"
type textarea "x"
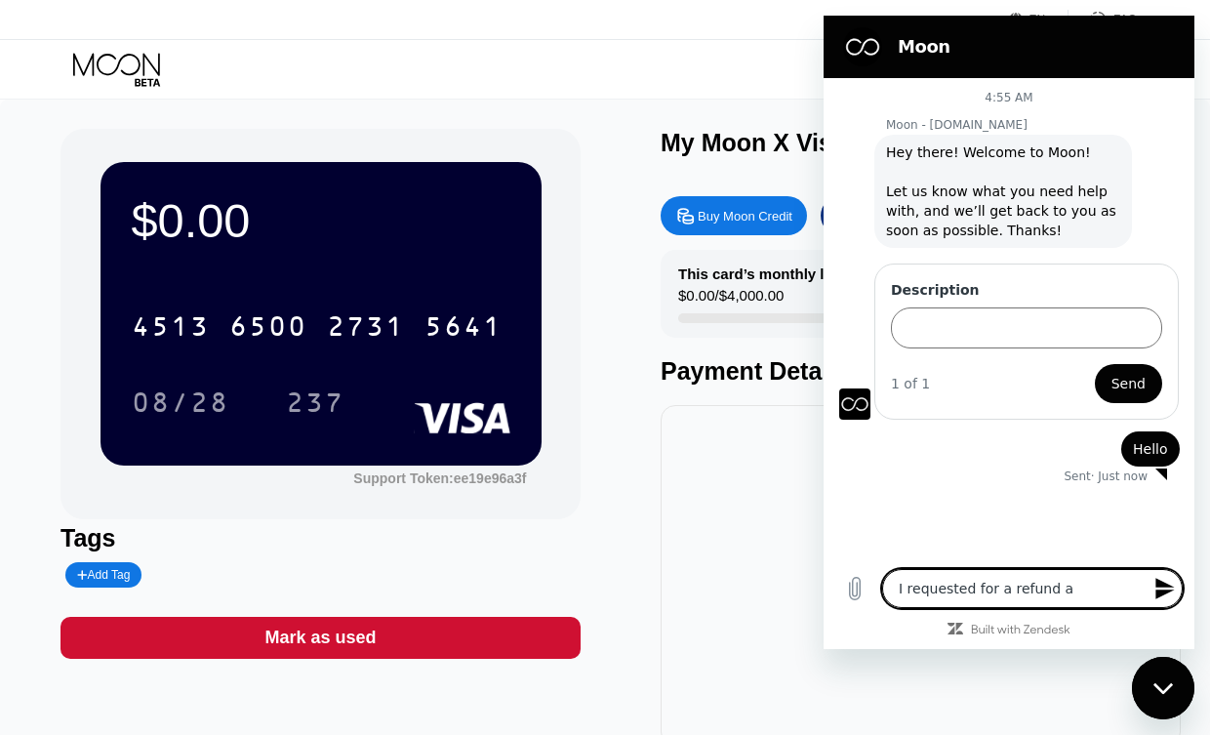
type textarea "I requested for a refund an"
type textarea "x"
type textarea "I requested for a refund and"
type textarea "x"
type textarea "I requested for a refund and"
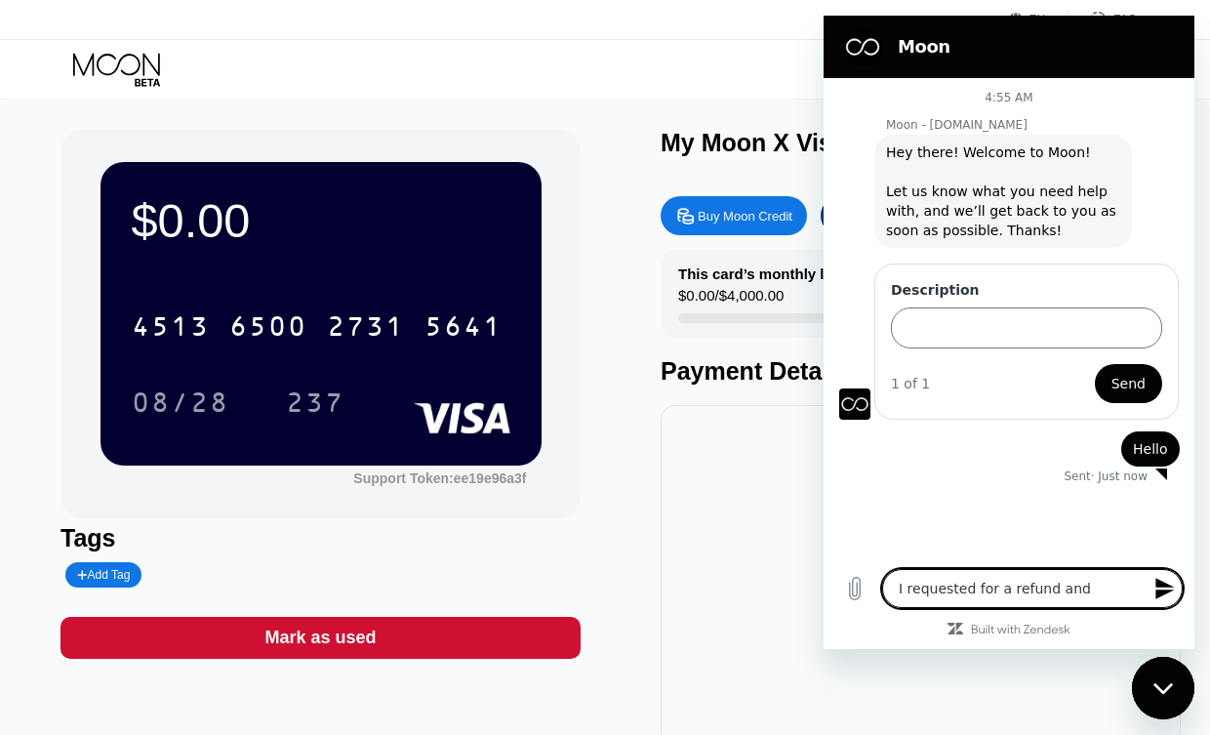
type textarea "x"
type textarea "I requested for a refund and i"
type textarea "x"
type textarea "I requested for a refund and i"
type textarea "x"
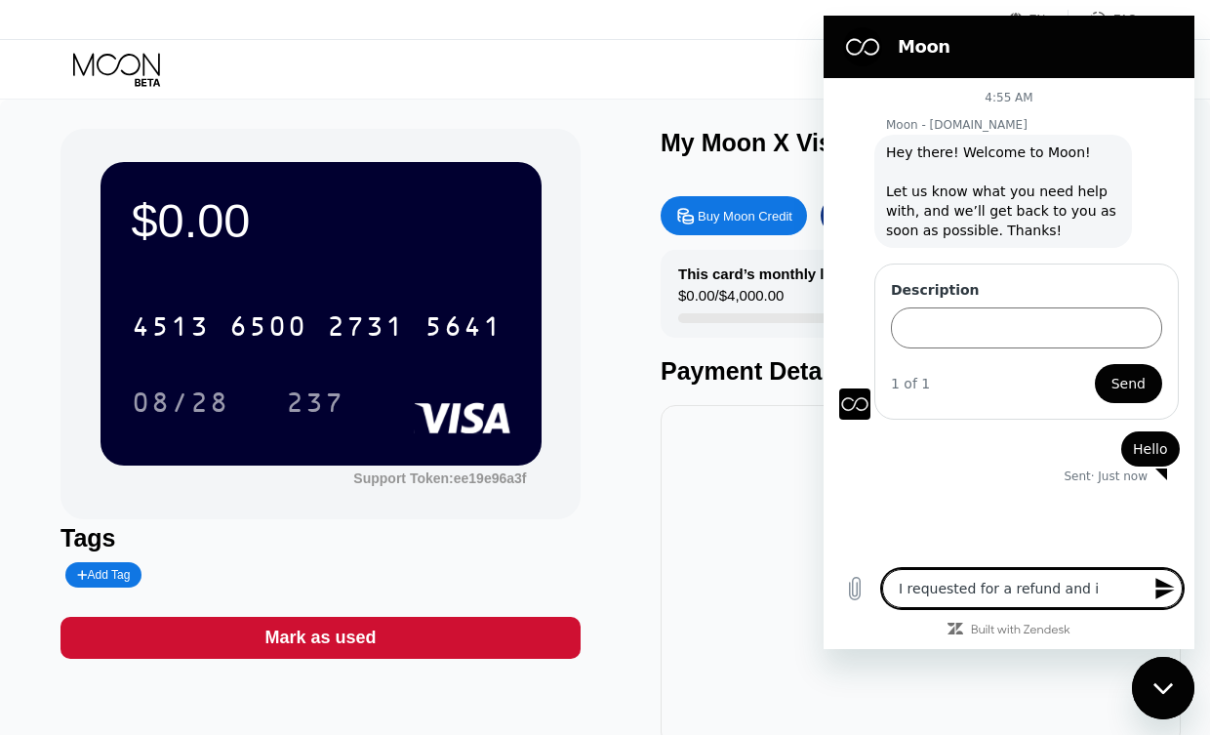
type textarea "I requested for a refund and i a"
type textarea "x"
type textarea "I requested for a refund and i am"
type textarea "x"
type textarea "I requested for a refund and i am"
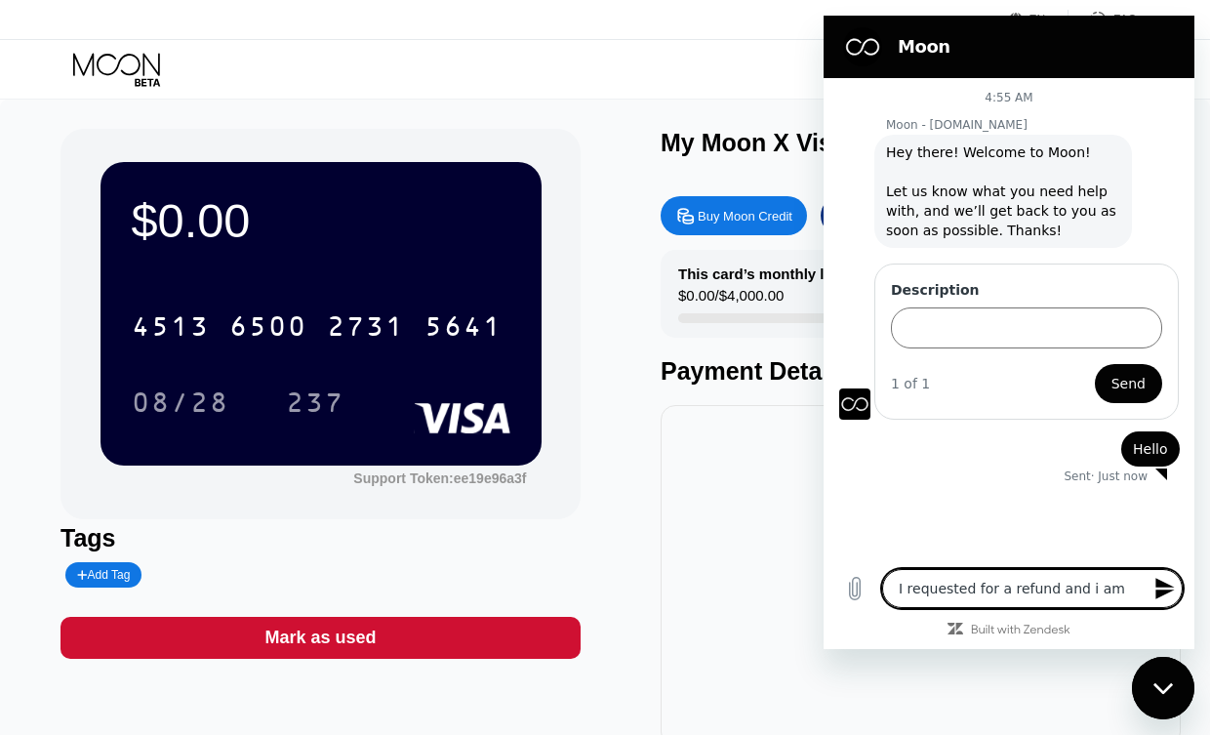
type textarea "x"
type textarea "I requested for a refund and i am y"
type textarea "x"
type textarea "I requested for a refund and i am ye"
type textarea "x"
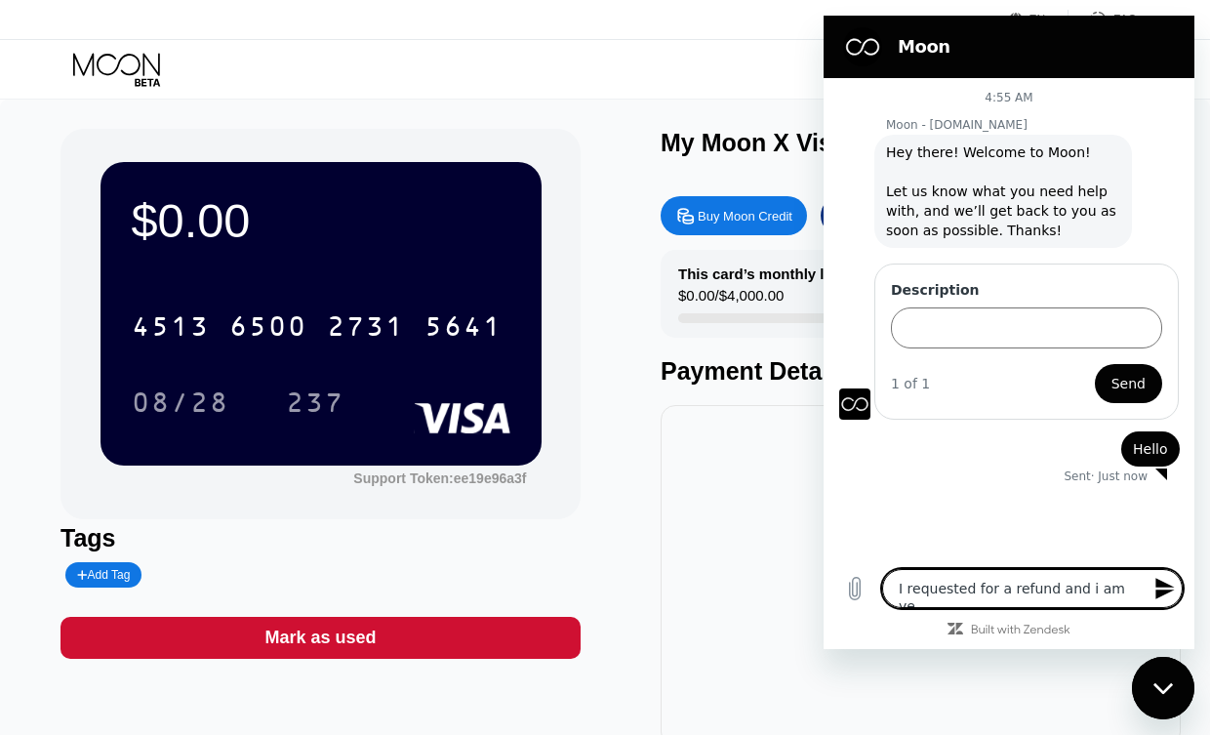
type textarea "I requested for a refund and i am yet"
type textarea "x"
type textarea "I requested for a refund and i am yet"
type textarea "x"
type textarea "I requested for a refund and i am yet t"
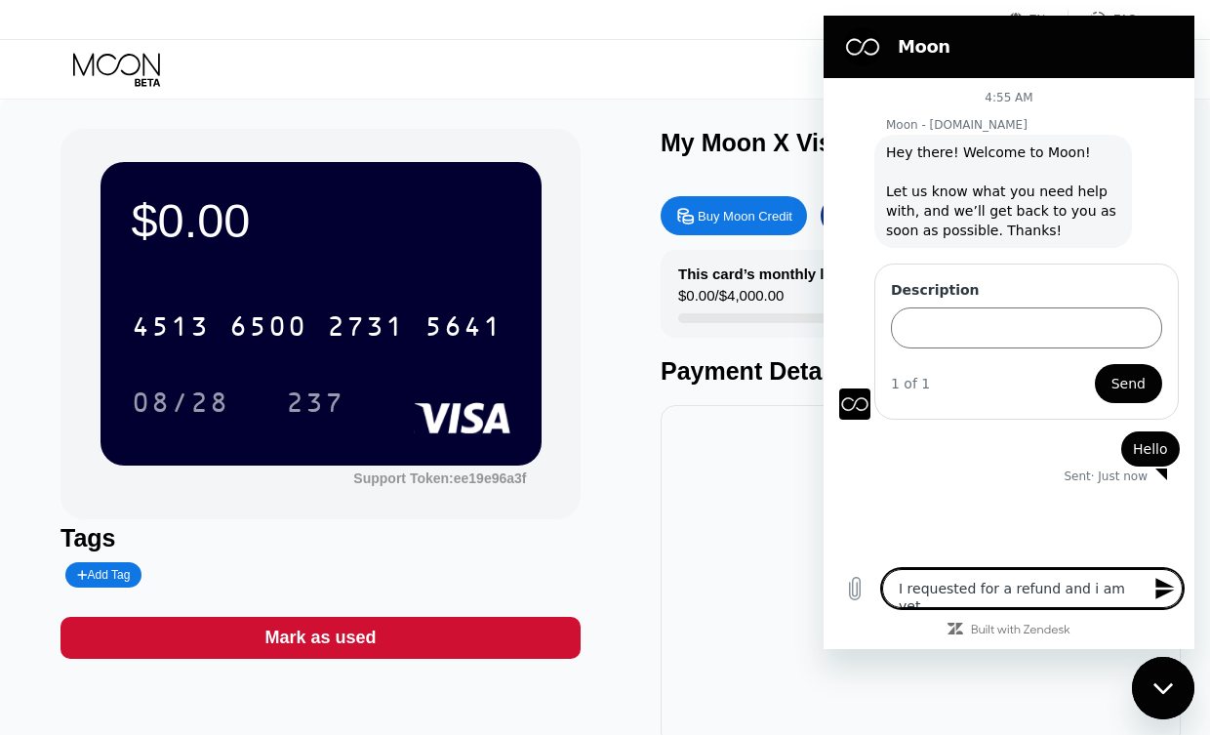
type textarea "x"
type textarea "I requested for a refund and i am yet to"
type textarea "x"
type textarea "I requested for a refund and i am yet to"
type textarea "x"
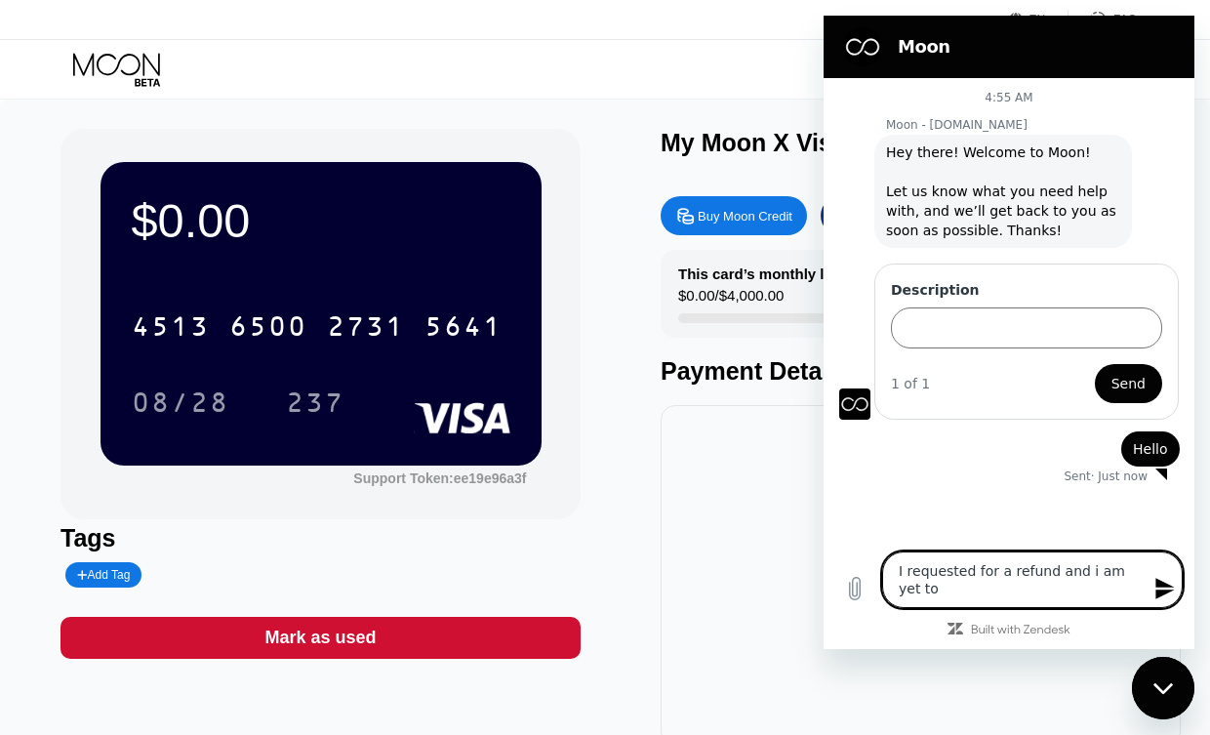
type textarea "I requested for a refund and i am yet to g"
type textarea "x"
type textarea "I requested for a refund and i am yet to ge"
type textarea "x"
type textarea "I requested for a refund and i am yet to get"
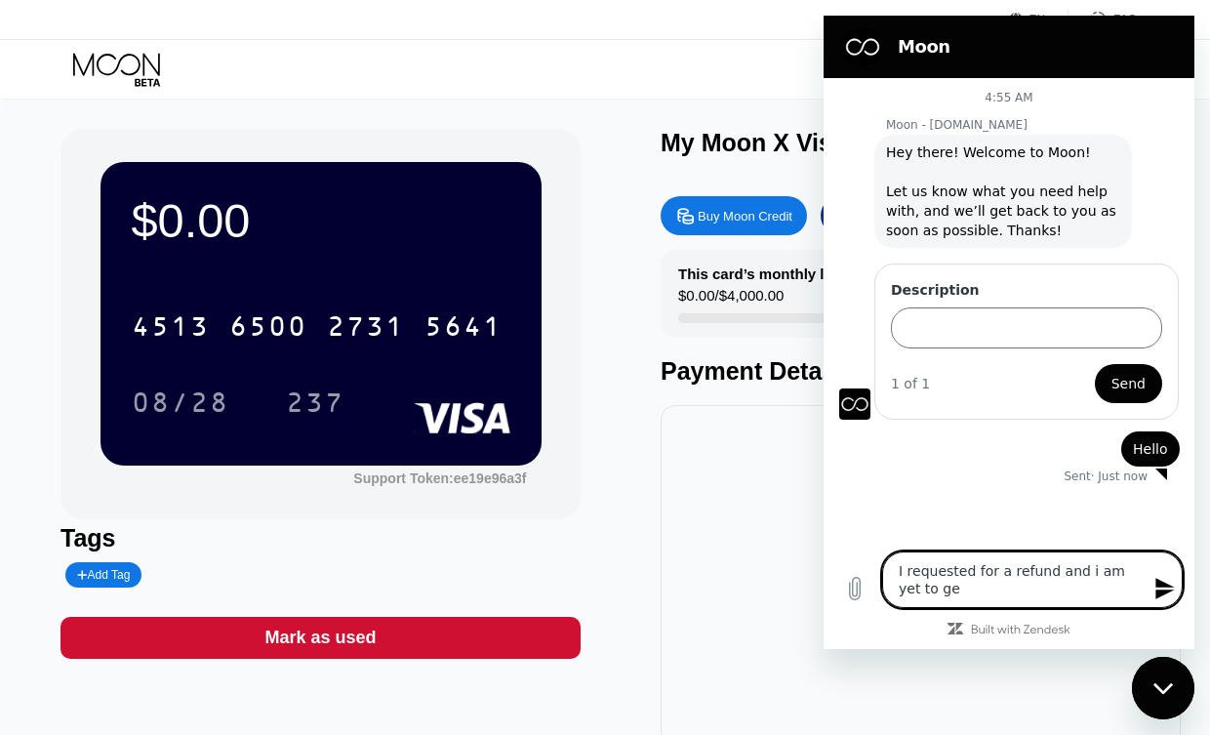
type textarea "x"
type textarea "I requested for a refund and i am yet to get"
type textarea "x"
type textarea "I requested for a refund and i am yet to get t"
type textarea "x"
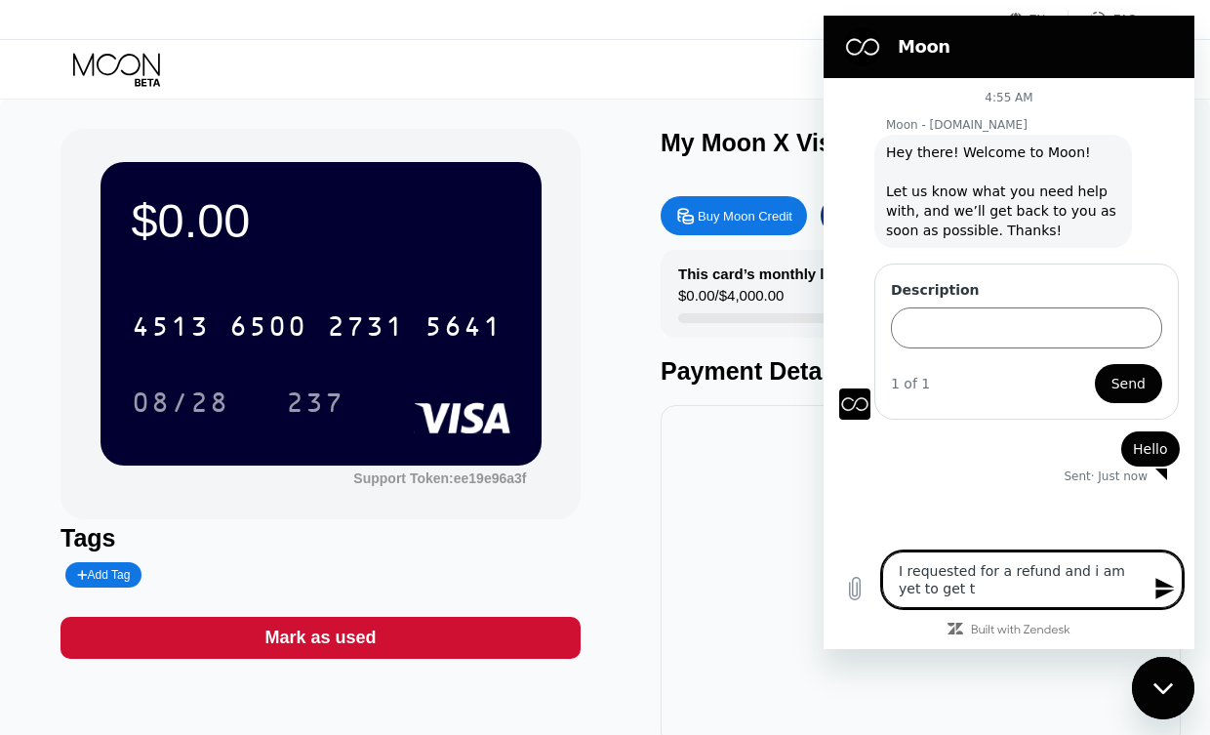
type textarea "I requested for a refund and i am yet to get to"
type textarea "x"
type textarea "I requested for a refund and i am yet to get t"
type textarea "x"
type textarea "I requested for a refund and i am yet to get"
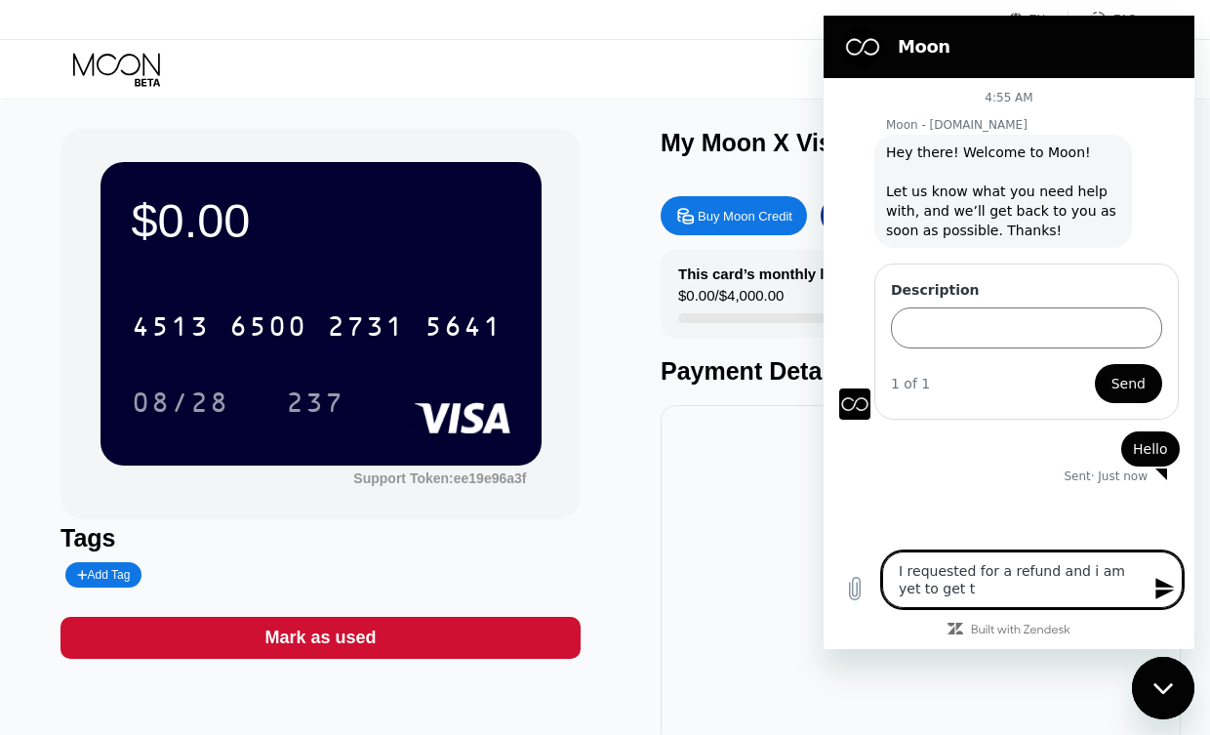
type textarea "x"
type textarea "I requested for a refund and i am yet to get i"
type textarea "x"
type textarea "I requested for a refund and i am yet to get it"
type textarea "x"
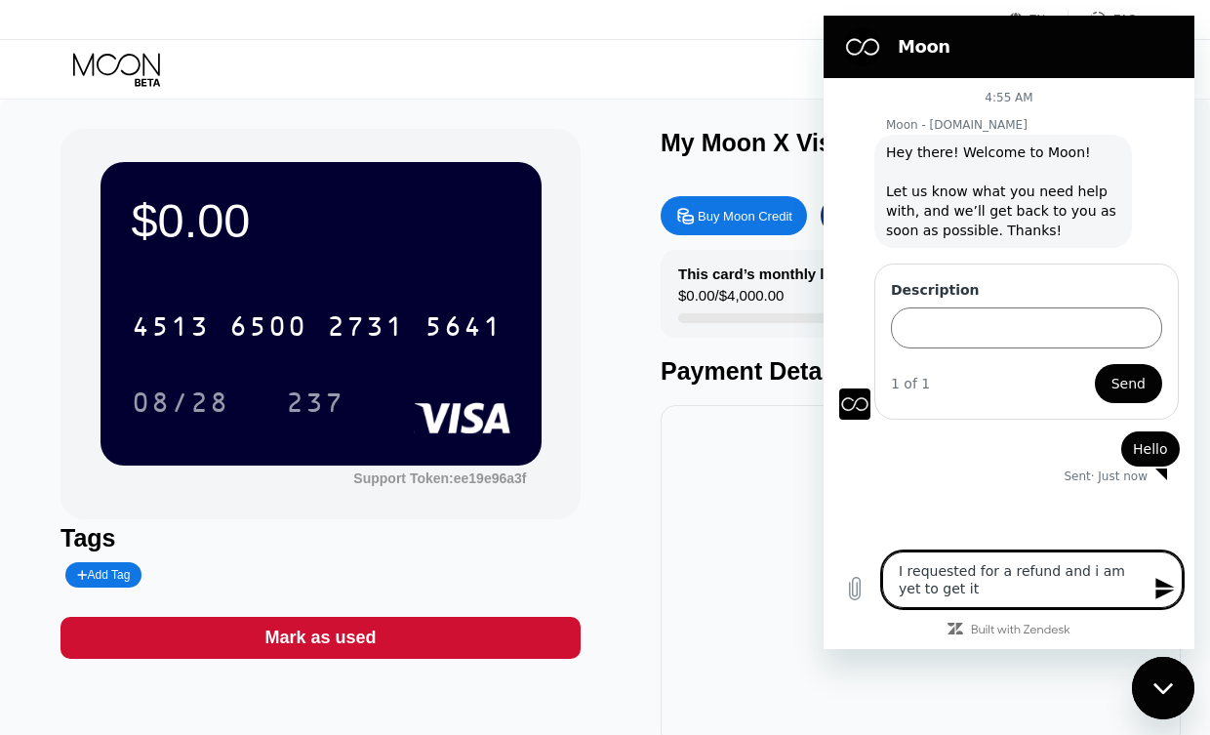
type textarea "I requested for a refund and i am yet to get it"
type textarea "x"
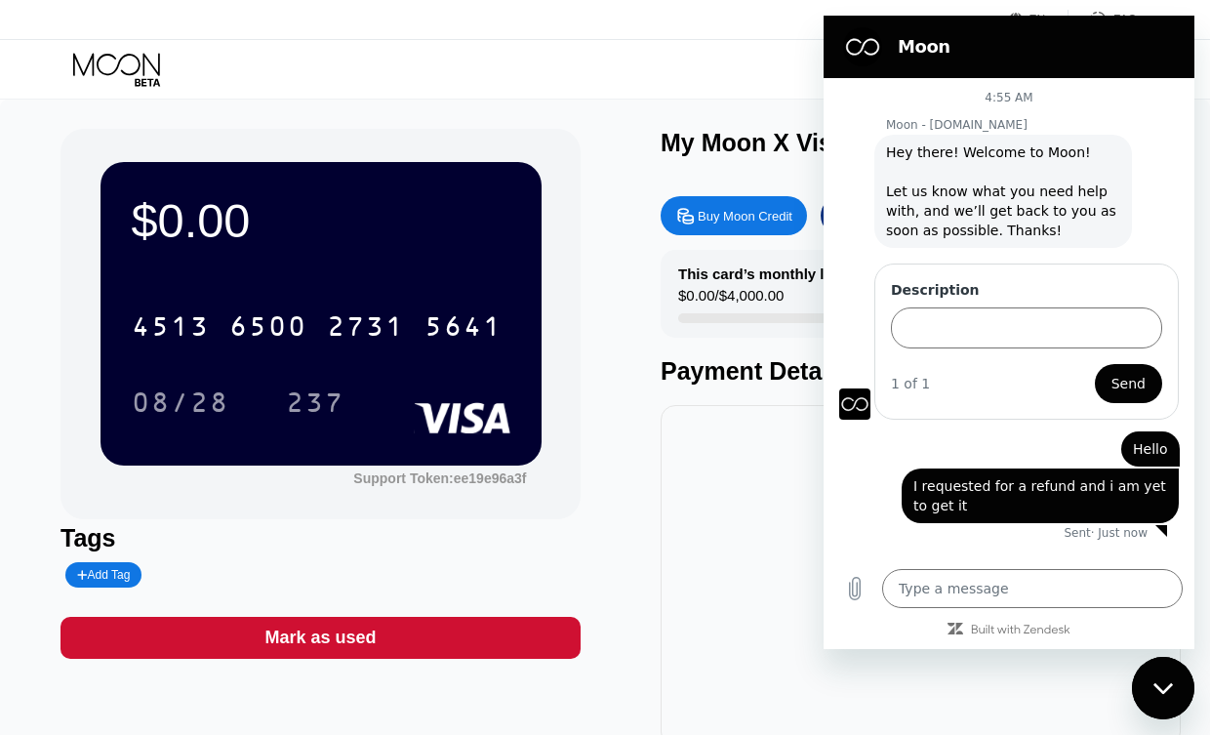
click at [1168, 696] on div "Close messaging window" at bounding box center [1163, 687] width 59 height 59
type textarea "x"
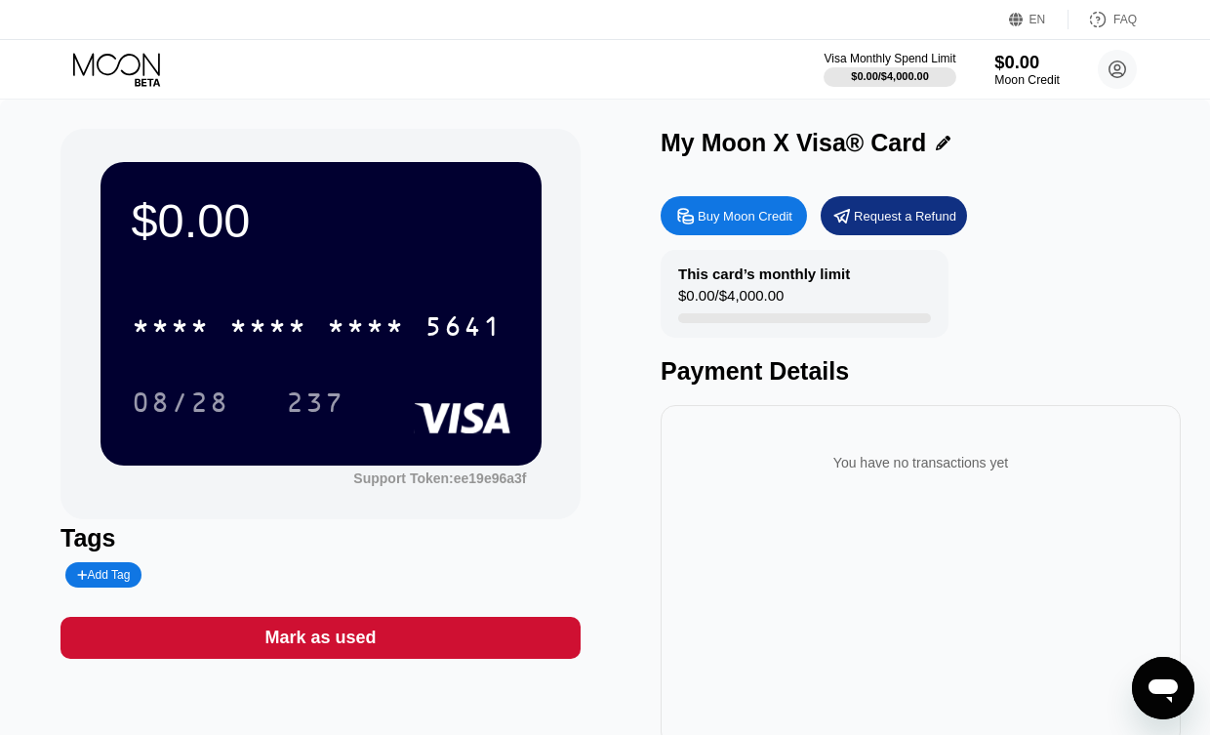
click at [1002, 70] on div "$0.00" at bounding box center [1026, 62] width 65 height 20
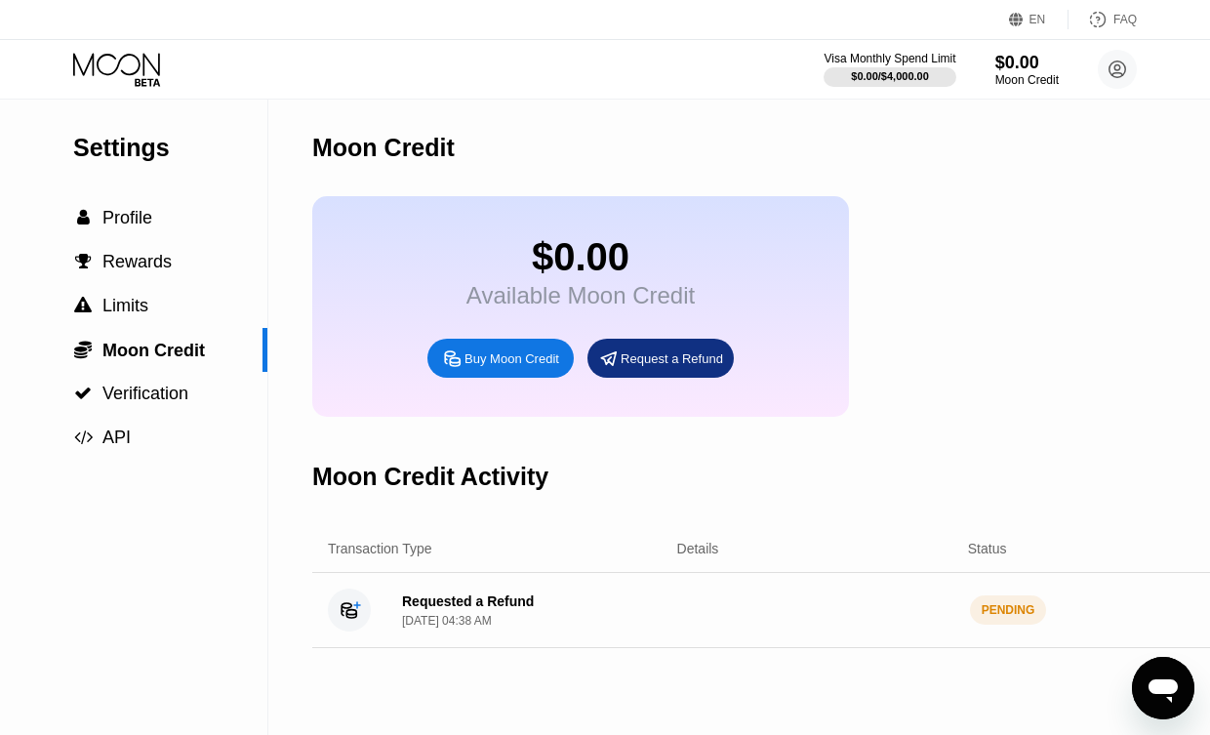
click at [933, 215] on div "$0.00 Available Moon Credit Buy Moon Credit Request a Refund" at bounding box center [821, 306] width 1019 height 220
click at [1162, 717] on div "Open messaging window" at bounding box center [1163, 746] width 59 height 59
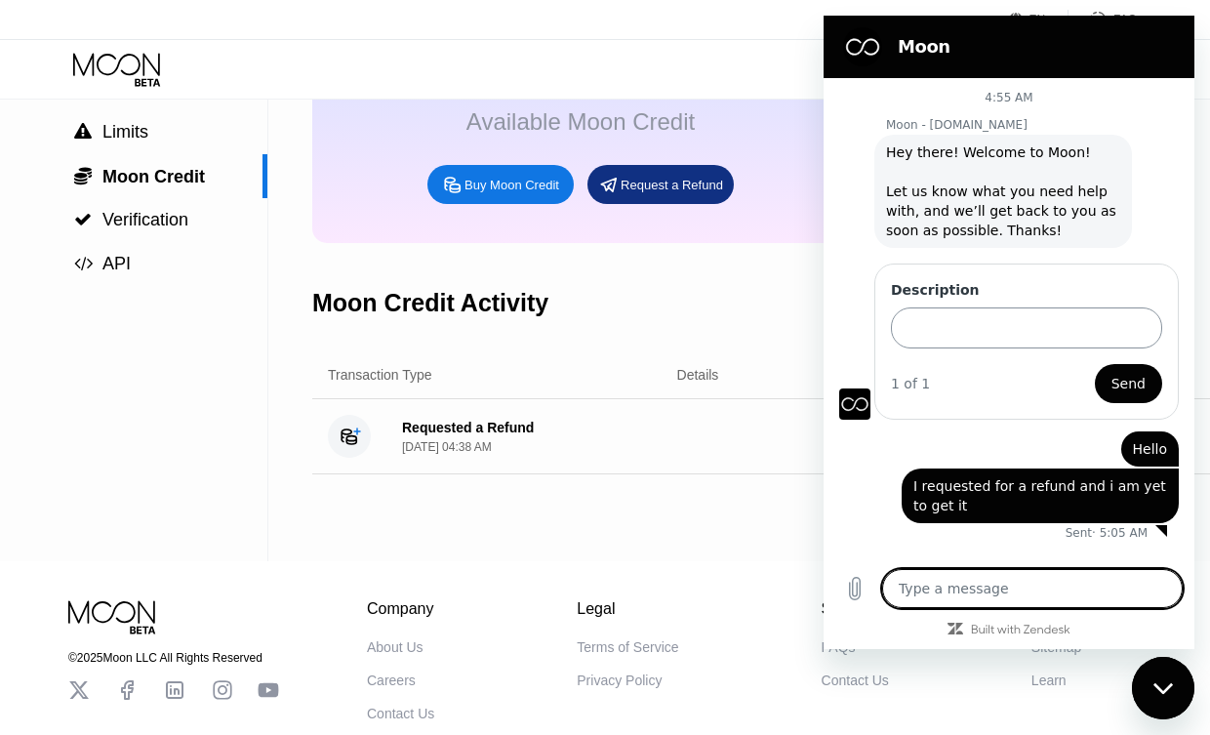
scroll to position [288, 0]
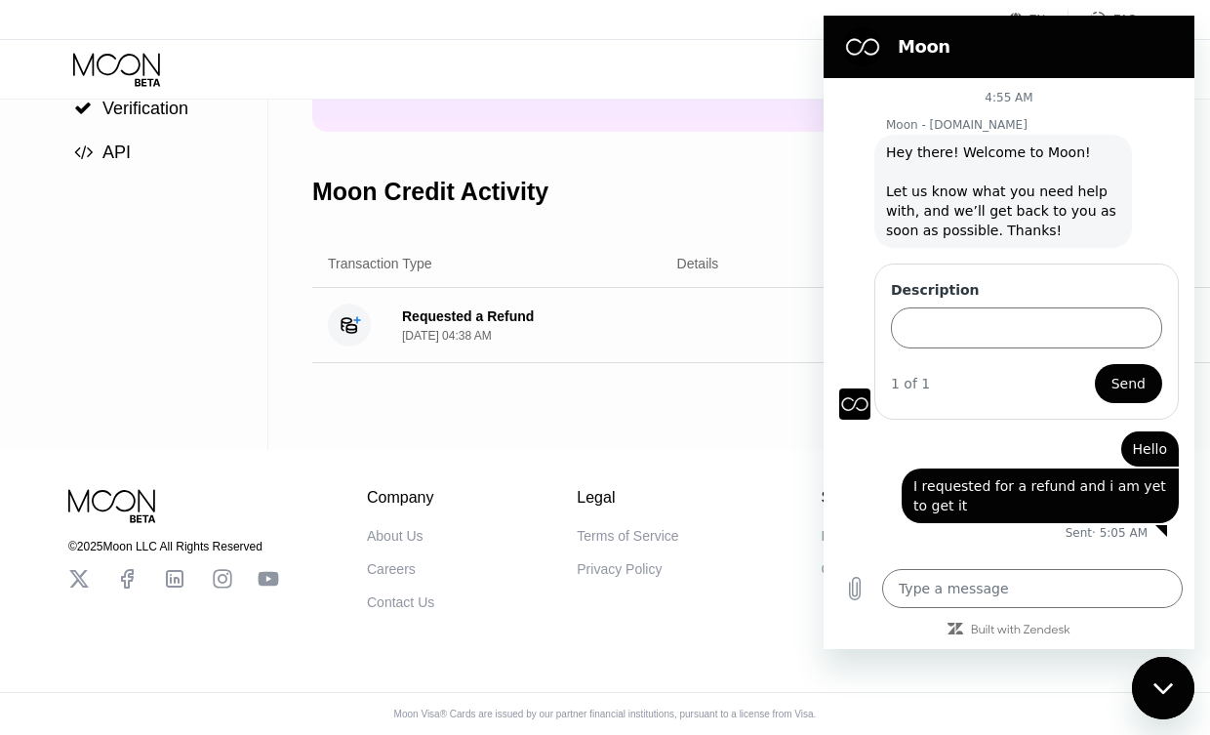
click at [1058, 349] on form "Description 1 of 1 Send" at bounding box center [1026, 341] width 271 height 123
